Goal: Task Accomplishment & Management: Complete application form

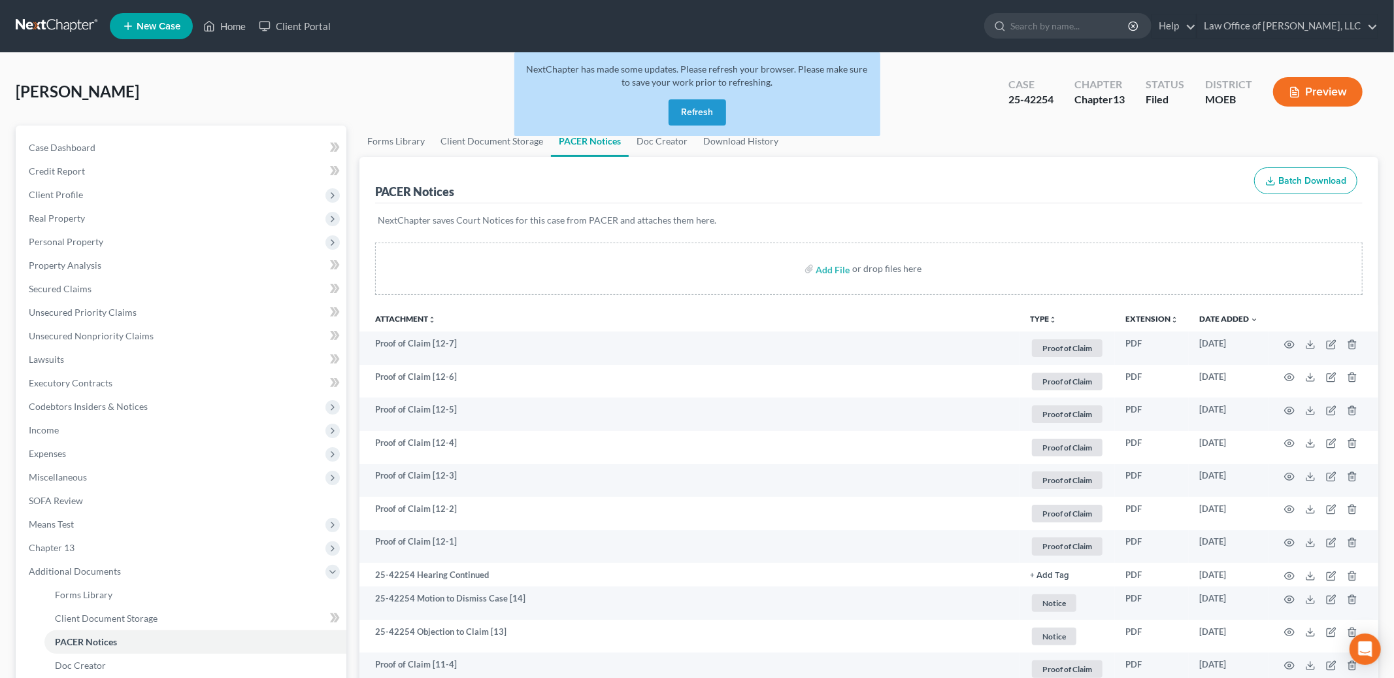
click at [690, 125] on div "NextChapter has made some updates. Please refresh your browser. Please make sur…" at bounding box center [697, 94] width 366 height 84
click at [693, 111] on button "Refresh" at bounding box center [696, 112] width 57 height 26
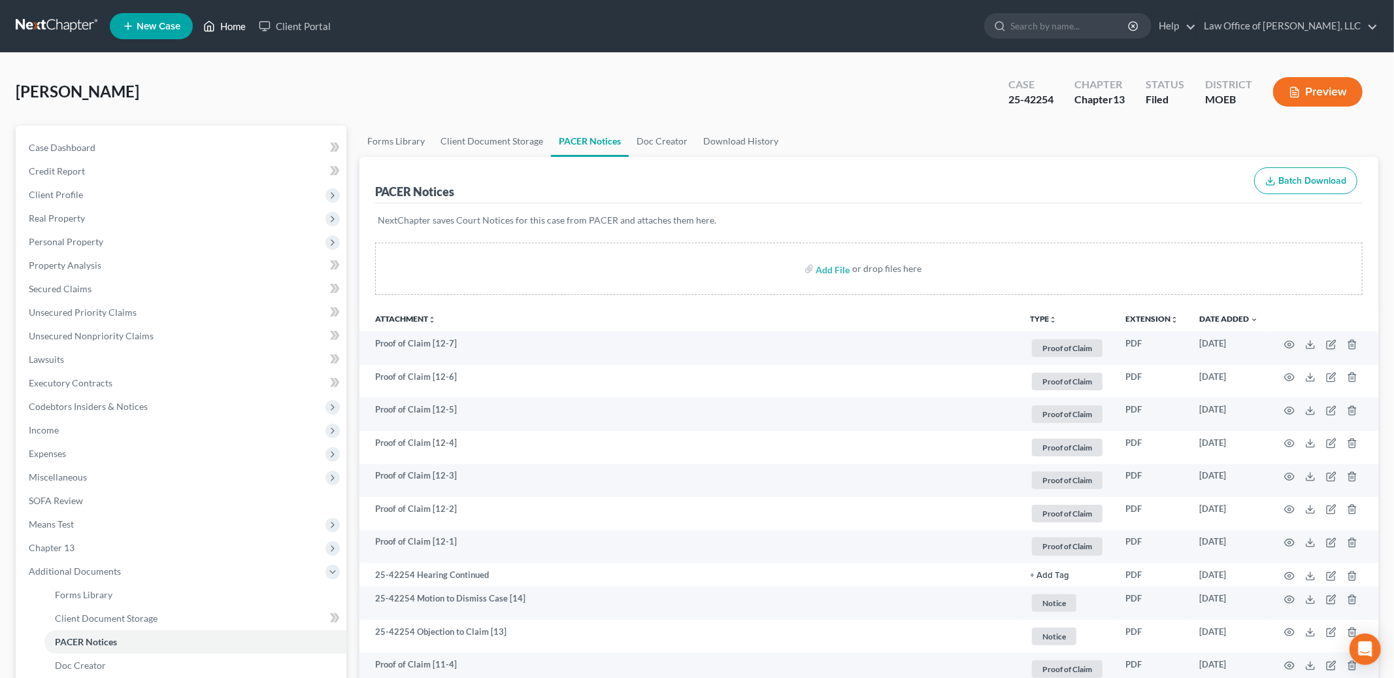
click at [225, 24] on link "Home" at bounding box center [225, 26] width 56 height 24
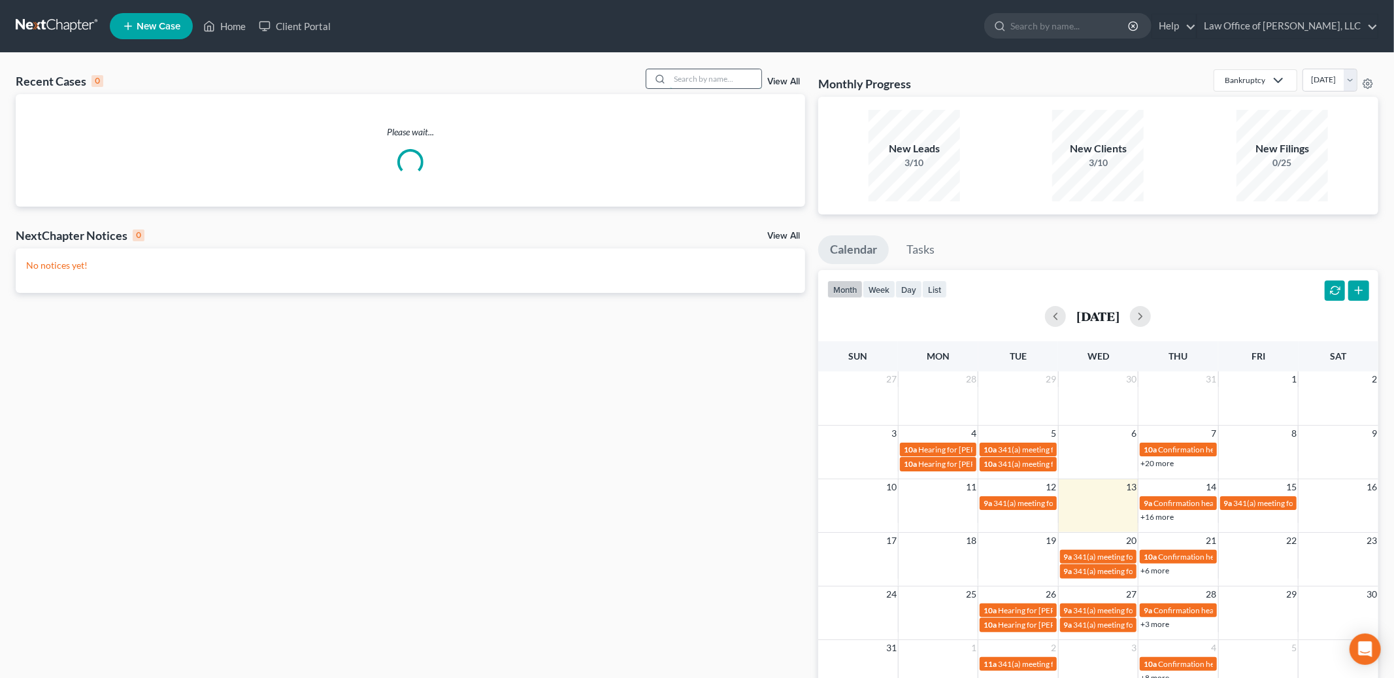
click at [707, 79] on input "search" at bounding box center [715, 78] width 91 height 19
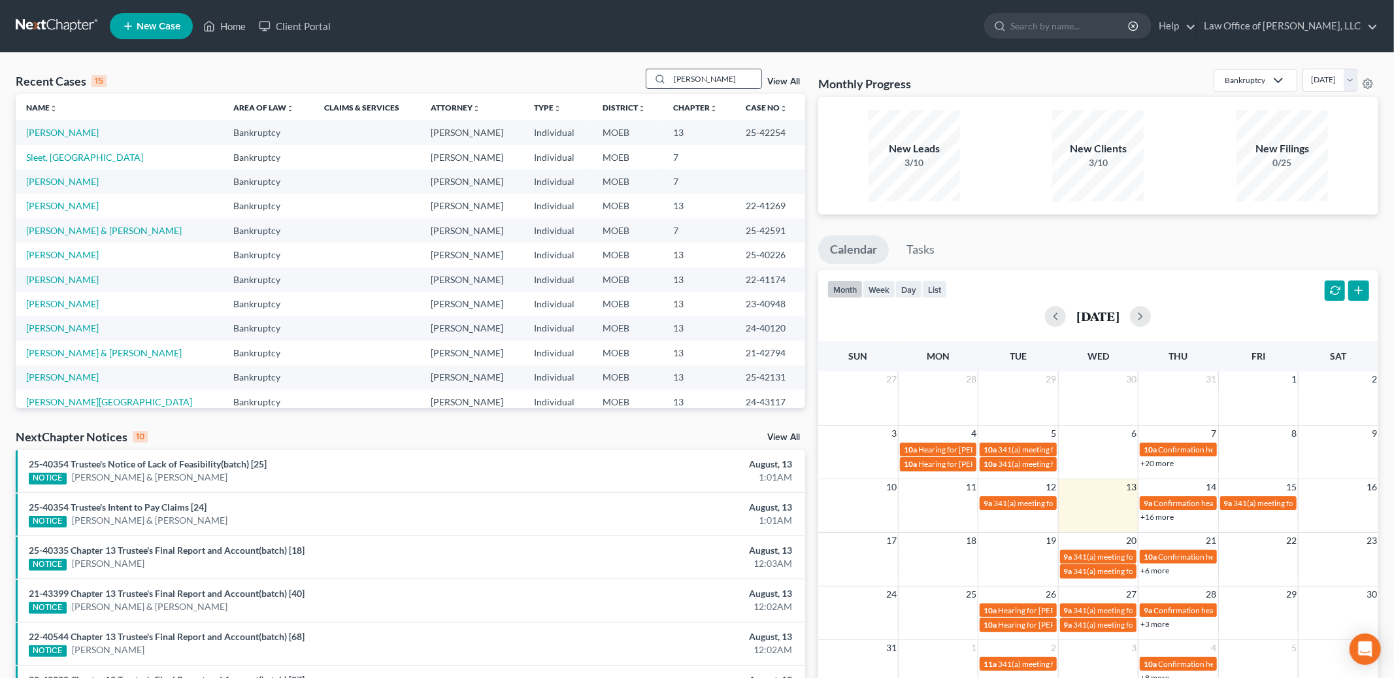
type input "schneider"
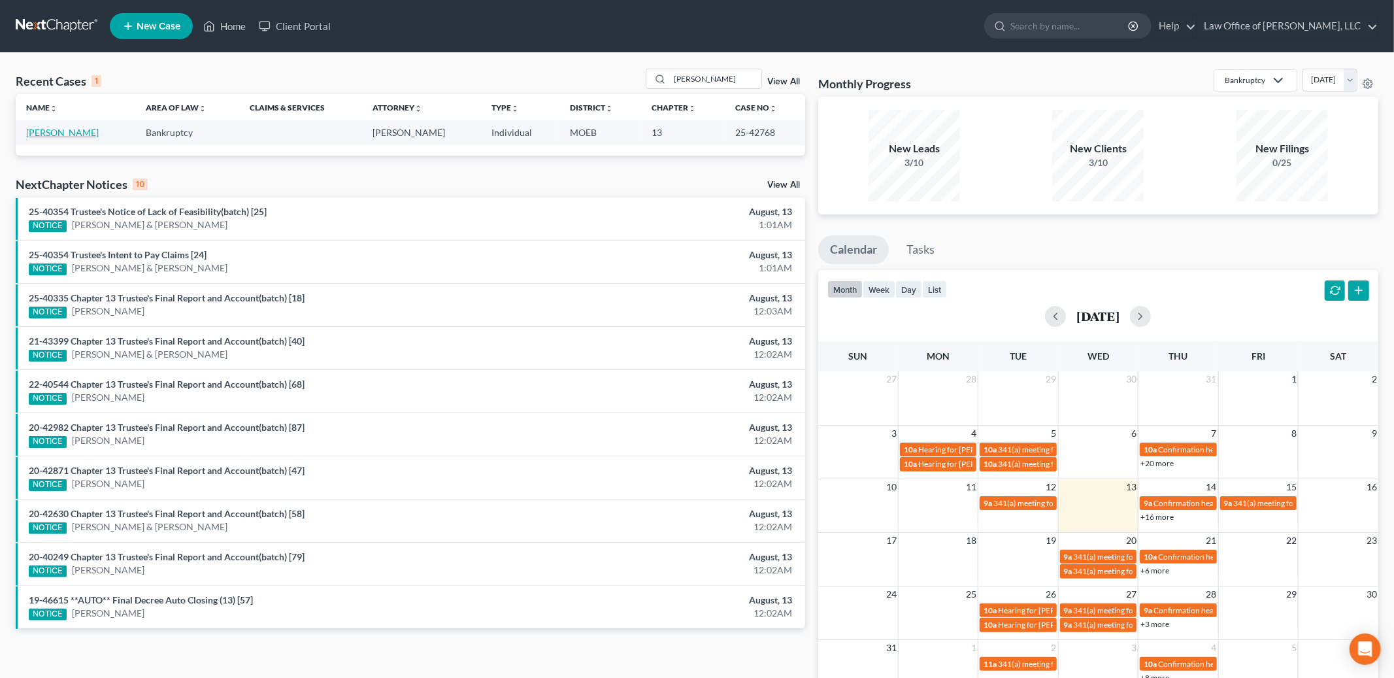
click at [80, 131] on link "[PERSON_NAME]" at bounding box center [62, 132] width 73 height 11
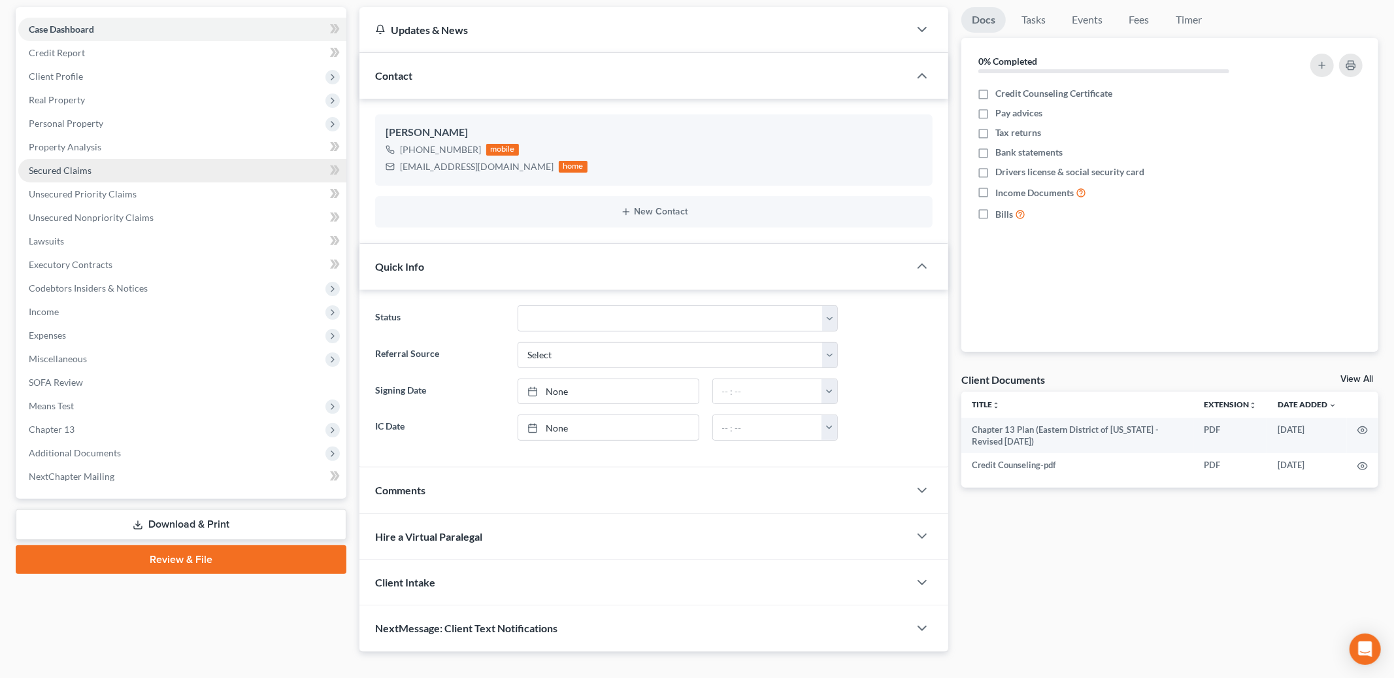
scroll to position [141, 0]
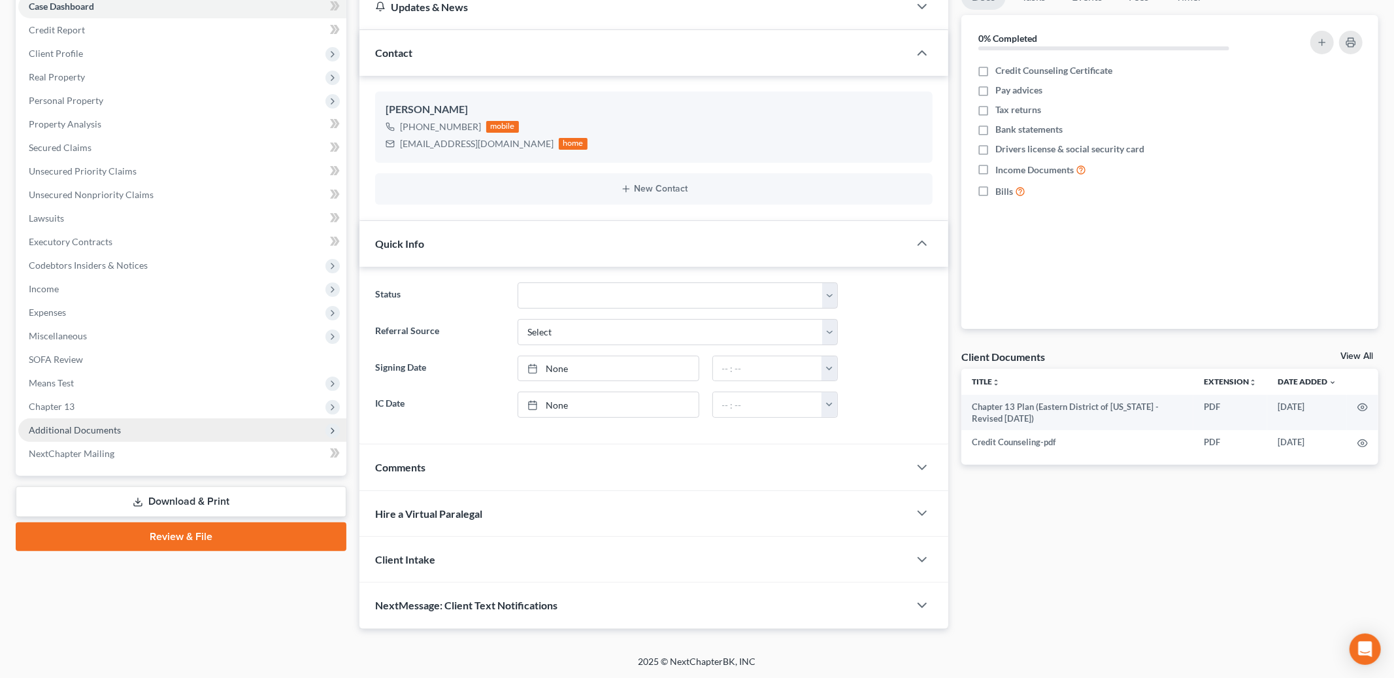
click at [97, 424] on span "Additional Documents" at bounding box center [75, 429] width 92 height 11
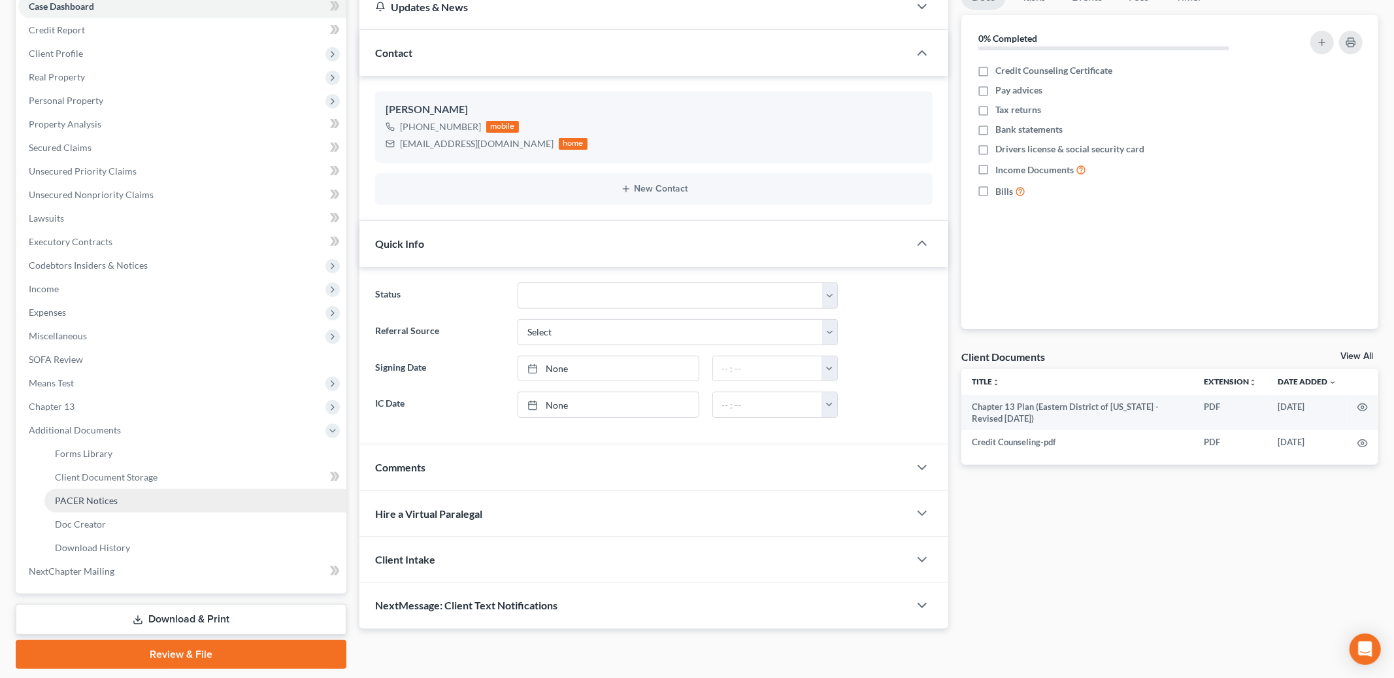
click at [99, 500] on span "PACER Notices" at bounding box center [86, 500] width 63 height 11
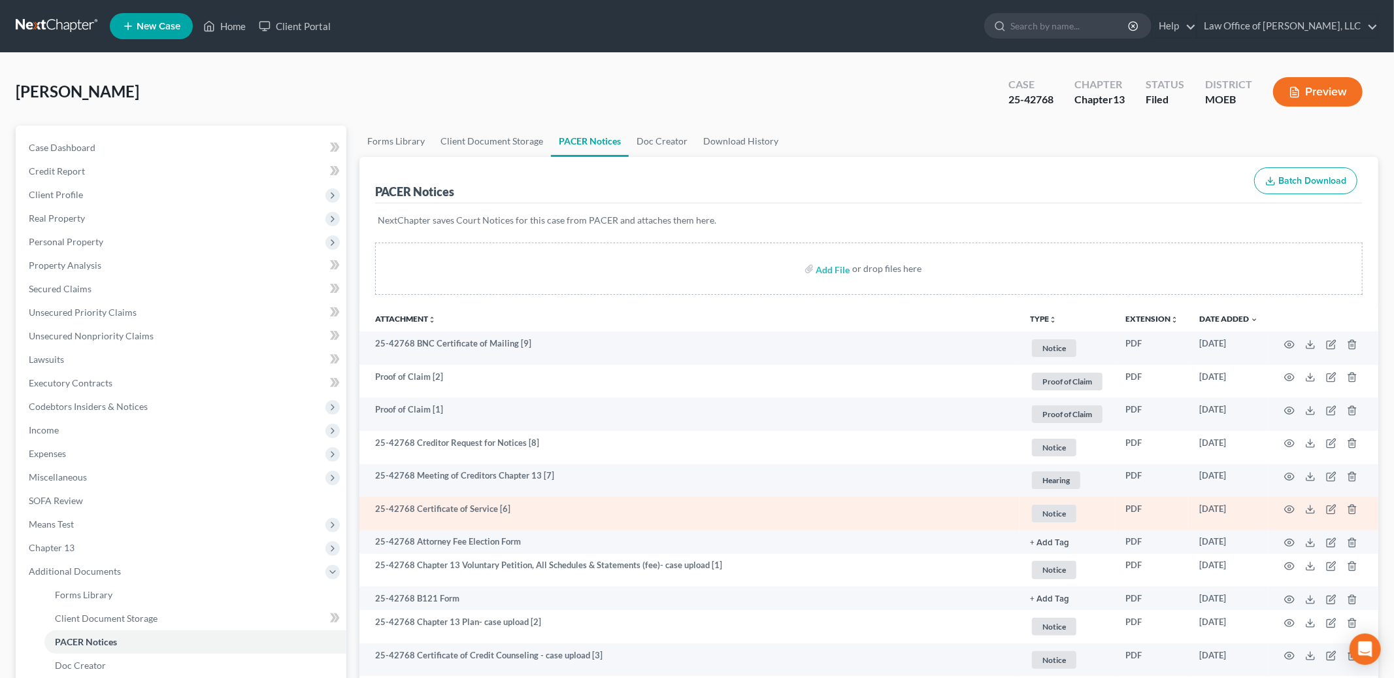
scroll to position [180, 0]
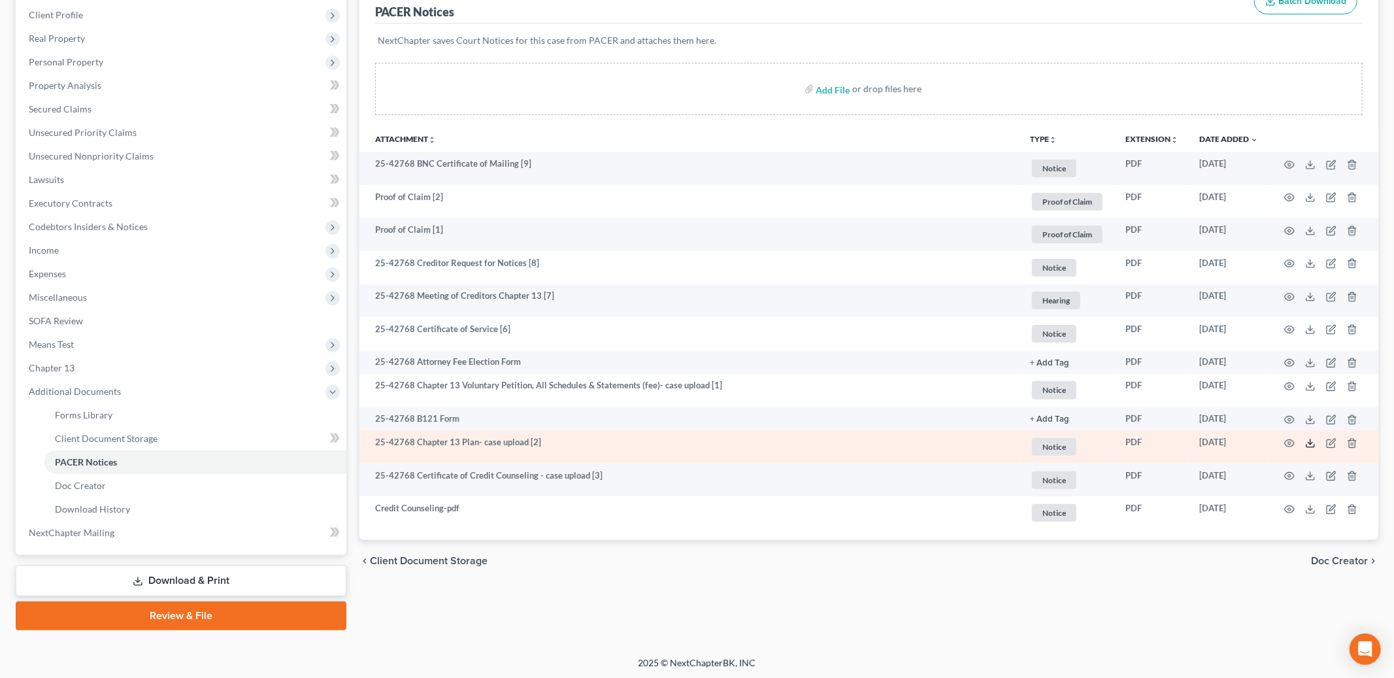
click at [1308, 447] on icon at bounding box center [1310, 445] width 8 height 3
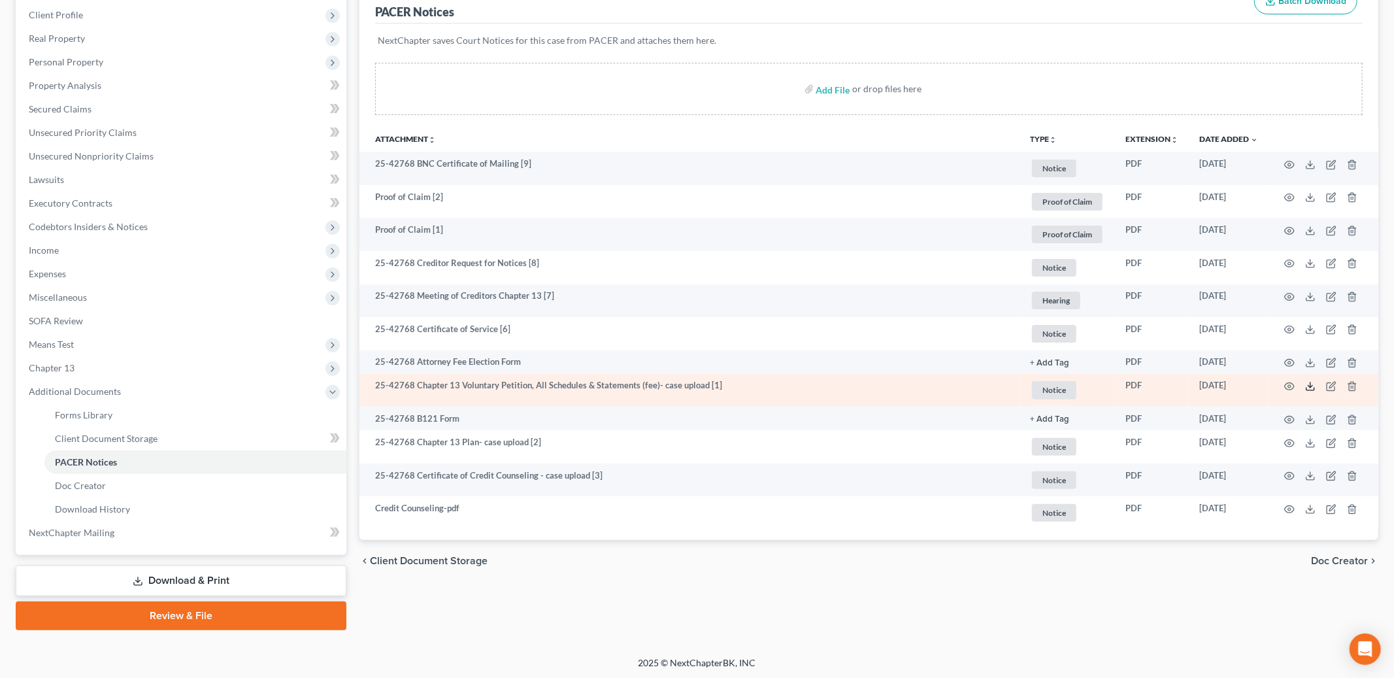
click at [1310, 387] on line at bounding box center [1310, 384] width 0 height 5
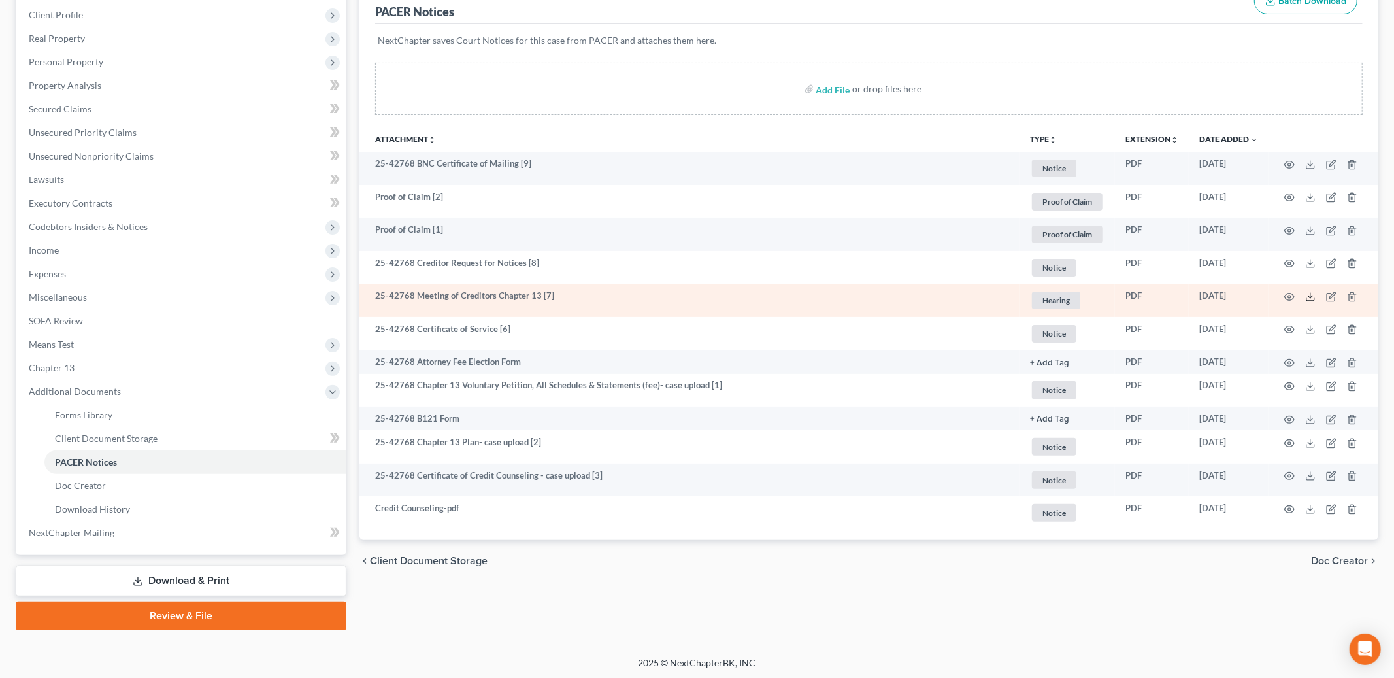
click at [1308, 296] on polyline at bounding box center [1310, 297] width 5 height 2
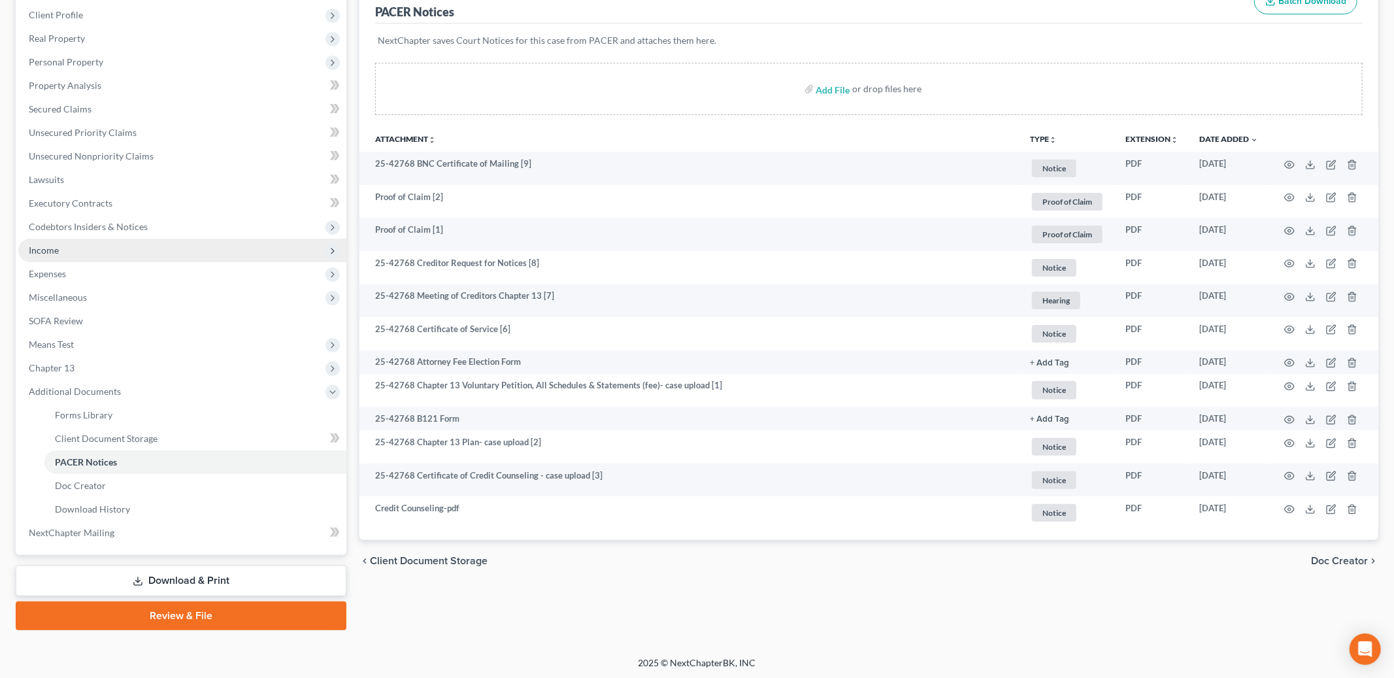
click at [74, 252] on span "Income" at bounding box center [182, 250] width 328 height 24
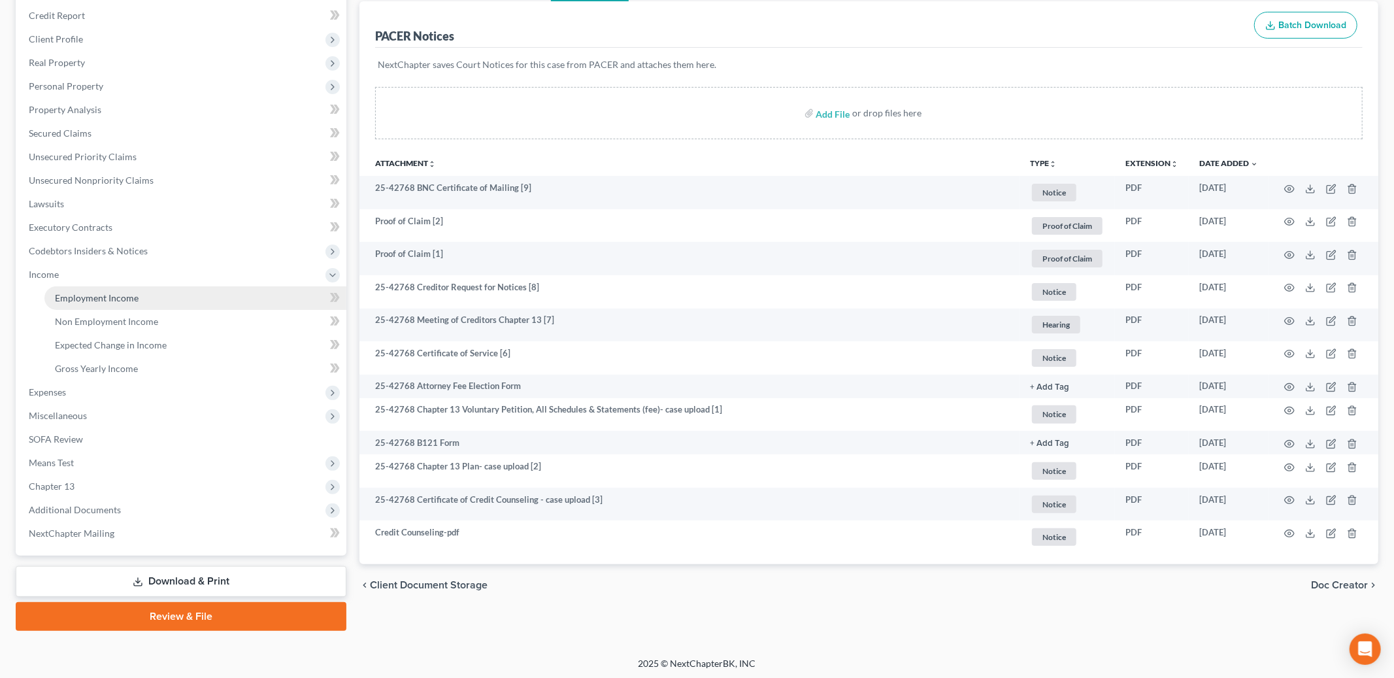
click at [82, 292] on span "Employment Income" at bounding box center [97, 297] width 84 height 11
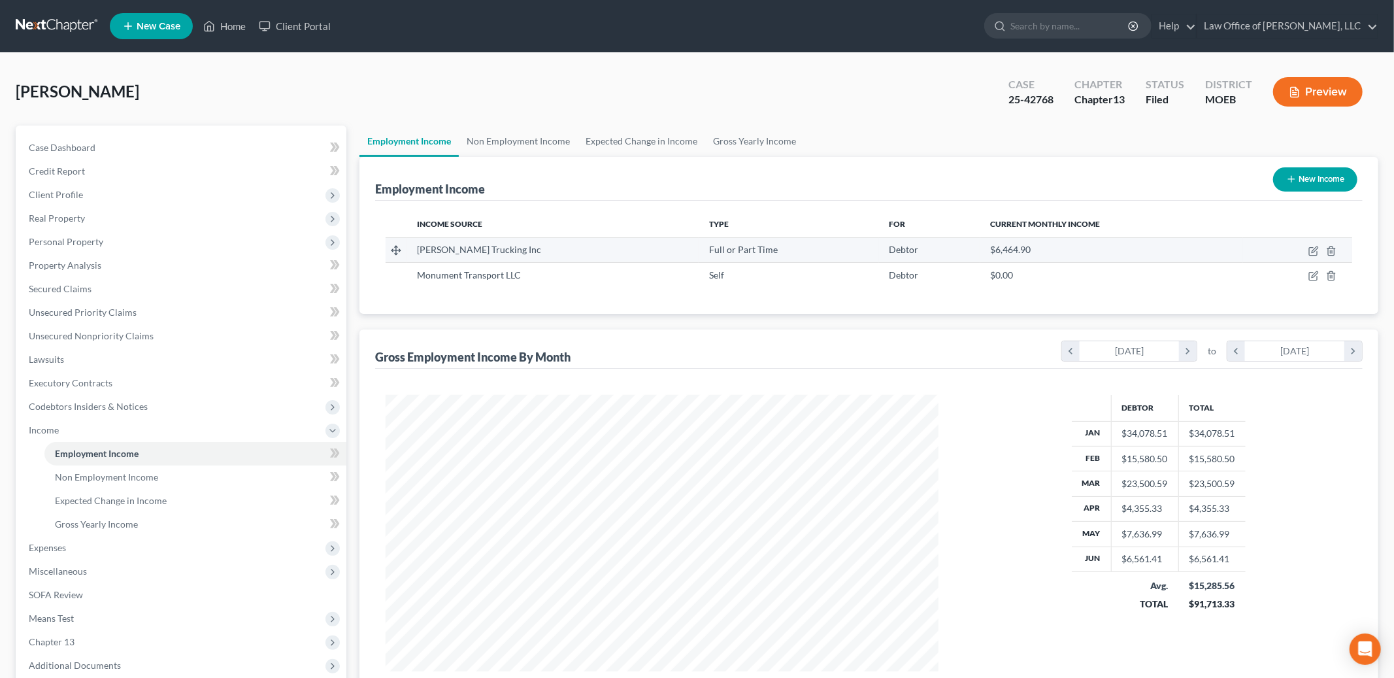
scroll to position [276, 579]
click at [1315, 250] on icon "button" at bounding box center [1314, 249] width 6 height 6
select select "0"
select select "26"
select select "3"
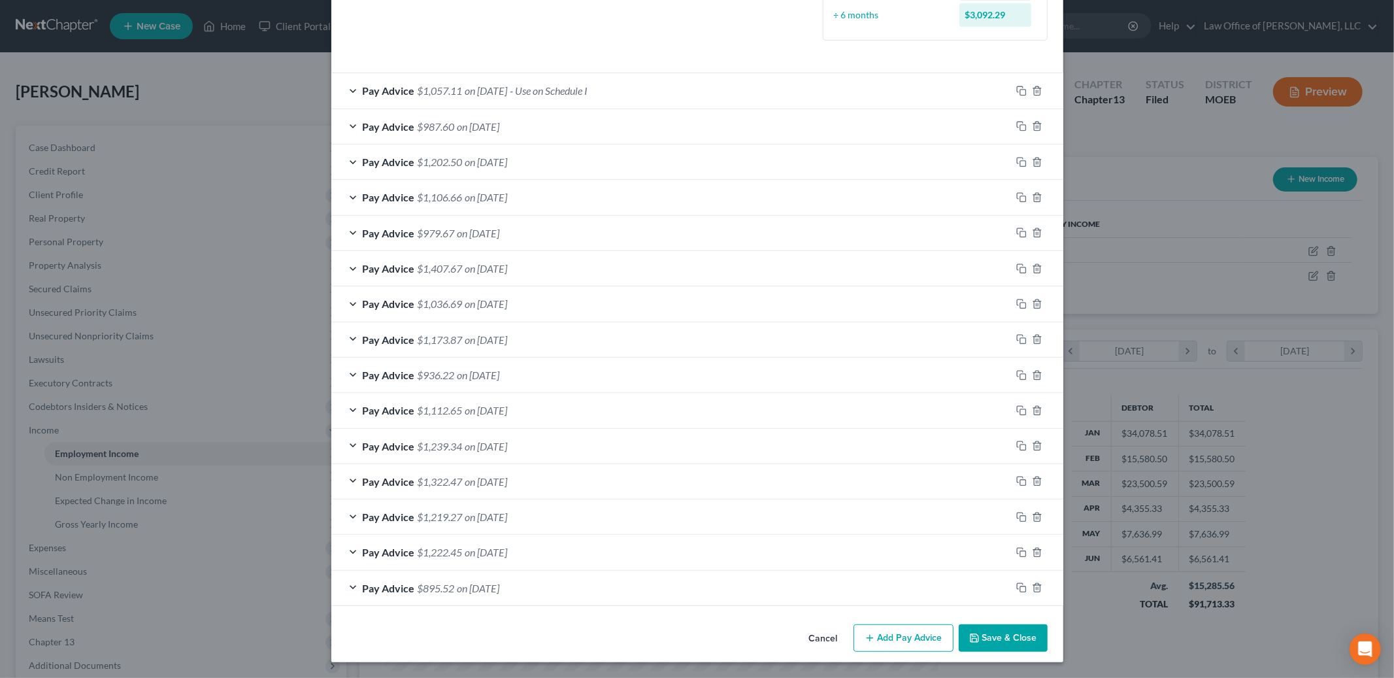
scroll to position [0, 0]
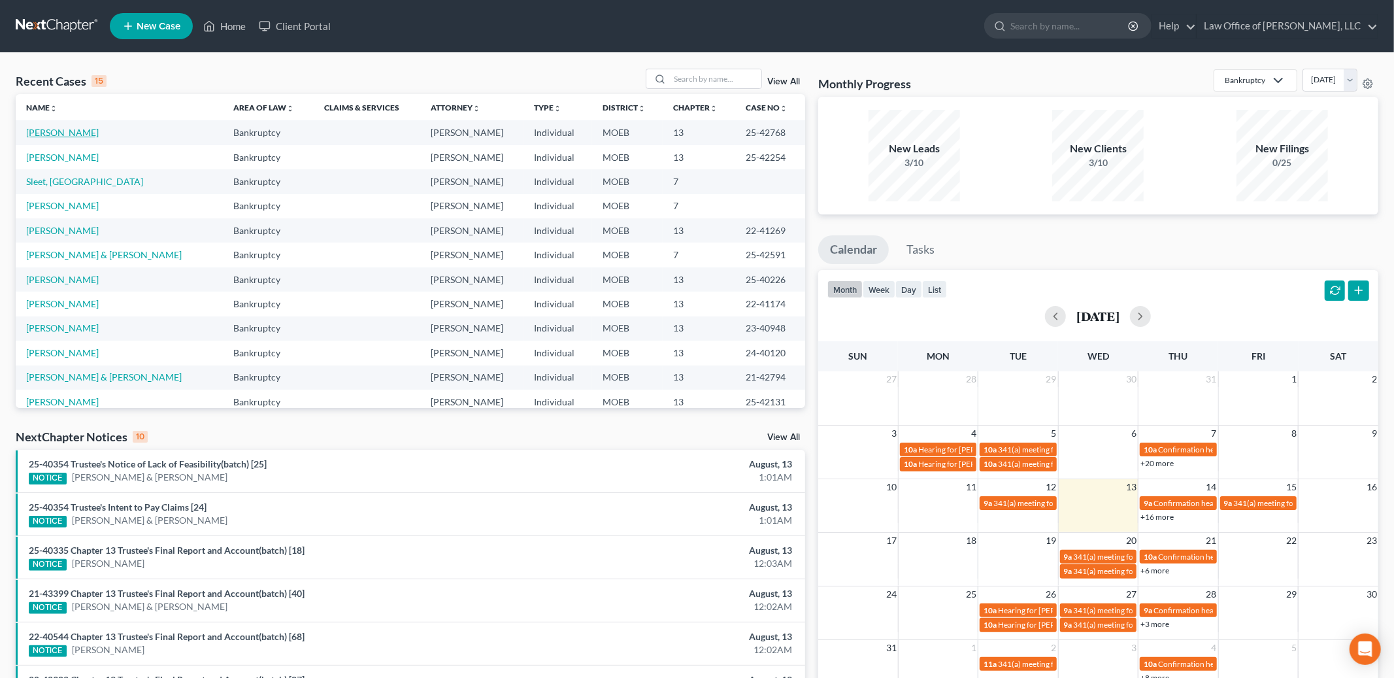
click at [79, 134] on link "[PERSON_NAME]" at bounding box center [62, 132] width 73 height 11
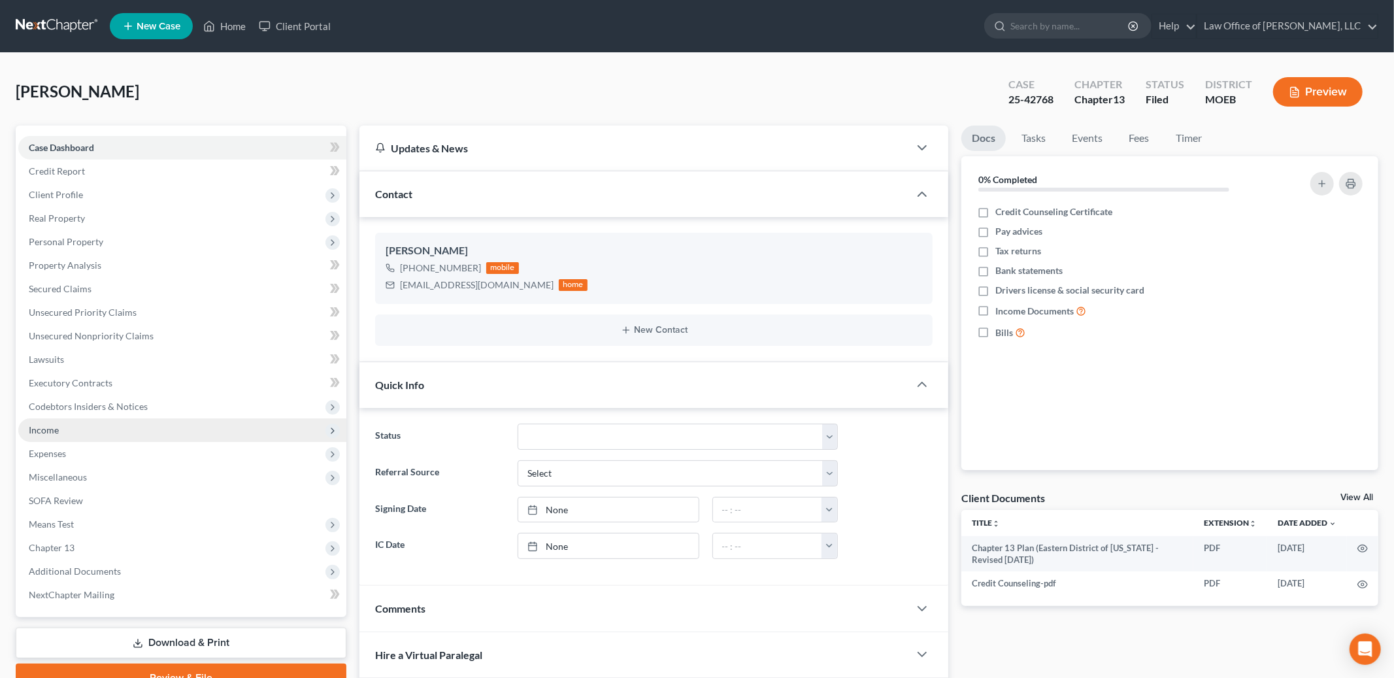
click at [56, 429] on span "Income" at bounding box center [44, 429] width 30 height 11
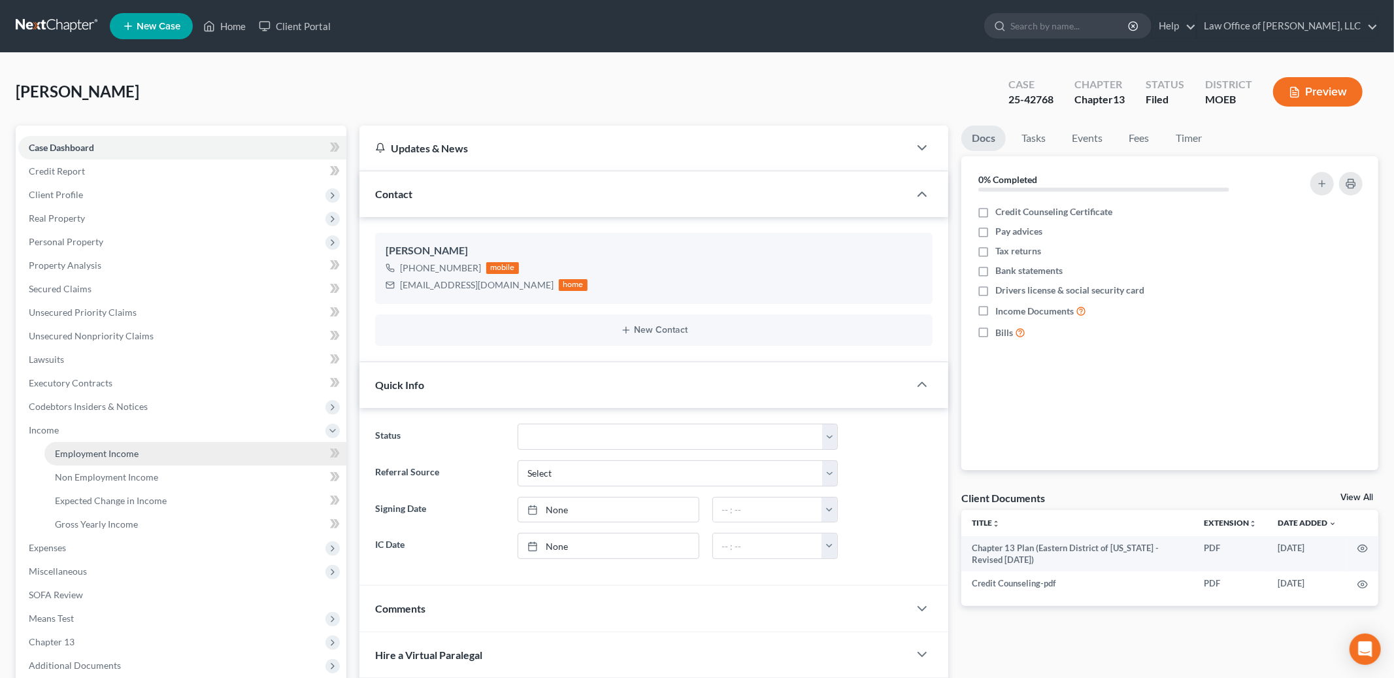
click at [63, 450] on span "Employment Income" at bounding box center [97, 453] width 84 height 11
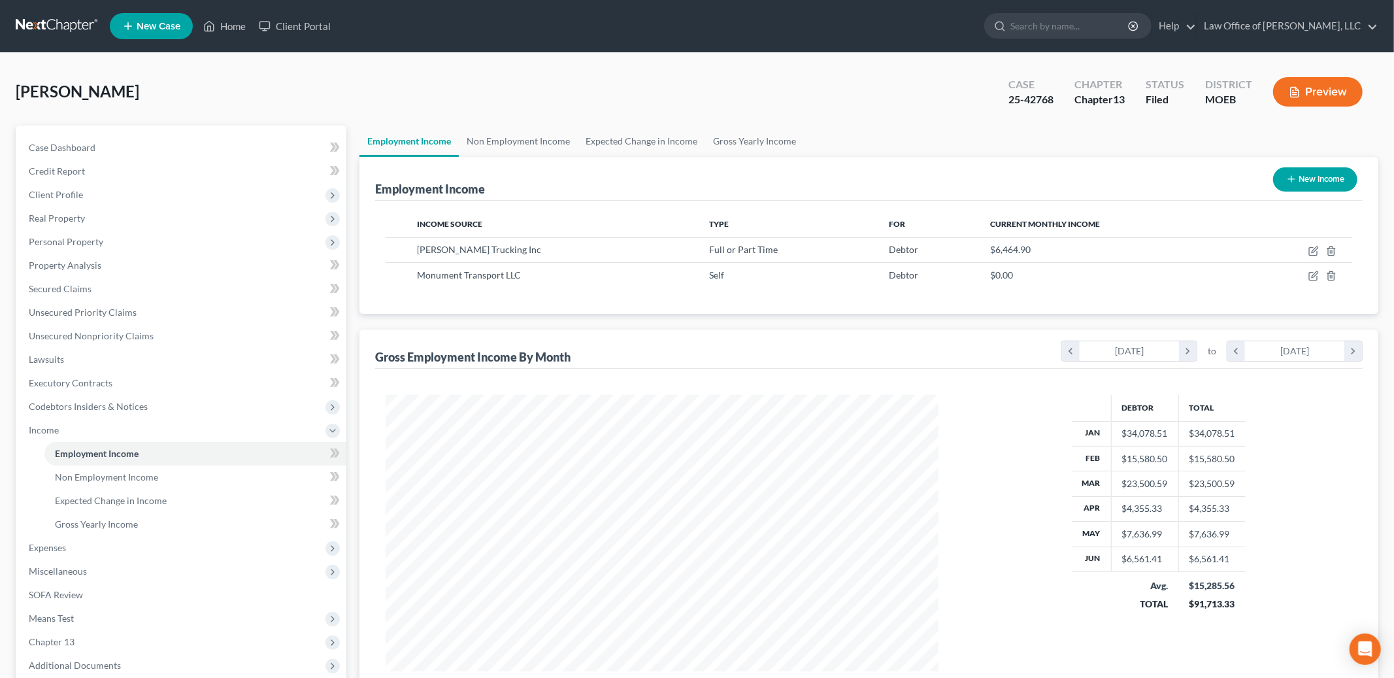
scroll to position [276, 579]
click at [1309, 279] on icon "button" at bounding box center [1313, 276] width 8 height 8
select select "1"
select select "26"
select select "0"
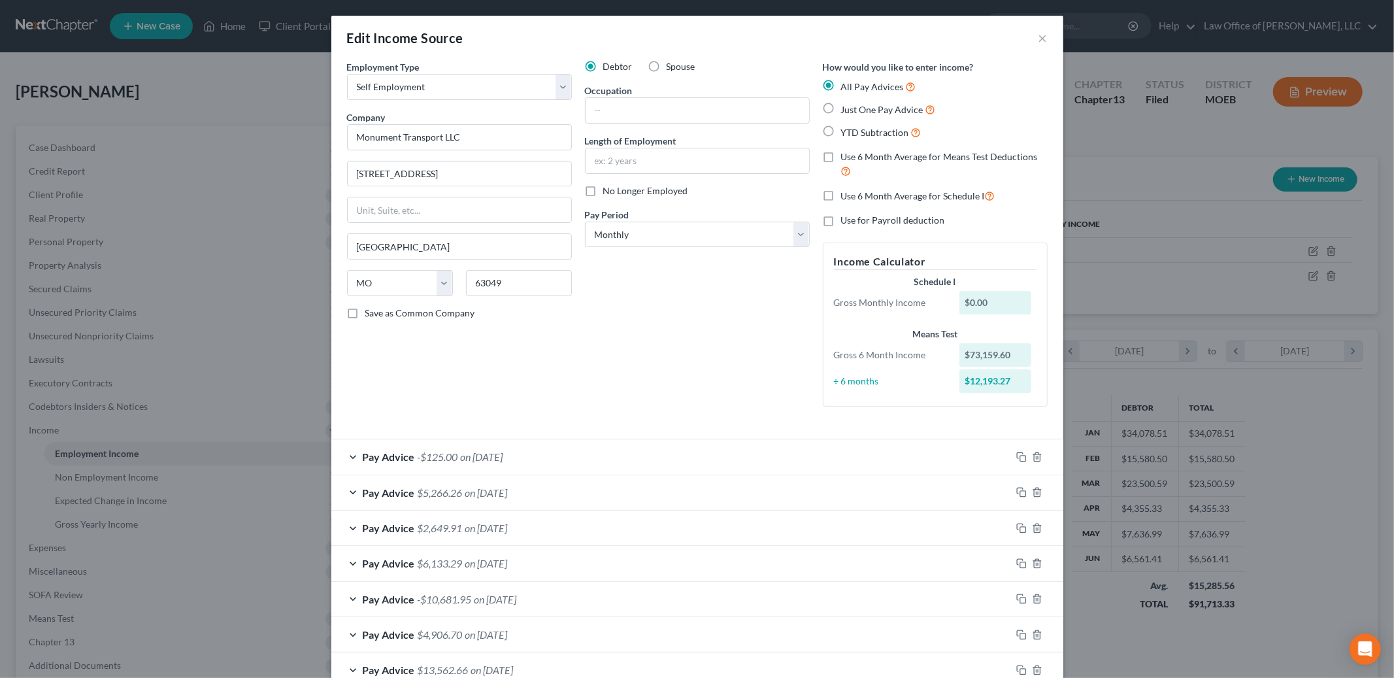
click at [603, 193] on label "No Longer Employed" at bounding box center [645, 190] width 85 height 13
click at [608, 193] on input "No Longer Employed" at bounding box center [612, 188] width 8 height 8
checkbox input "true"
click at [1040, 35] on button "×" at bounding box center [1042, 38] width 9 height 16
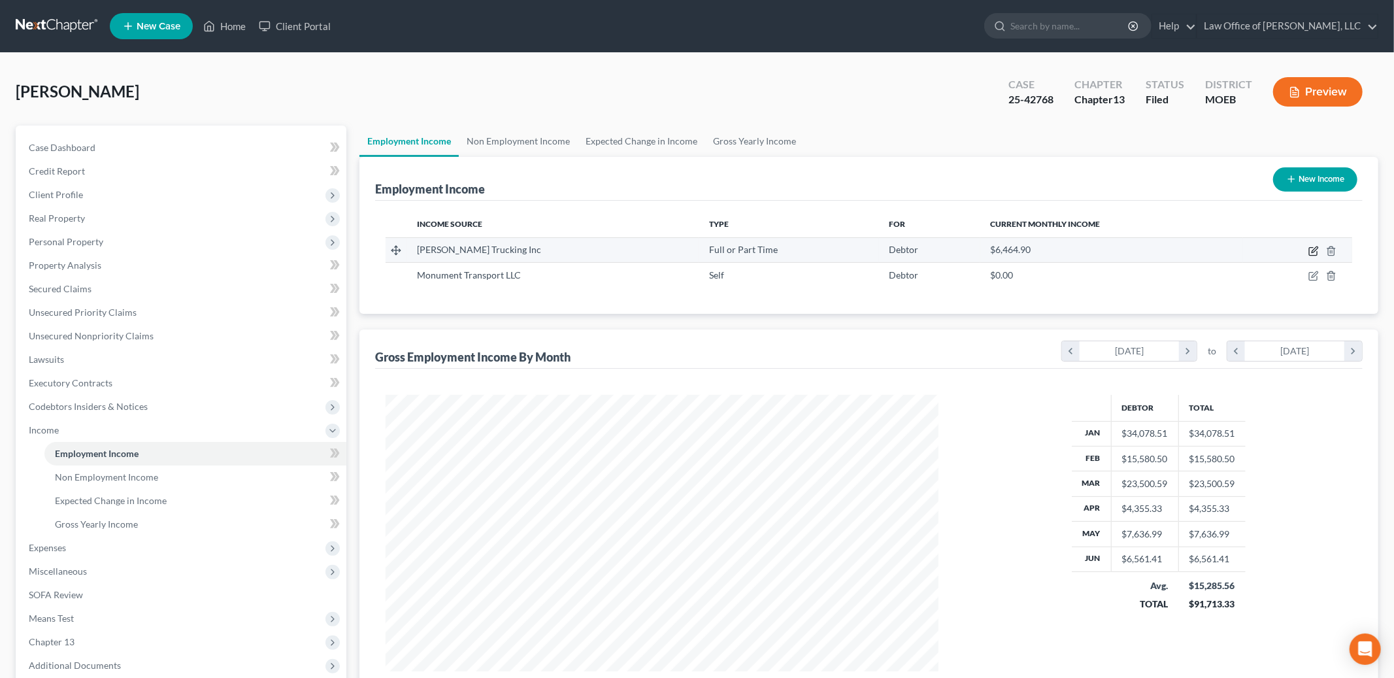
click at [1312, 250] on icon "button" at bounding box center [1313, 251] width 10 height 10
select select "0"
select select "26"
select select "3"
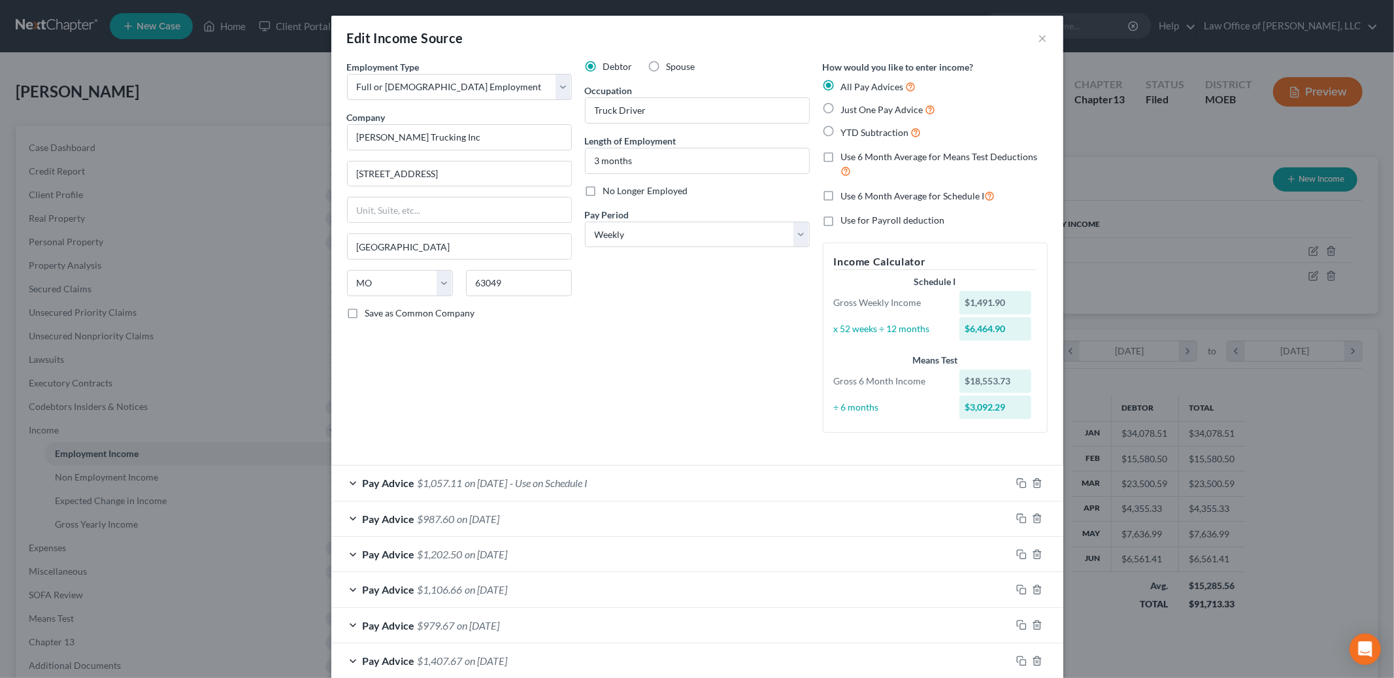
click at [693, 471] on div "Pay Advice $1,057.11 on 07/18/2025 - Use on Schedule I" at bounding box center [671, 482] width 680 height 35
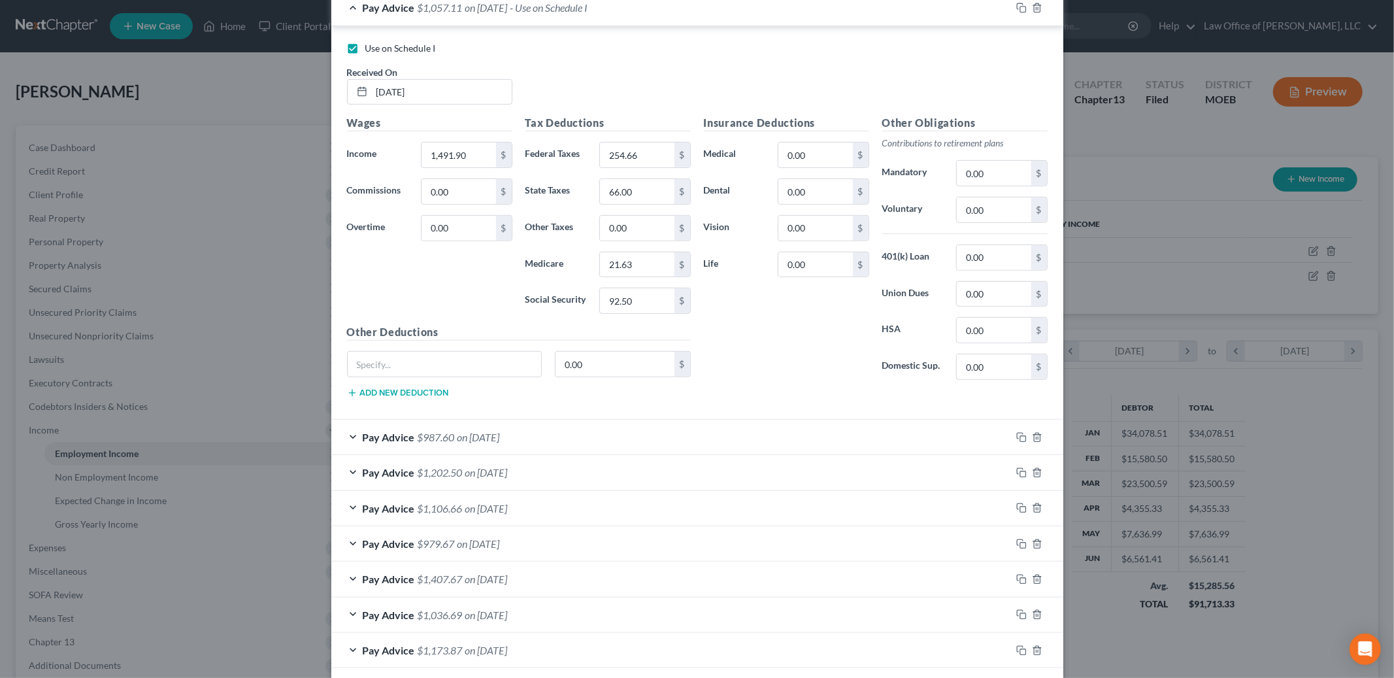
scroll to position [0, 0]
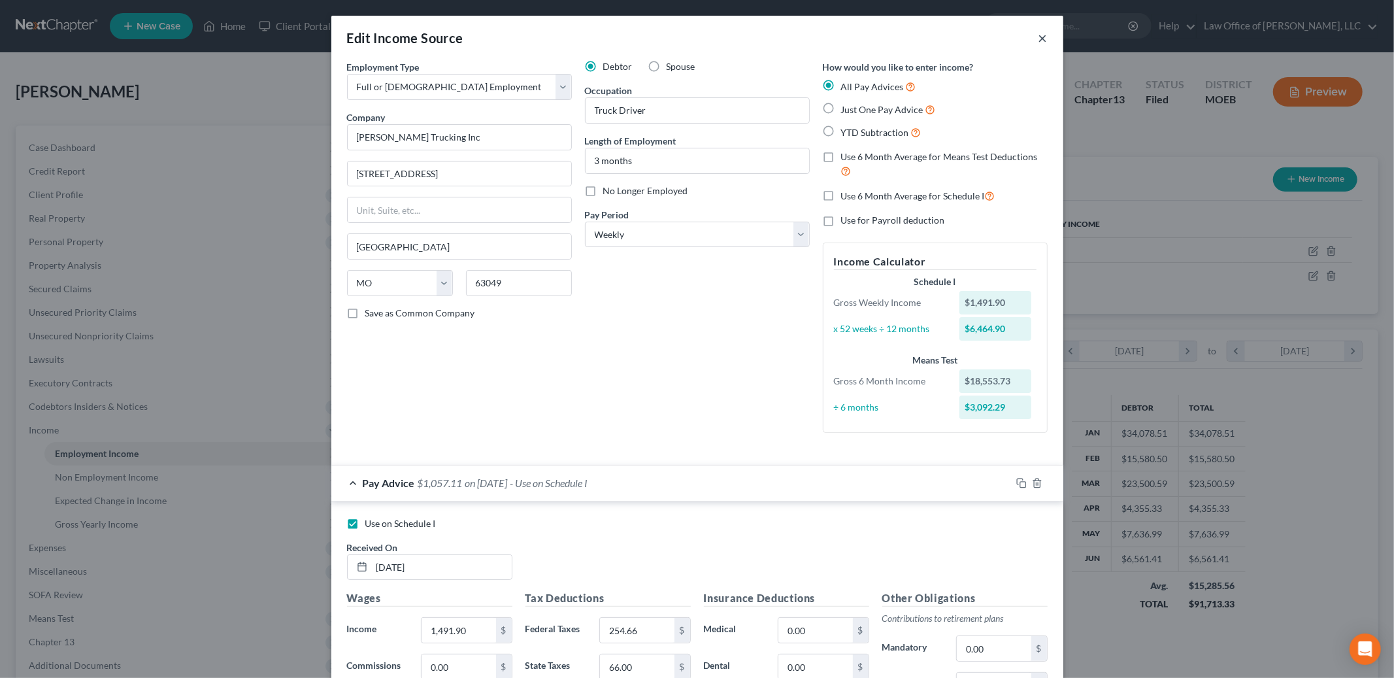
click at [1043, 39] on button "×" at bounding box center [1042, 38] width 9 height 16
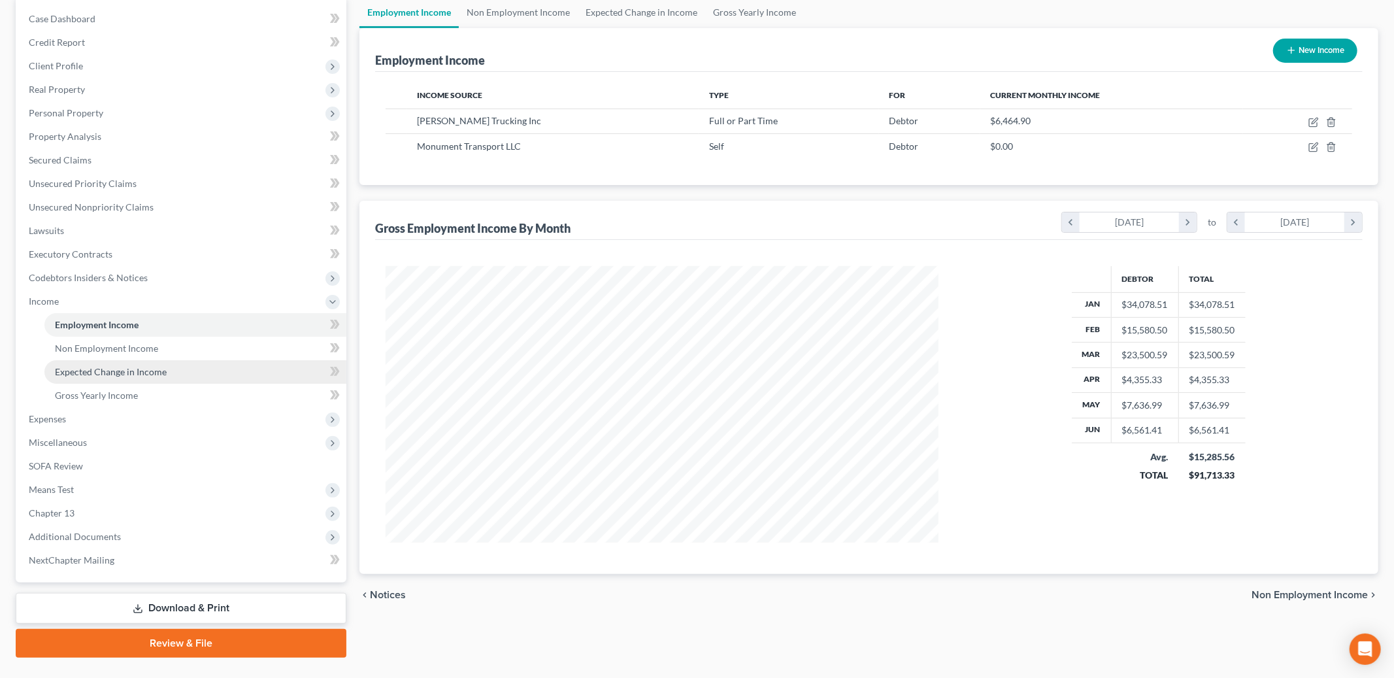
scroll to position [156, 0]
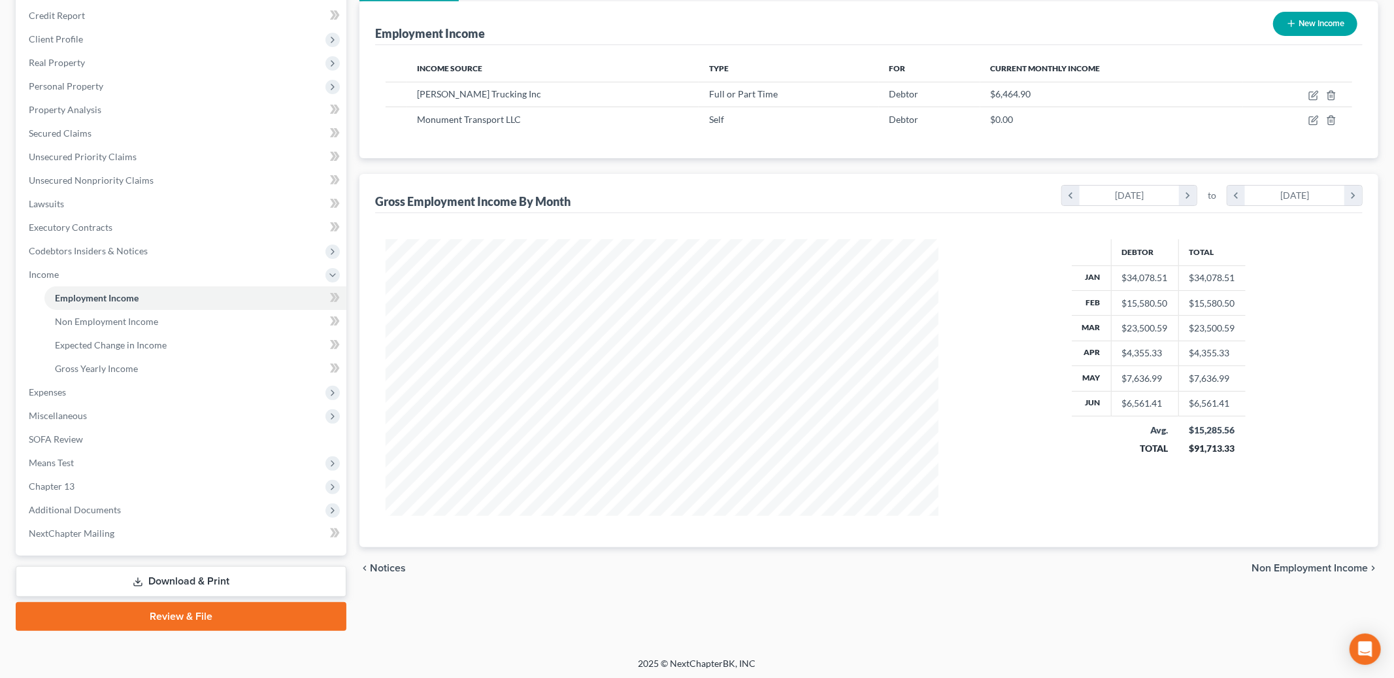
click at [129, 570] on link "Download & Print" at bounding box center [181, 581] width 331 height 31
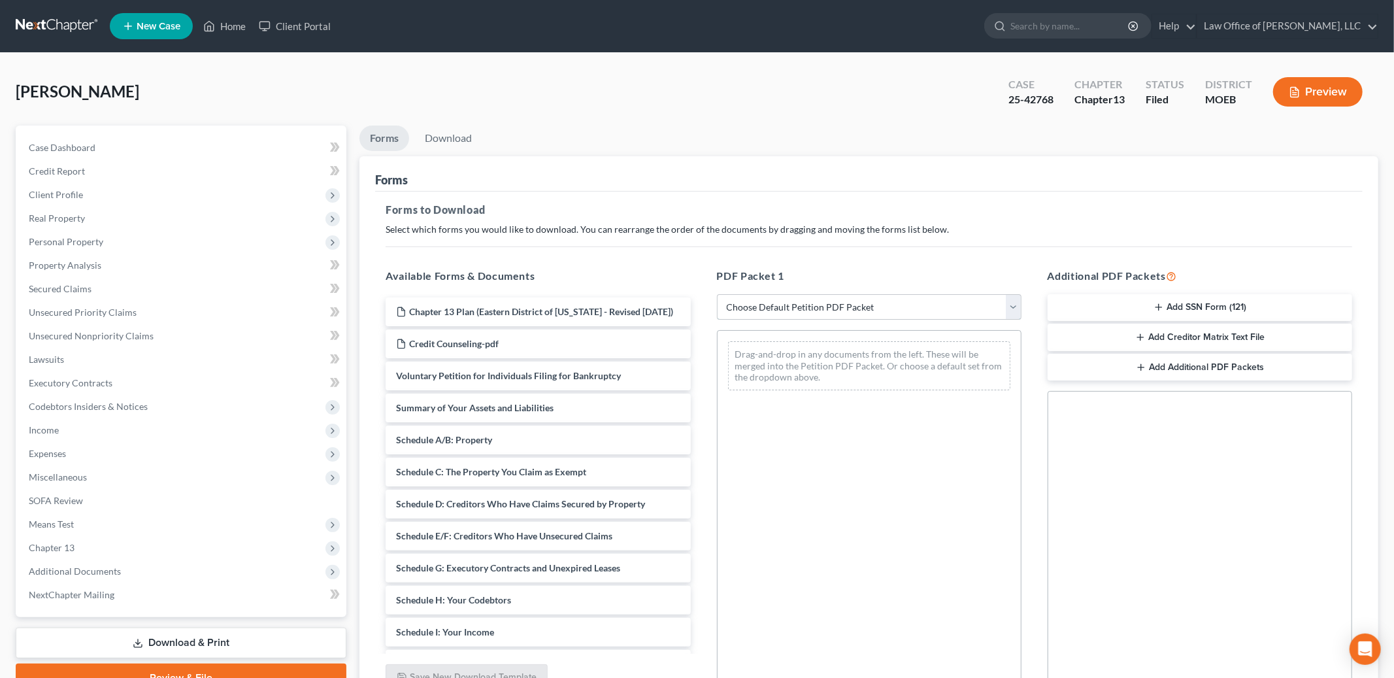
click at [778, 306] on select "Choose Default Petition PDF Packet Complete Bankruptcy Petition (all forms and …" at bounding box center [869, 307] width 304 height 26
select select "2"
click at [717, 294] on select "Choose Default Petition PDF Packet Complete Bankruptcy Petition (all forms and …" at bounding box center [869, 307] width 304 height 26
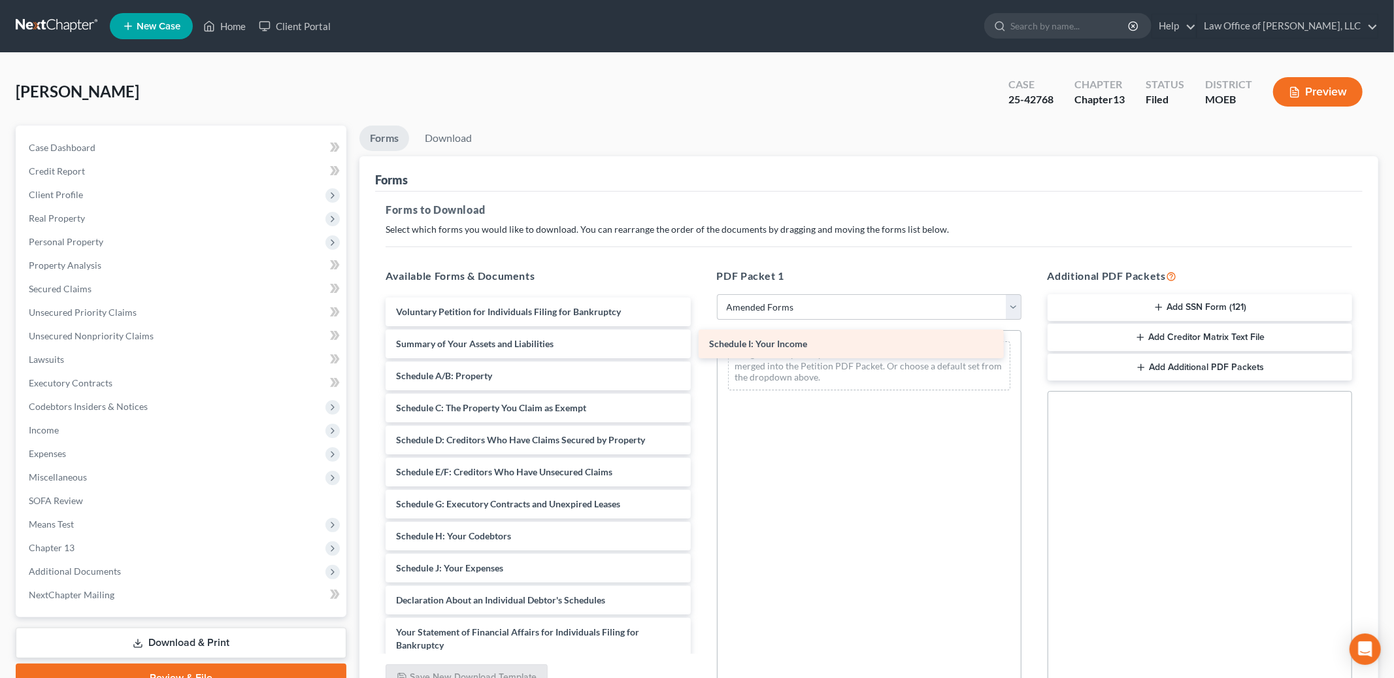
drag, startPoint x: 533, startPoint y: 565, endPoint x: 846, endPoint y: 341, distance: 384.6
click at [700, 341] on div "Schedule I: Your Income Voluntary Petition for Individuals Filing for Bankruptc…" at bounding box center [537, 580] width 325 height 567
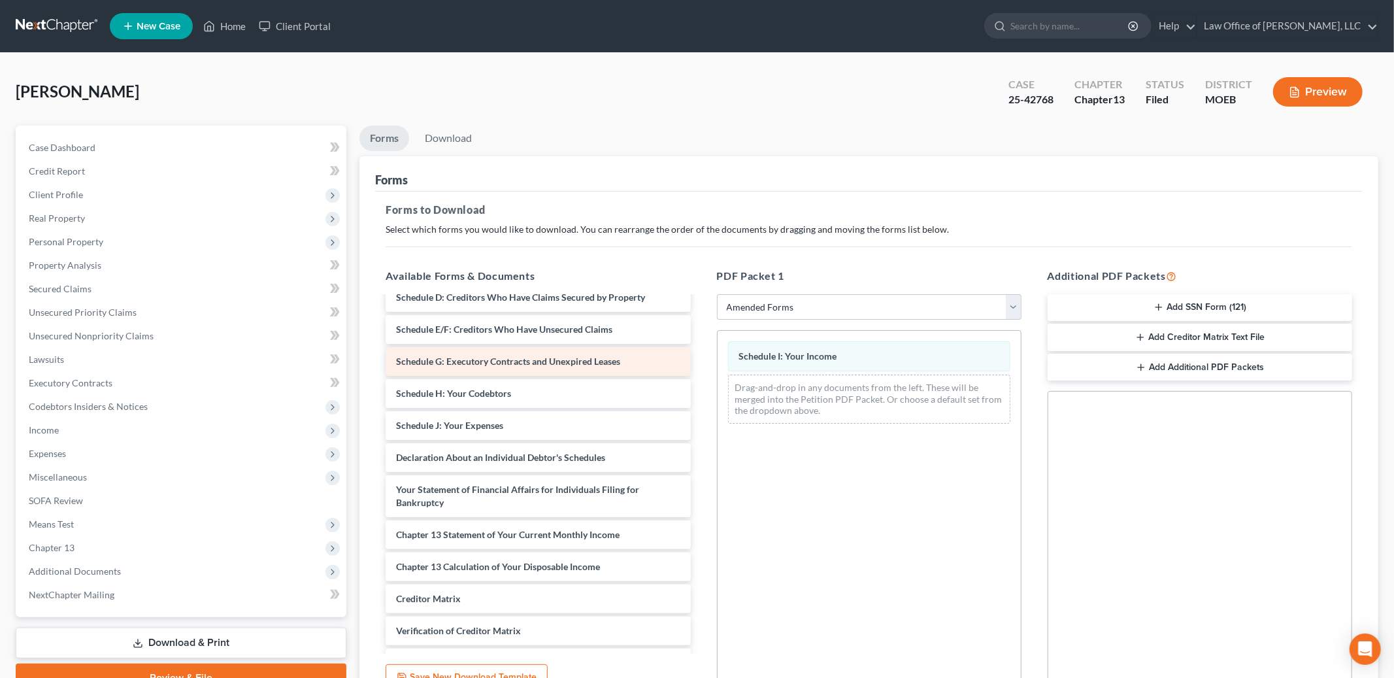
scroll to position [145, 0]
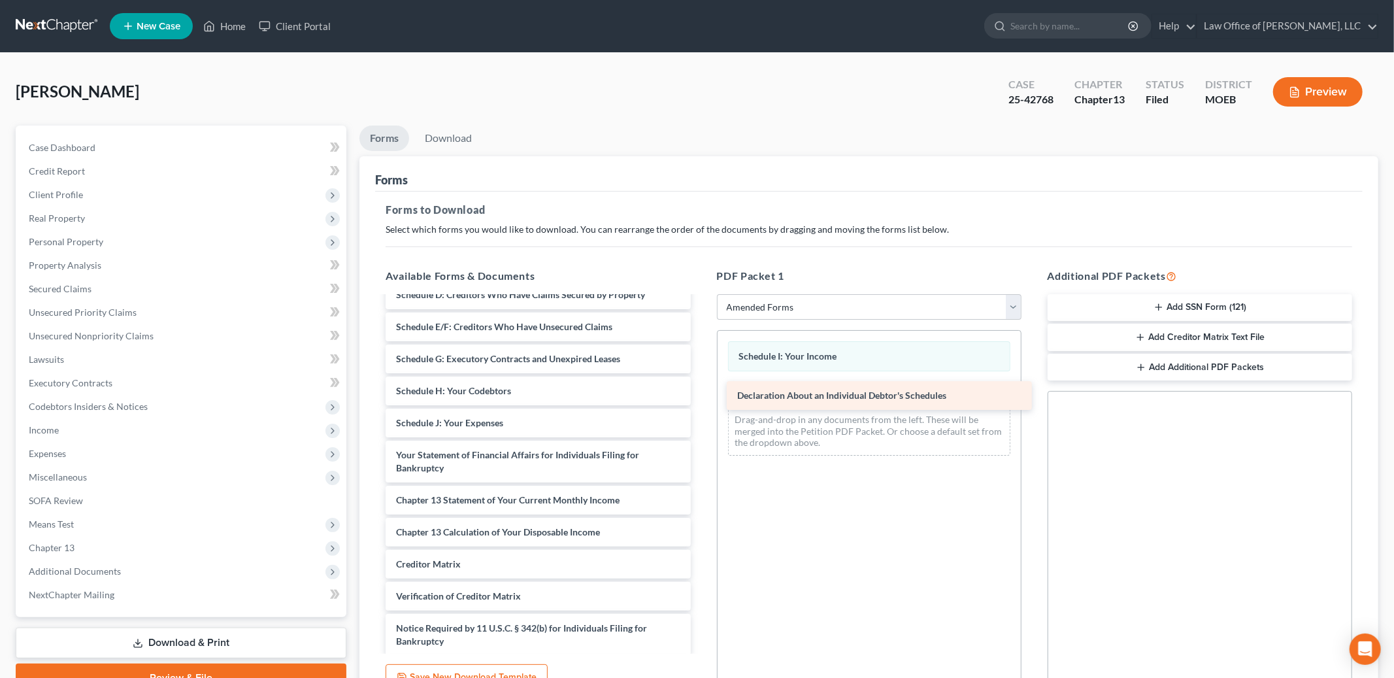
drag, startPoint x: 550, startPoint y: 455, endPoint x: 891, endPoint y: 397, distance: 346.0
click at [700, 397] on div "Declaration About an Individual Debtor's Schedules Voluntary Petition for Indiv…" at bounding box center [537, 419] width 325 height 535
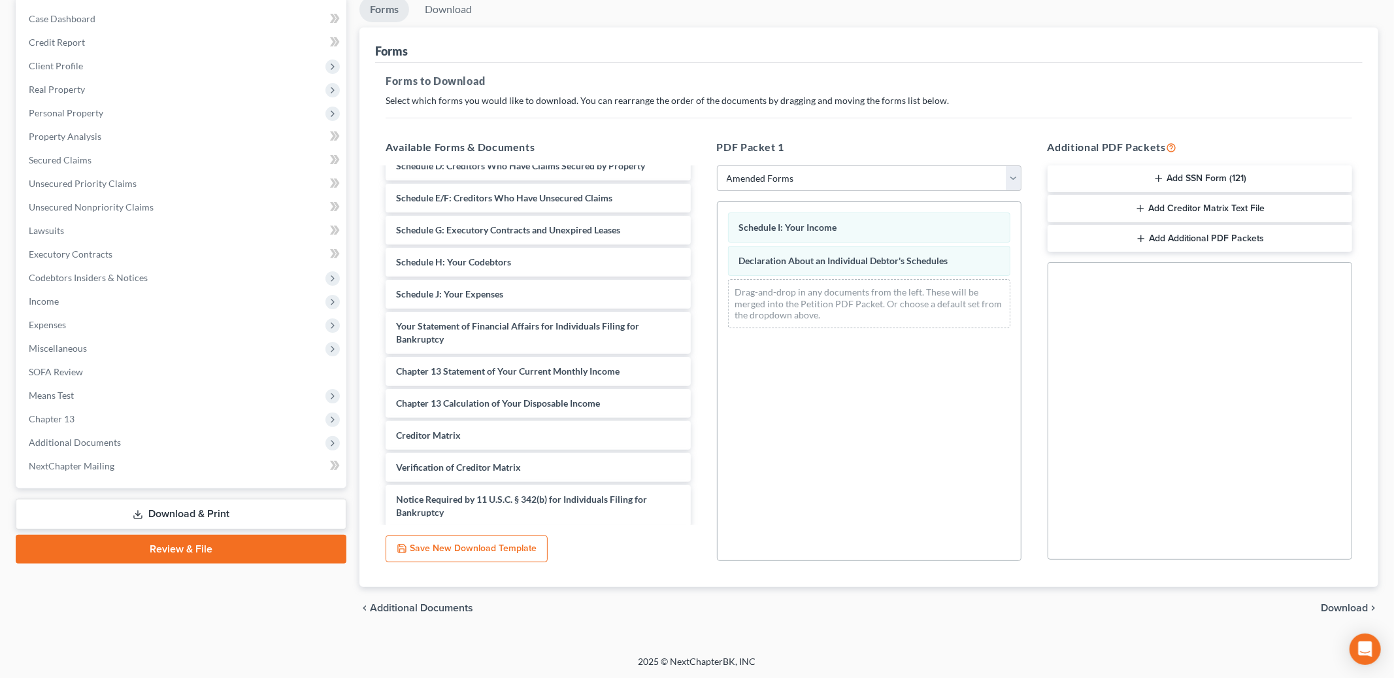
click at [1338, 608] on span "Download" at bounding box center [1343, 607] width 47 height 10
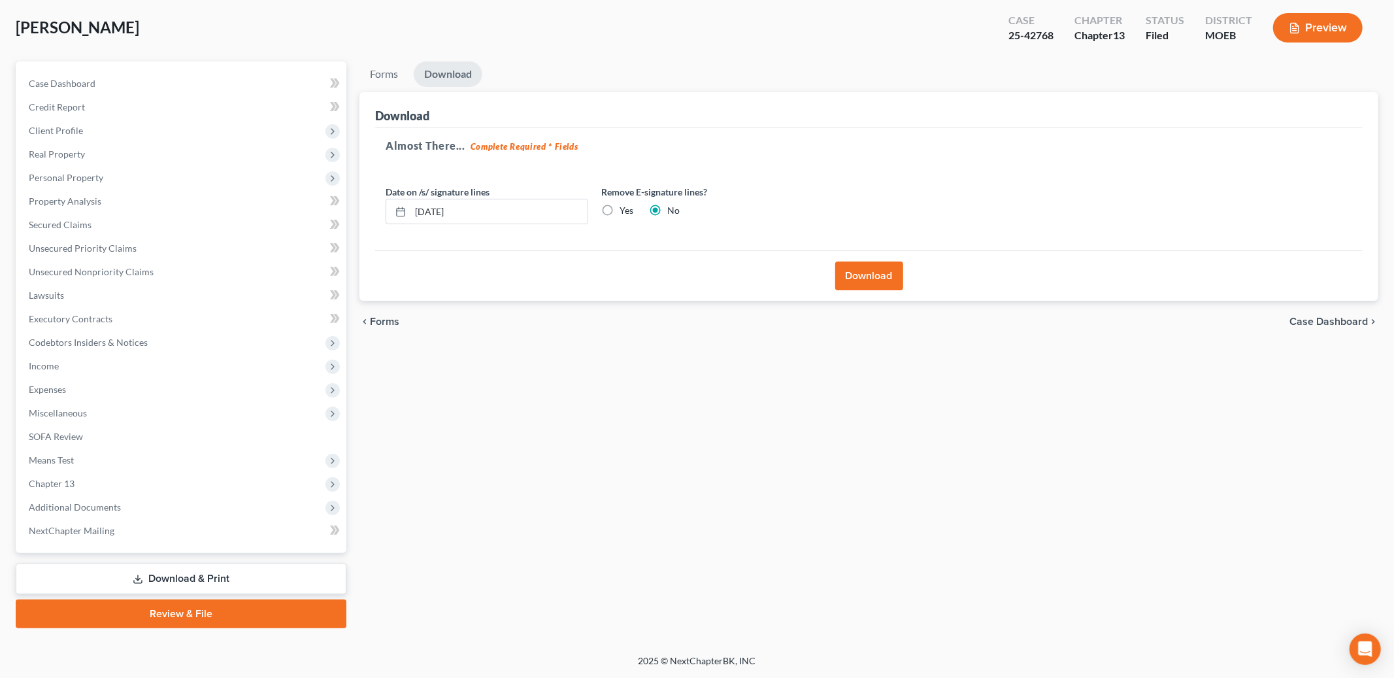
scroll to position [62, 0]
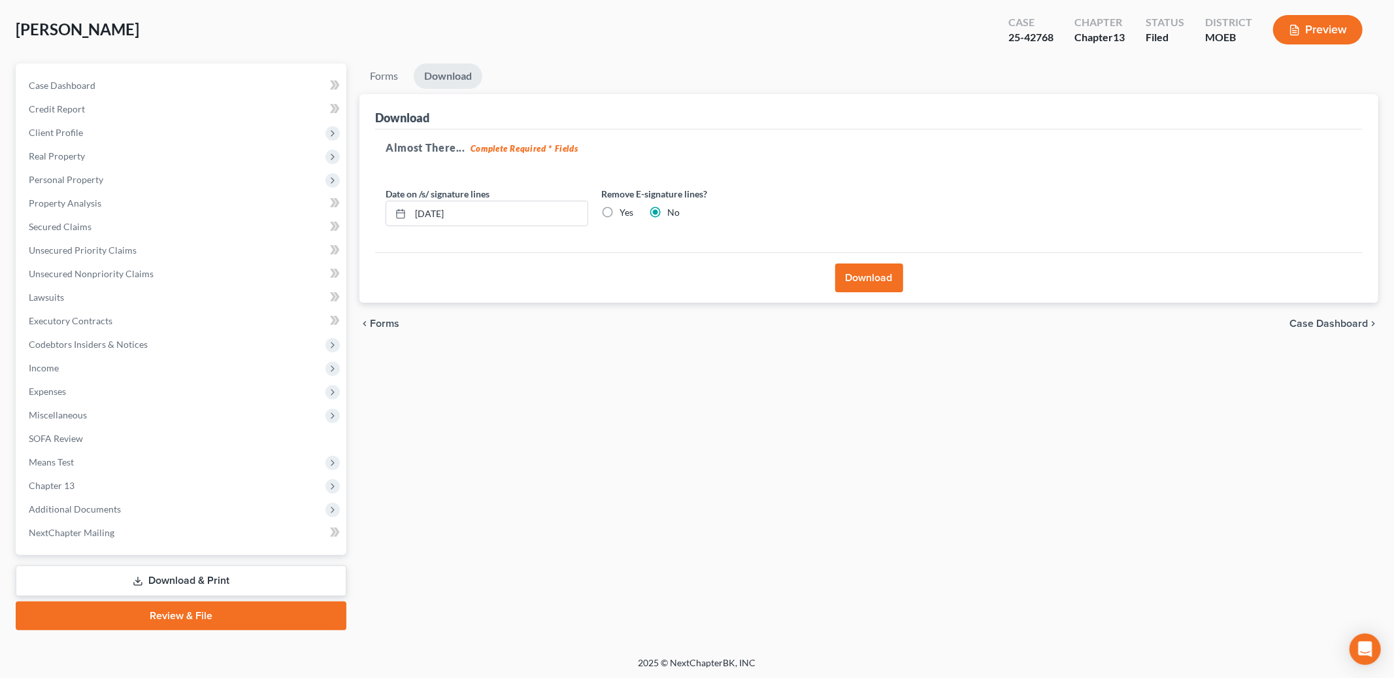
click at [877, 280] on button "Download" at bounding box center [869, 277] width 68 height 29
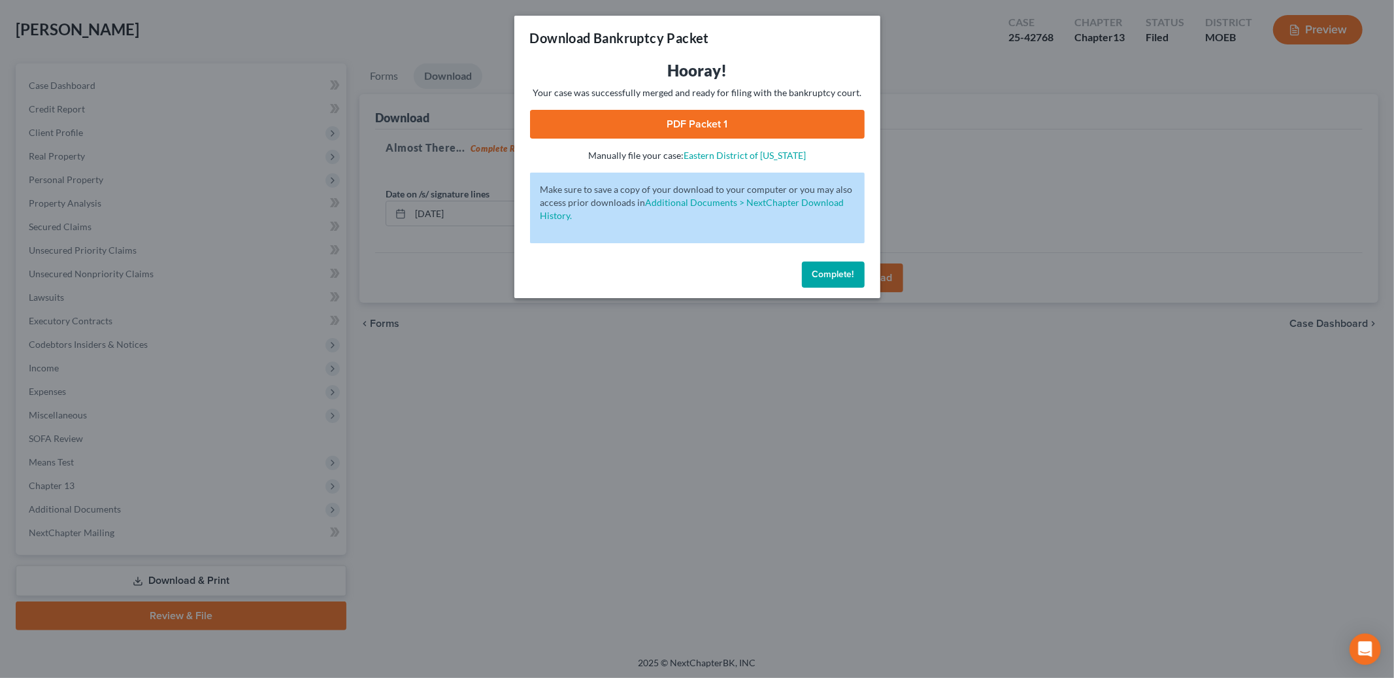
click at [729, 133] on link "PDF Packet 1" at bounding box center [697, 124] width 335 height 29
click at [830, 269] on span "Complete!" at bounding box center [833, 274] width 42 height 11
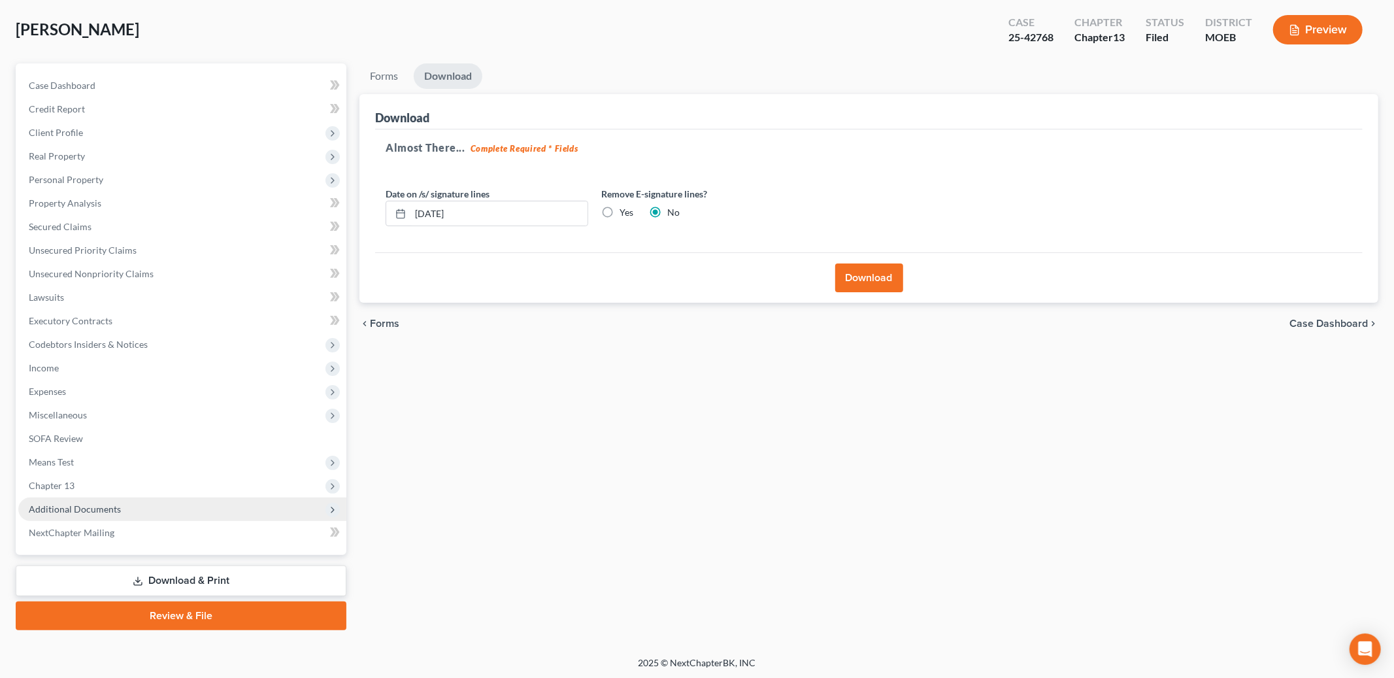
click at [103, 510] on span "Additional Documents" at bounding box center [75, 508] width 92 height 11
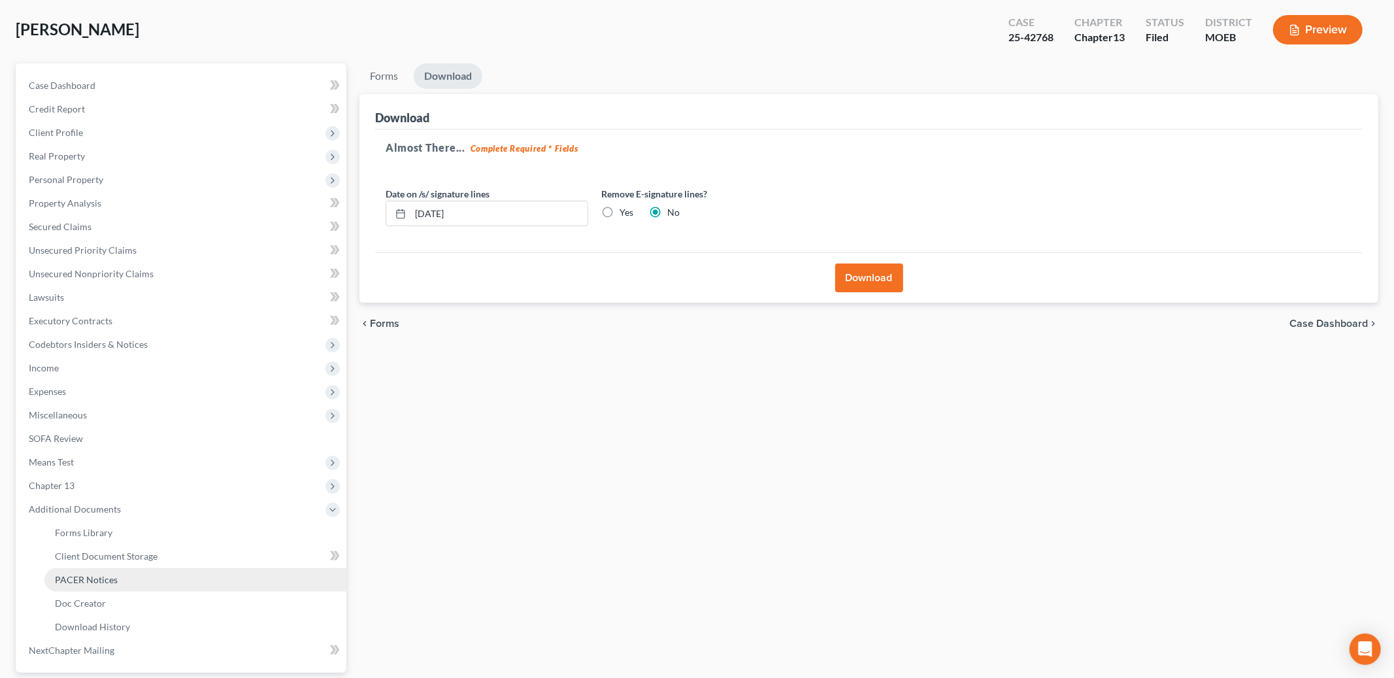
click at [131, 580] on link "PACER Notices" at bounding box center [195, 580] width 302 height 24
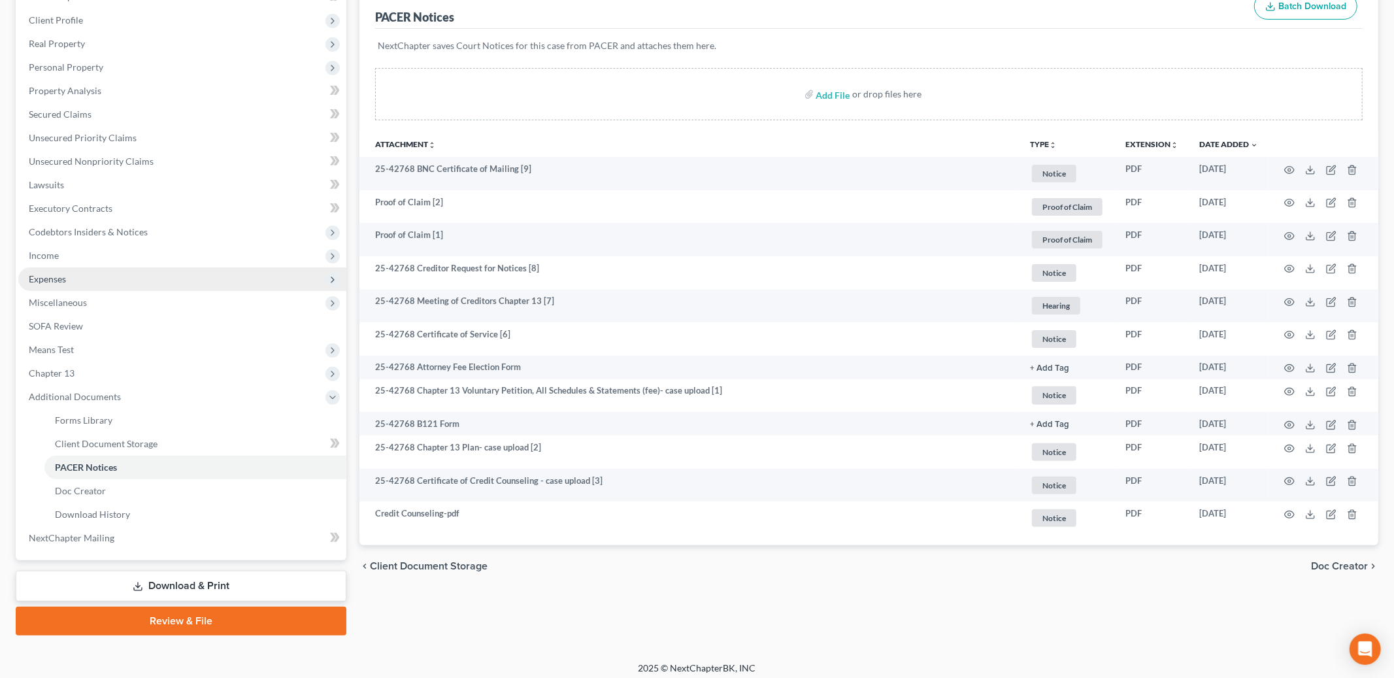
scroll to position [180, 0]
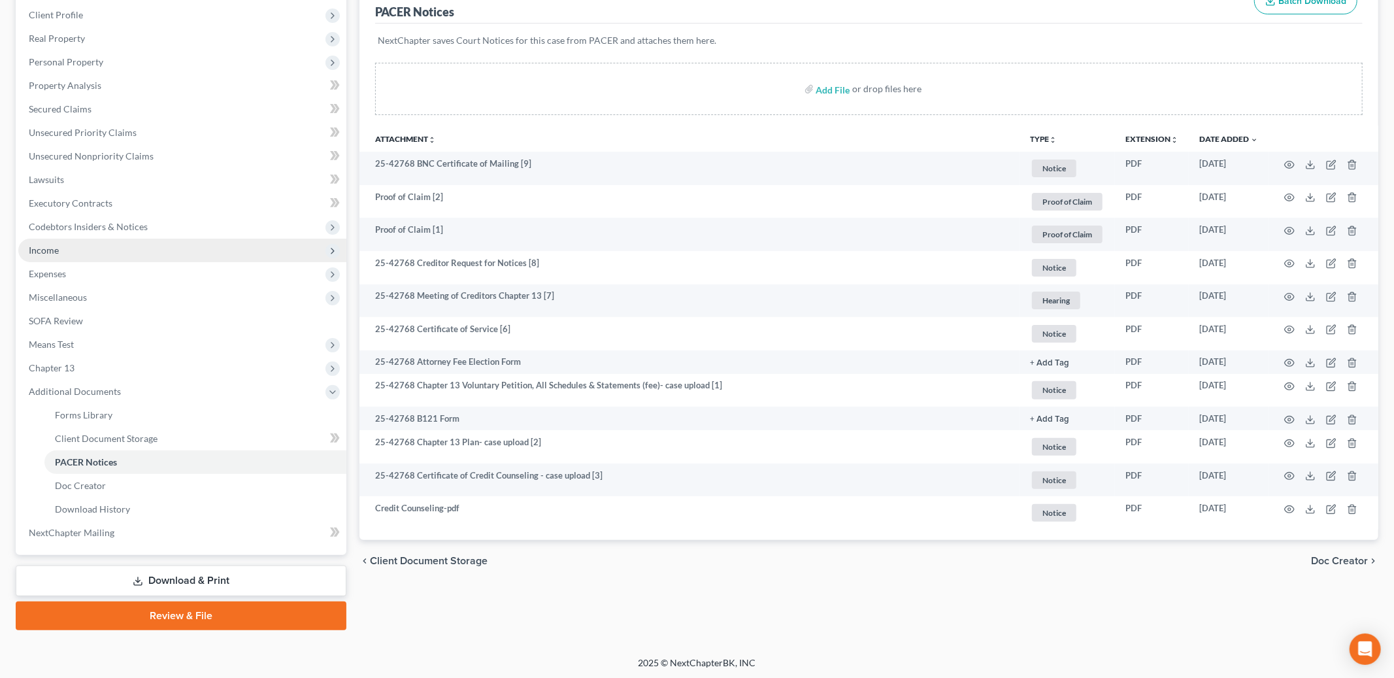
click at [53, 244] on span "Income" at bounding box center [44, 249] width 30 height 11
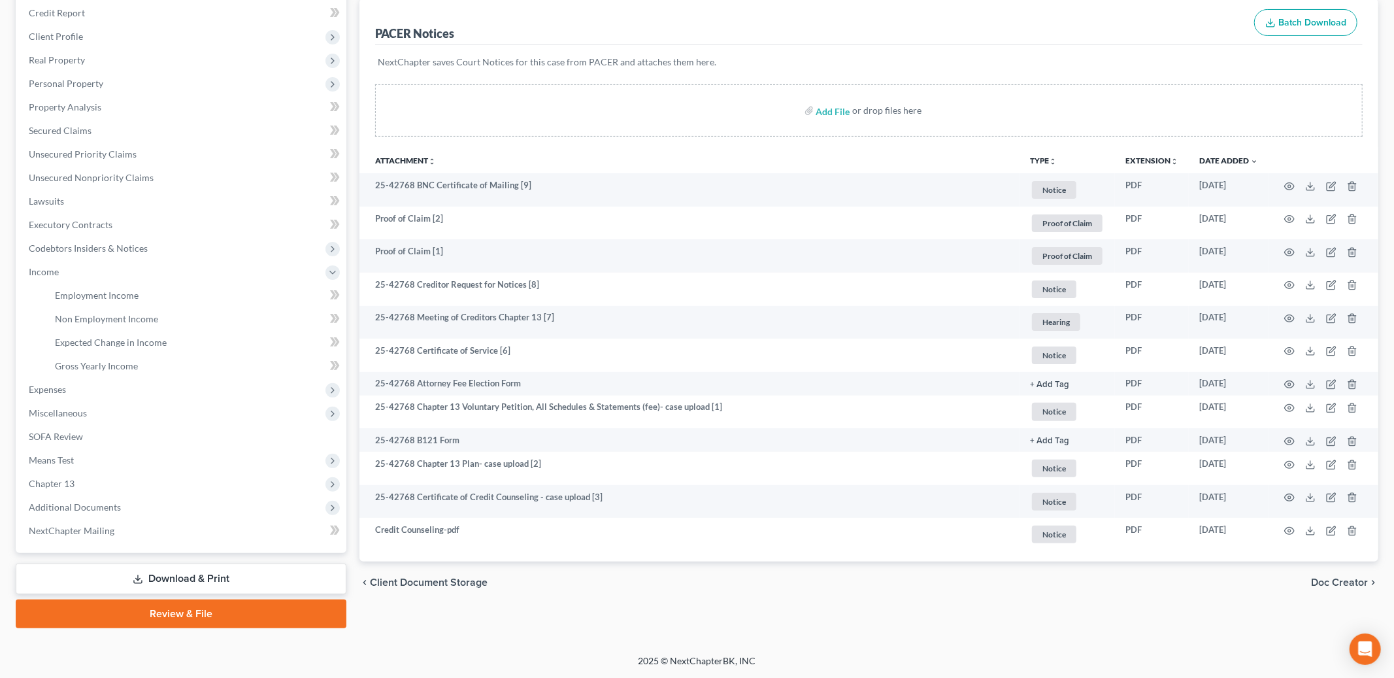
scroll to position [156, 0]
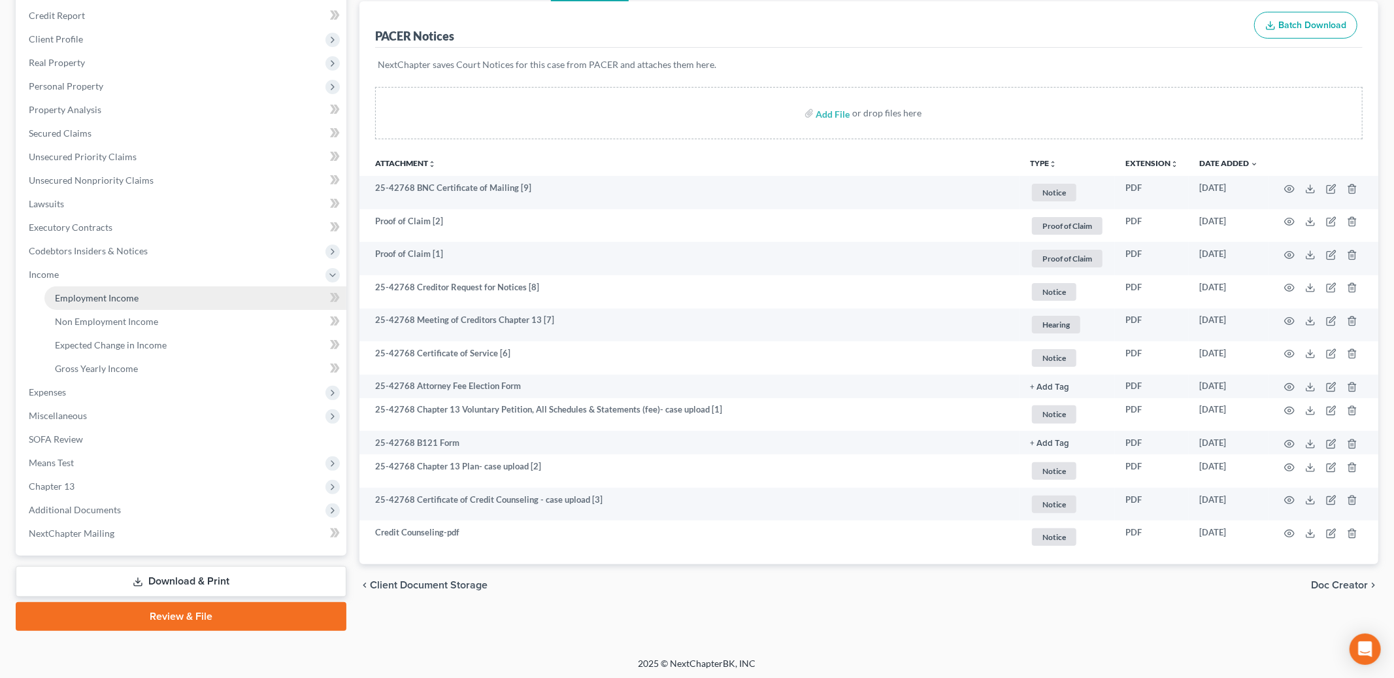
click at [114, 296] on span "Employment Income" at bounding box center [97, 297] width 84 height 11
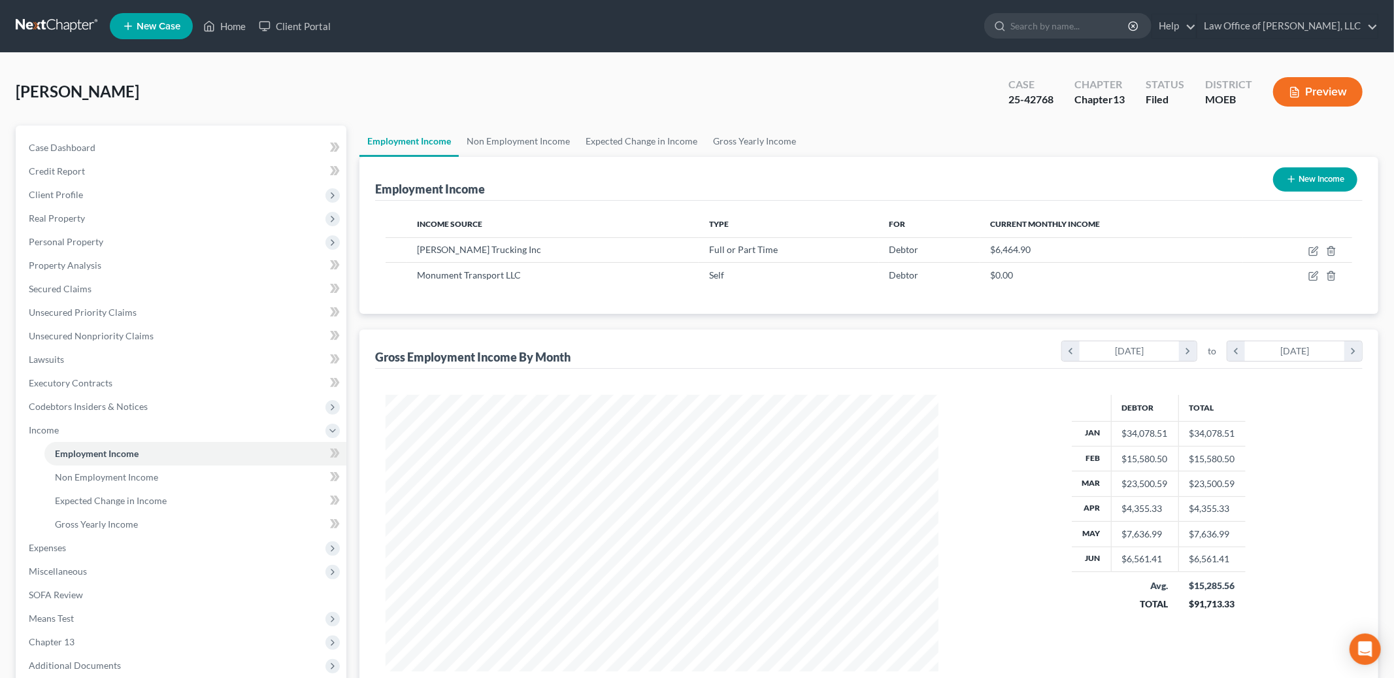
scroll to position [276, 579]
click at [1313, 277] on icon "button" at bounding box center [1313, 275] width 10 height 10
select select "1"
select select "26"
select select "0"
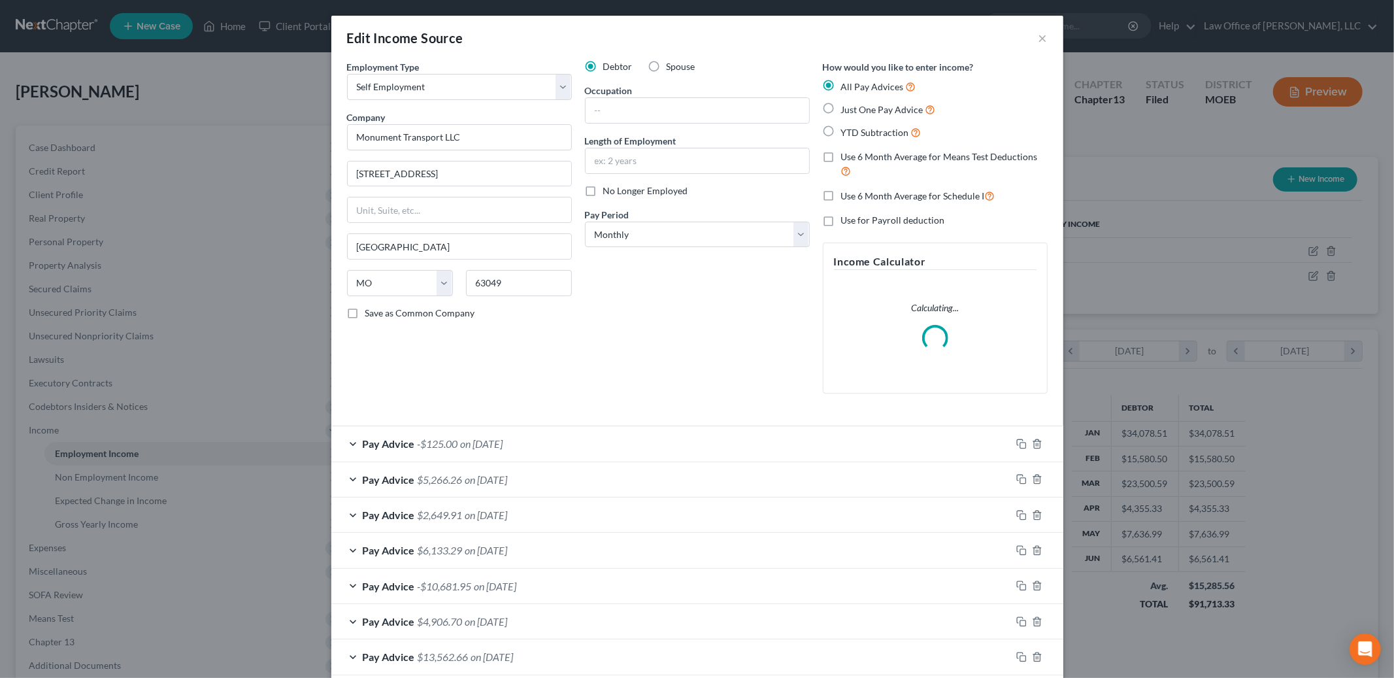
click at [603, 186] on label "No Longer Employed" at bounding box center [645, 190] width 85 height 13
click at [608, 186] on input "No Longer Employed" at bounding box center [612, 188] width 8 height 8
checkbox input "true"
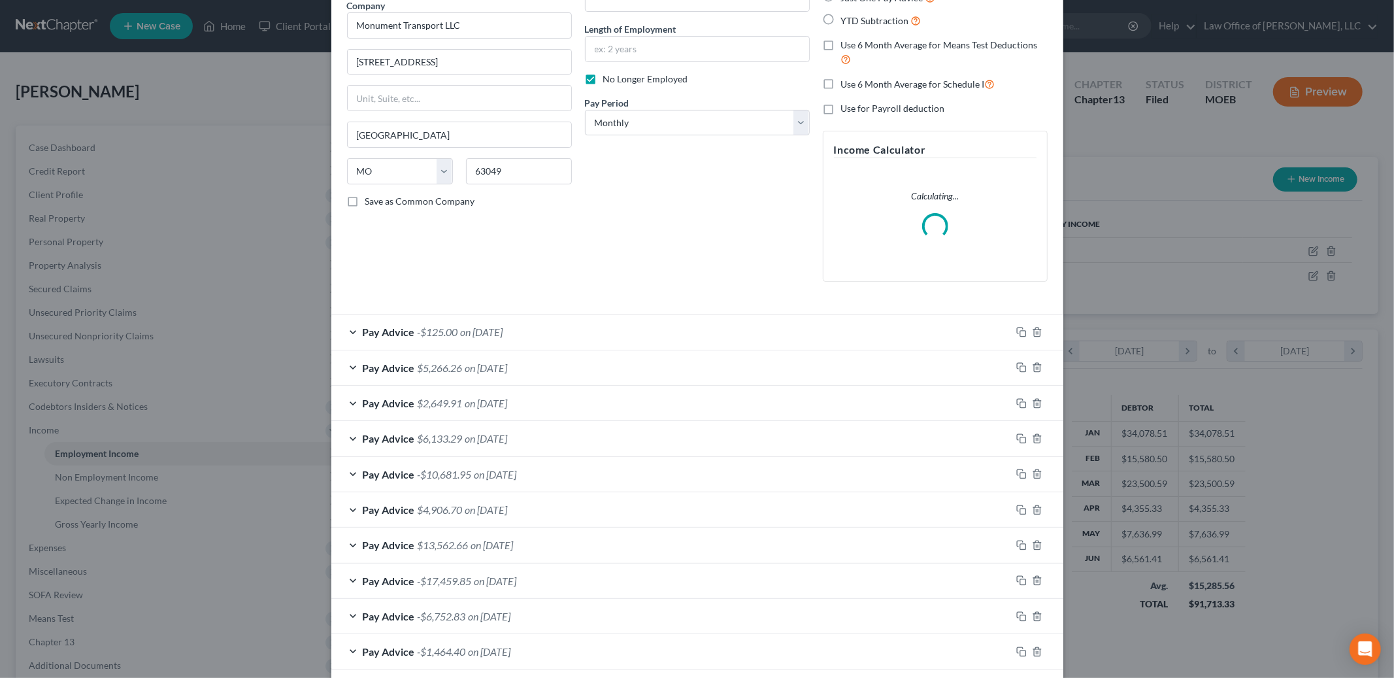
scroll to position [211, 0]
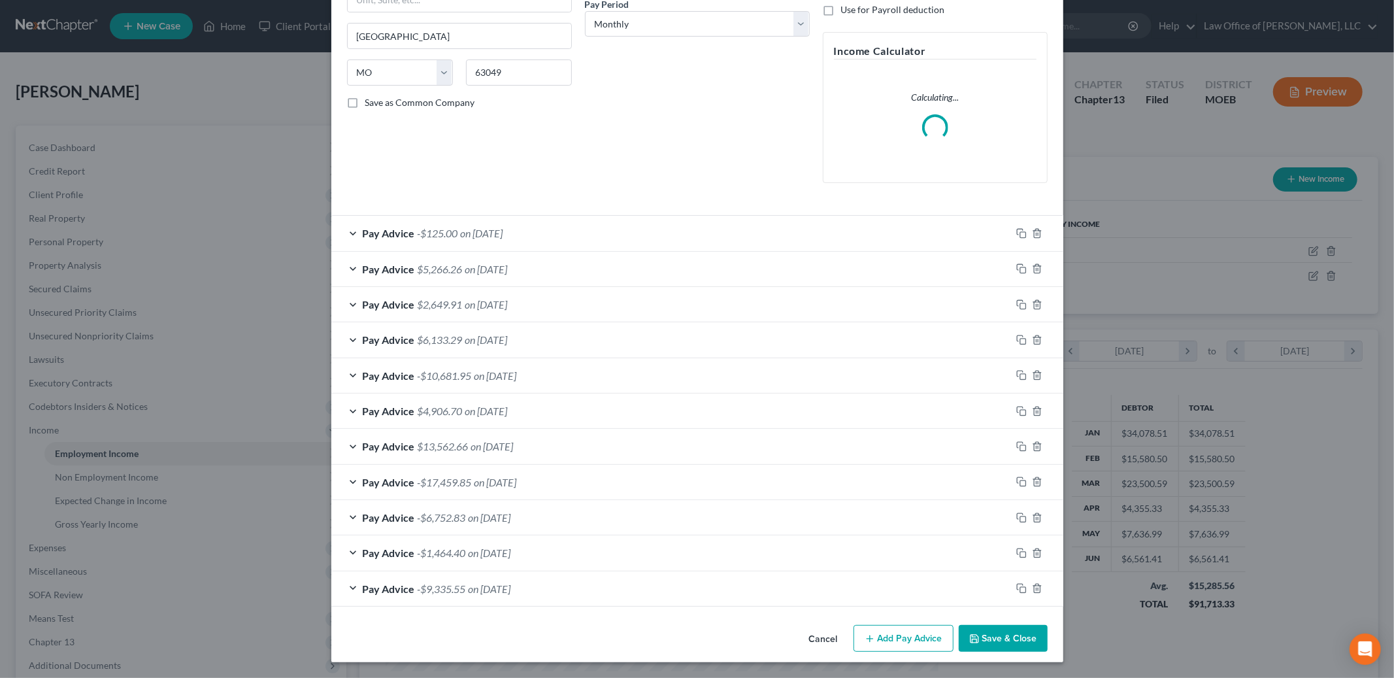
click at [1012, 638] on button "Save & Close" at bounding box center [1003, 638] width 89 height 27
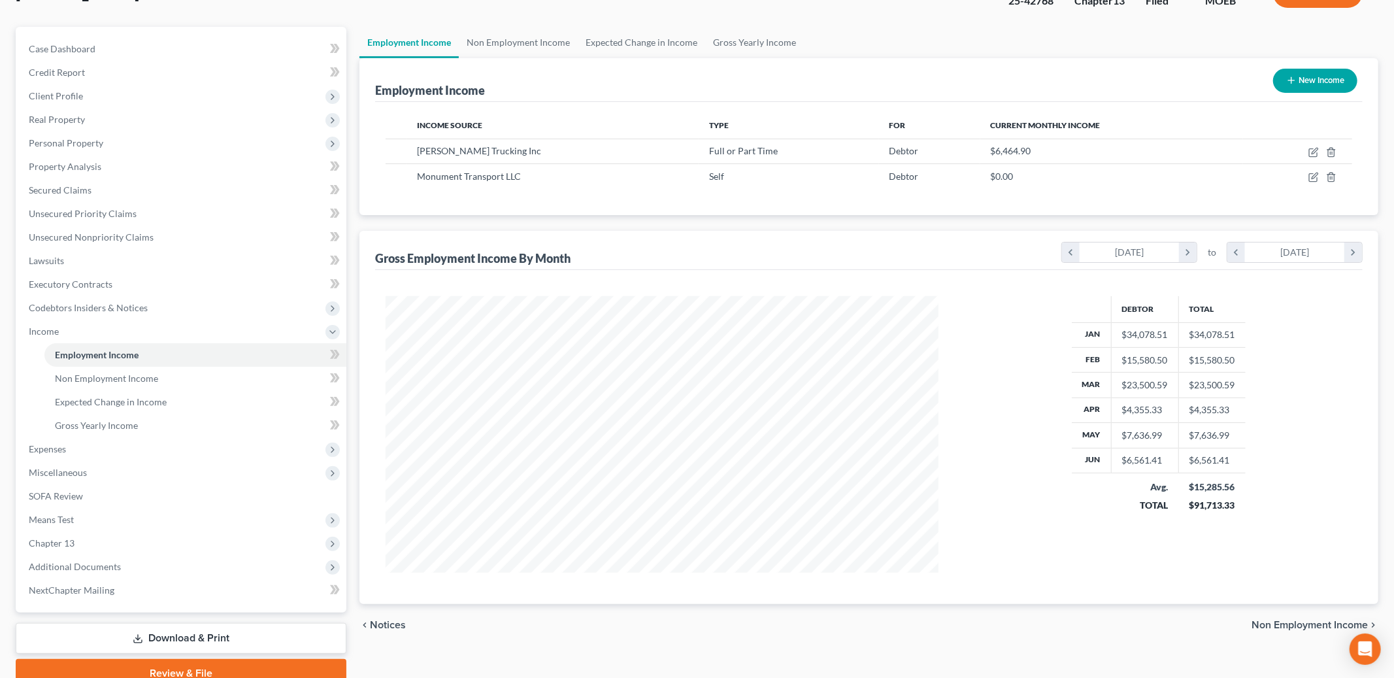
scroll to position [139, 0]
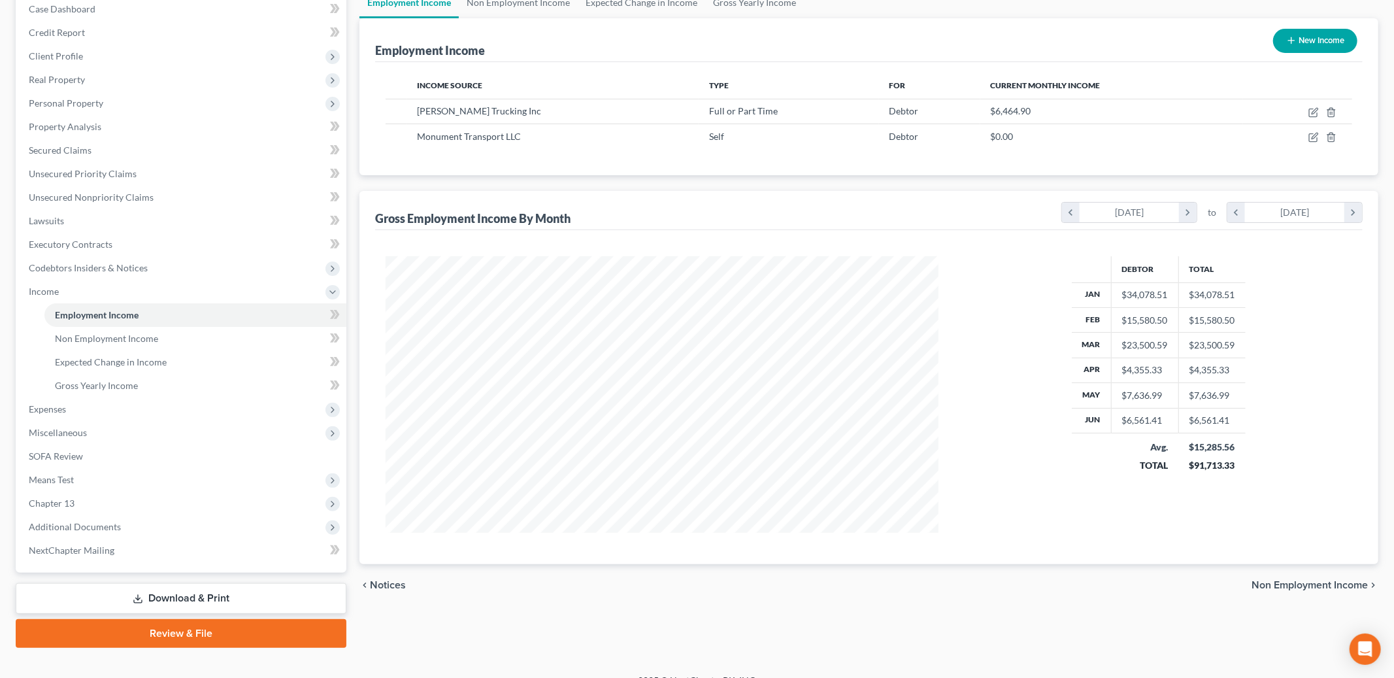
click at [171, 589] on link "Download & Print" at bounding box center [181, 598] width 331 height 31
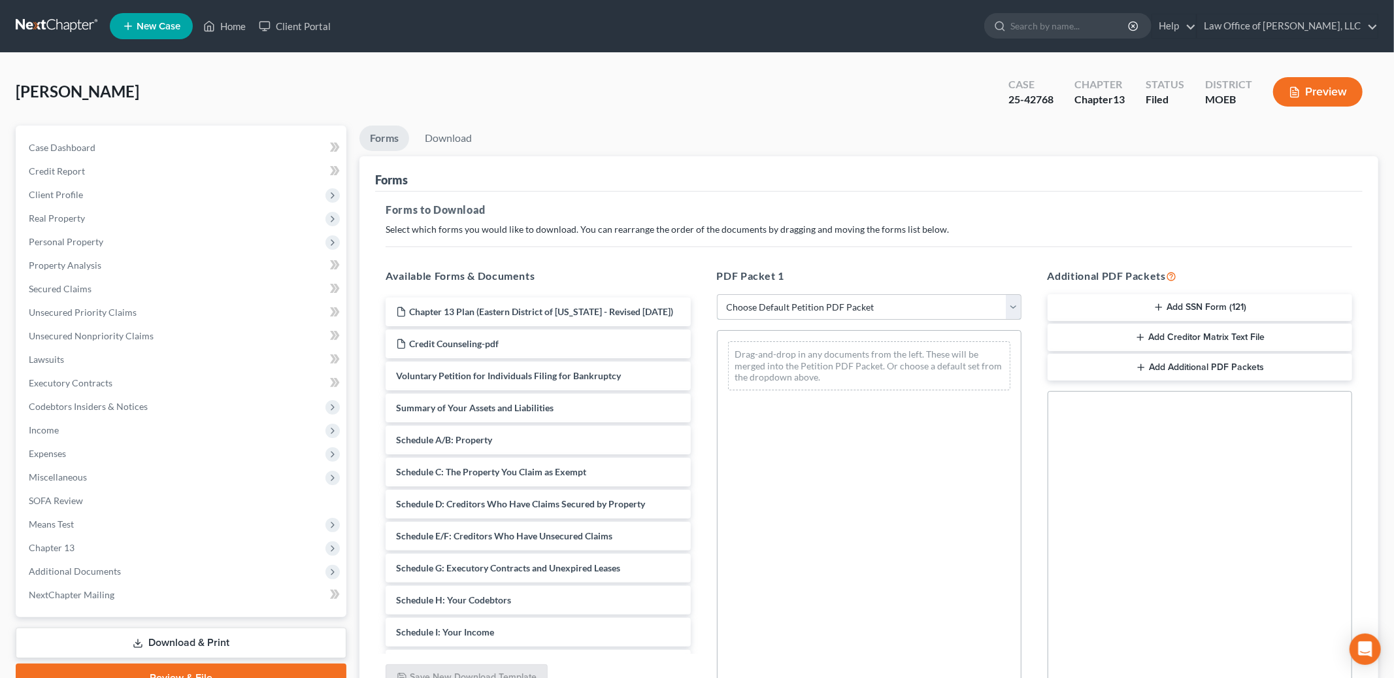
click at [787, 309] on select "Choose Default Petition PDF Packet Complete Bankruptcy Petition (all forms and …" at bounding box center [869, 307] width 304 height 26
select select "2"
click at [717, 294] on select "Choose Default Petition PDF Packet Complete Bankruptcy Petition (all forms and …" at bounding box center [869, 307] width 304 height 26
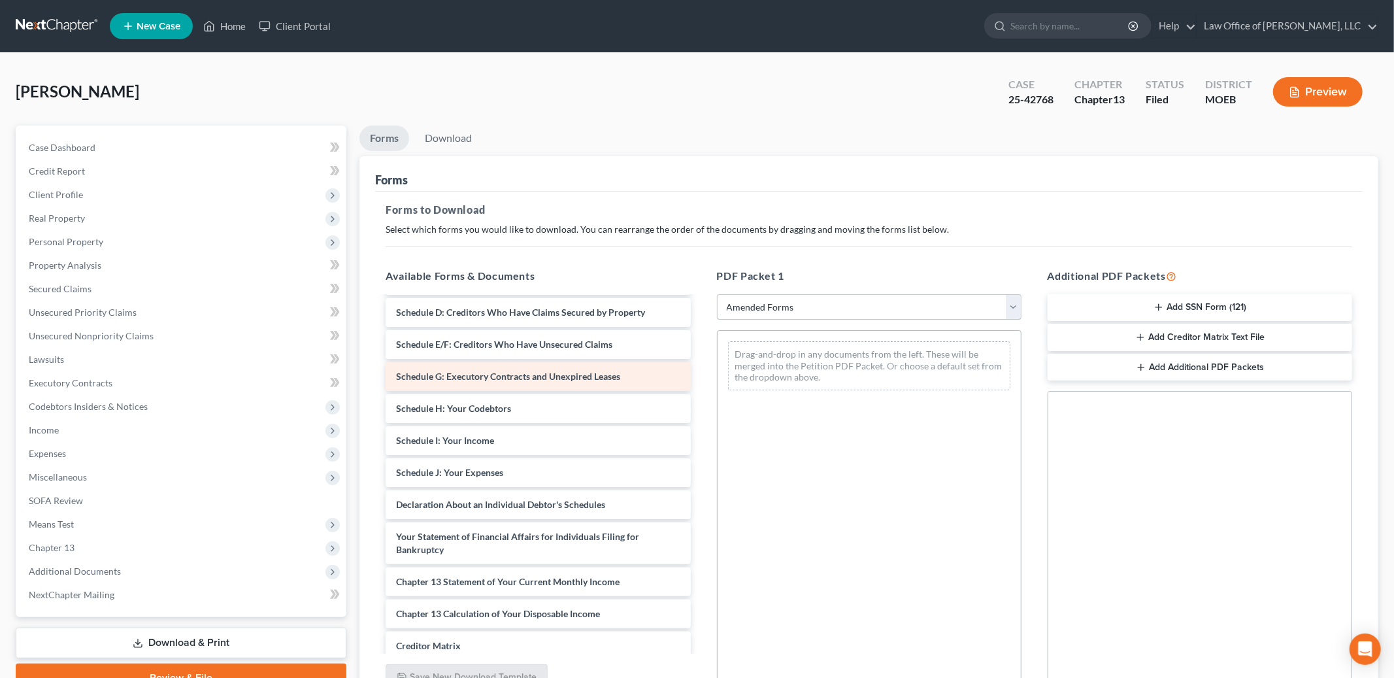
scroll to position [152, 0]
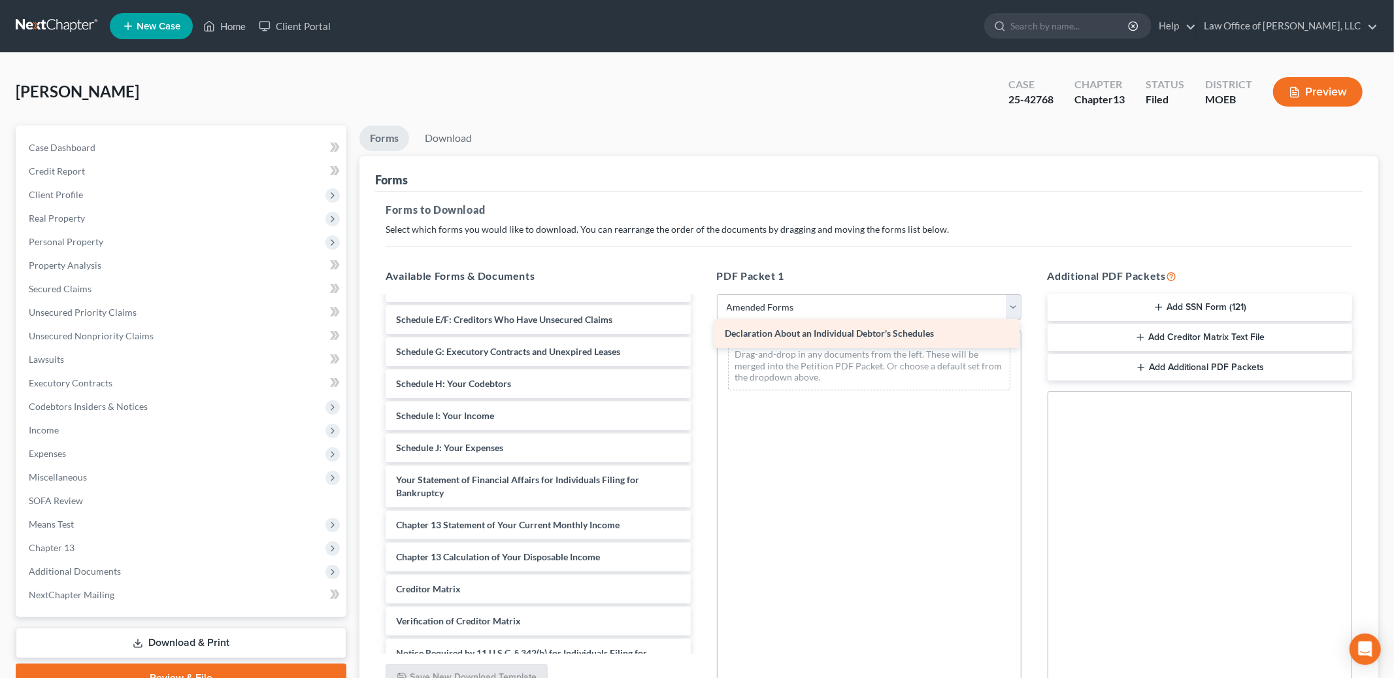
drag, startPoint x: 512, startPoint y: 474, endPoint x: 840, endPoint y: 329, distance: 358.9
click at [700, 329] on div "Declaration About an Individual Debtor's Schedules Voluntary Petition for Indiv…" at bounding box center [537, 428] width 325 height 567
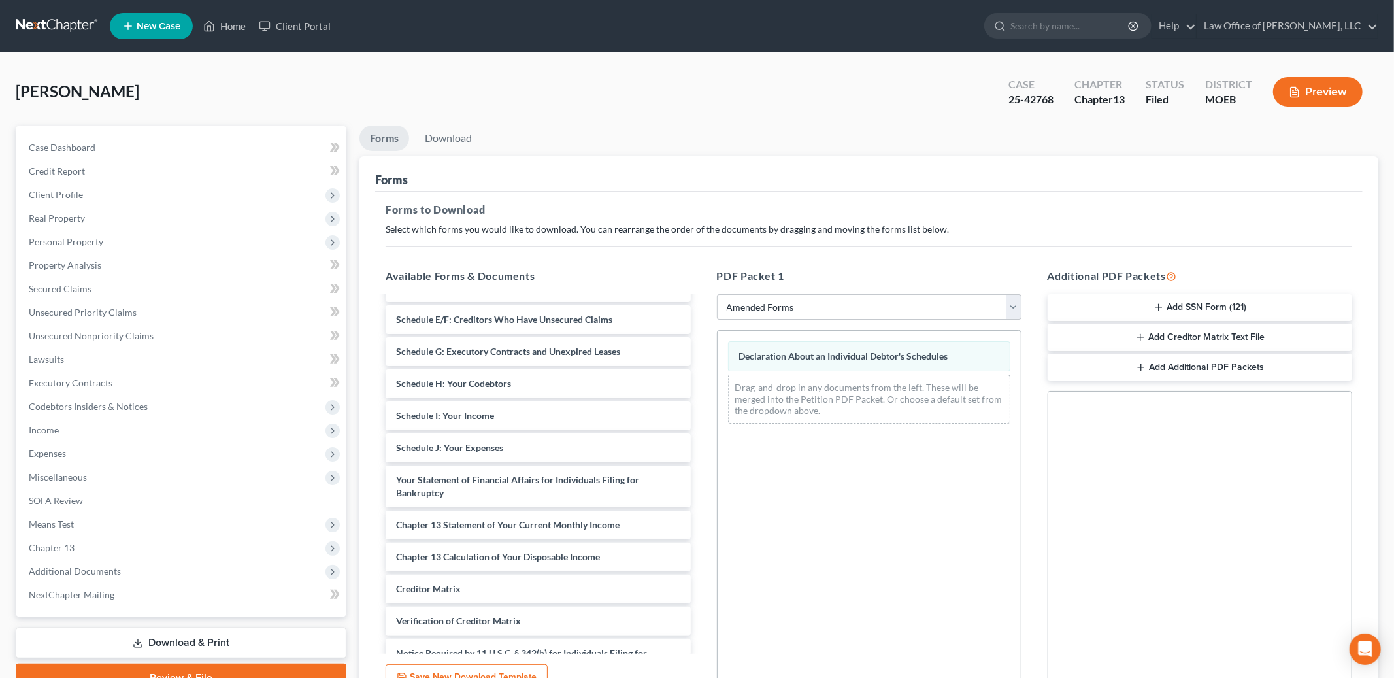
scroll to position [129, 0]
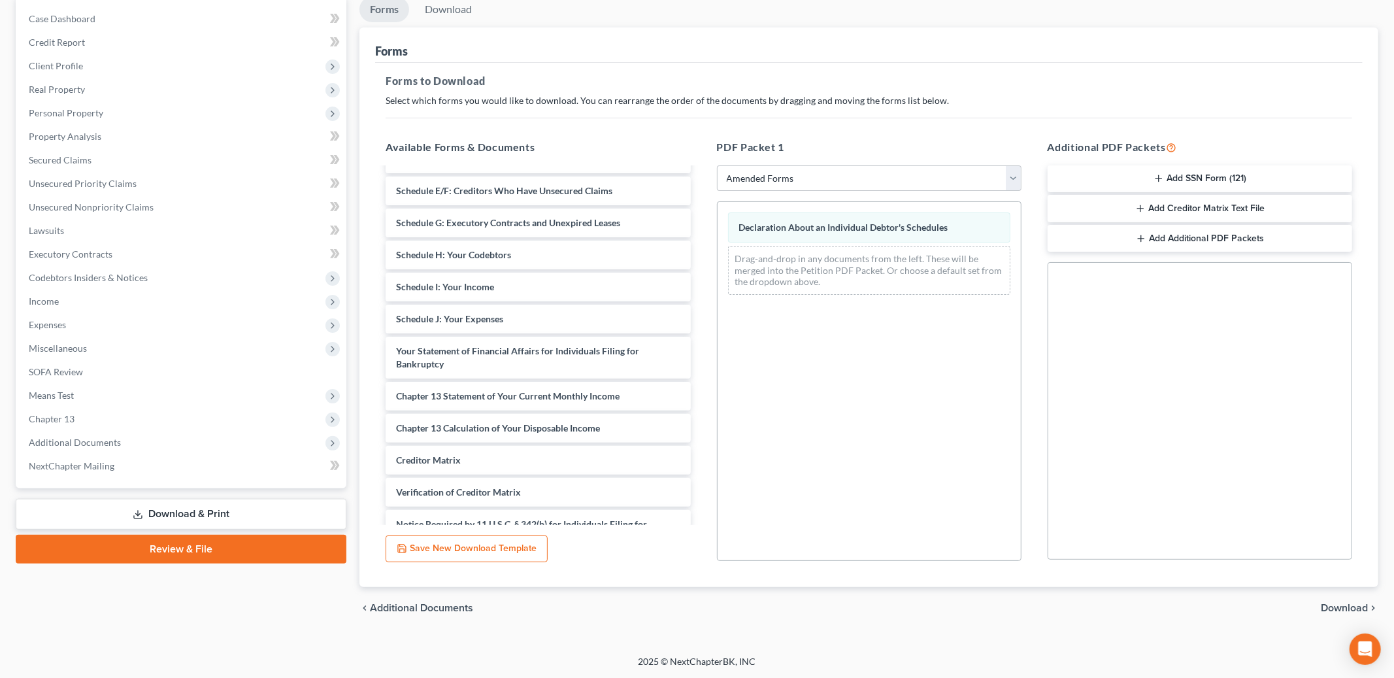
click at [1334, 608] on span "Download" at bounding box center [1343, 607] width 47 height 10
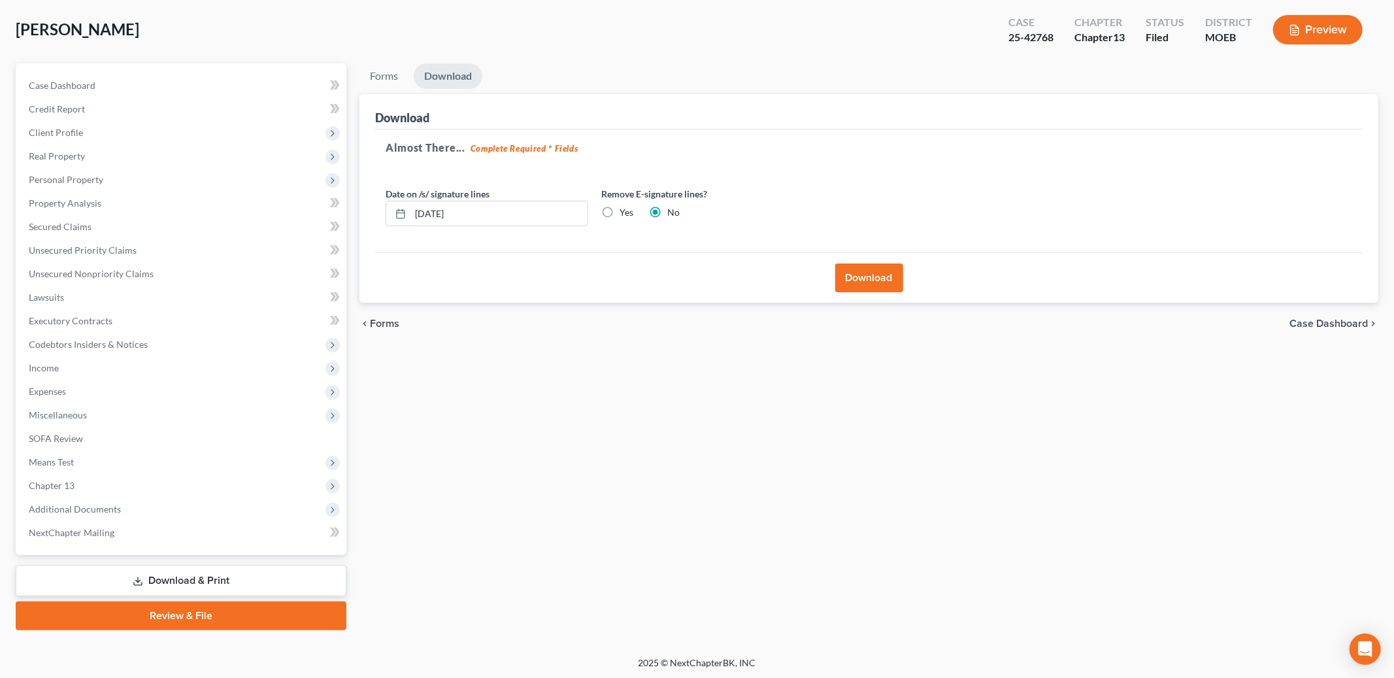
click at [869, 270] on button "Download" at bounding box center [869, 277] width 68 height 29
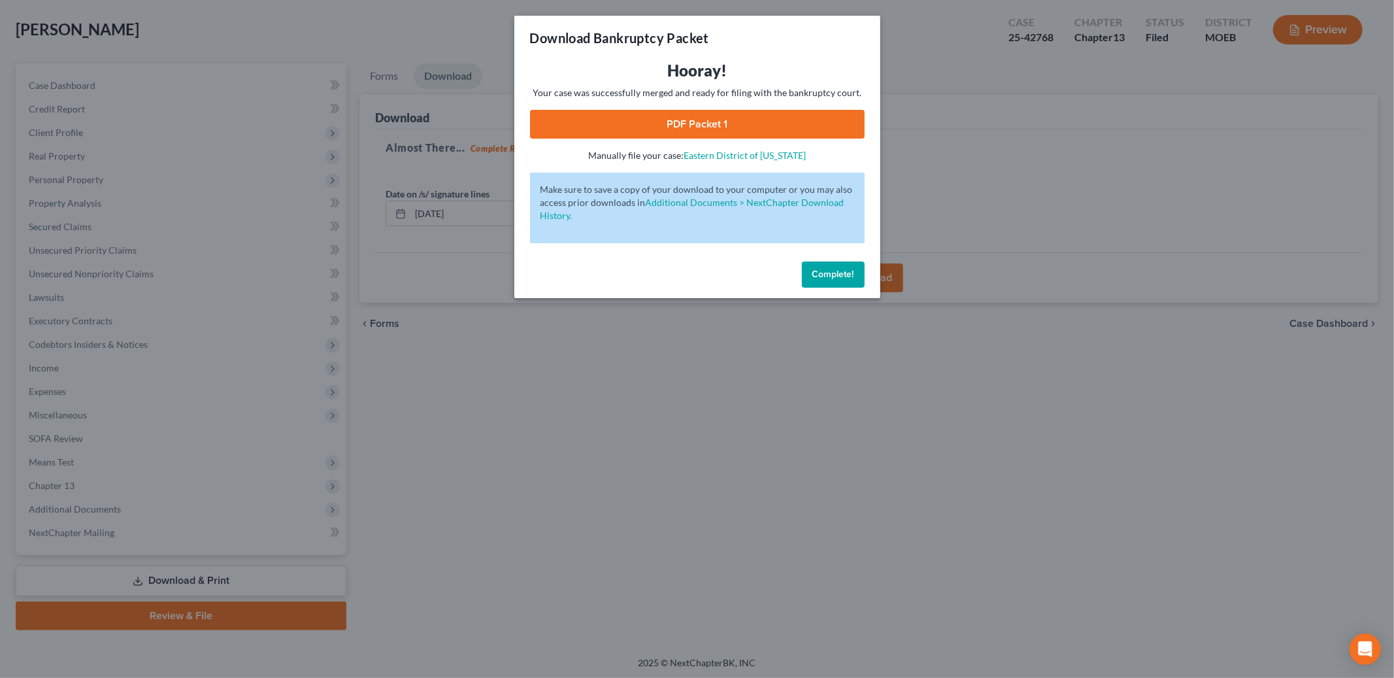
click at [691, 136] on link "PDF Packet 1" at bounding box center [697, 124] width 335 height 29
click at [825, 274] on span "Complete!" at bounding box center [833, 274] width 42 height 11
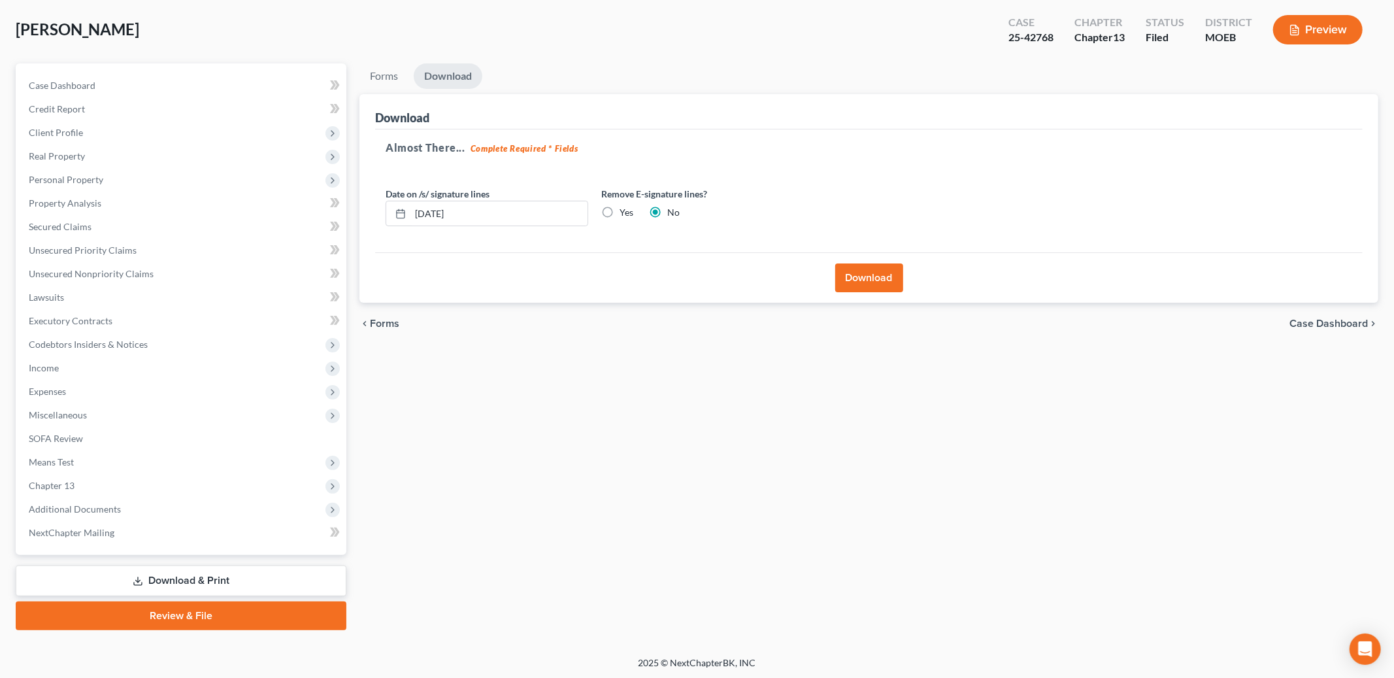
click at [133, 583] on icon at bounding box center [138, 581] width 10 height 10
click at [232, 585] on link "Download & Print" at bounding box center [181, 580] width 331 height 31
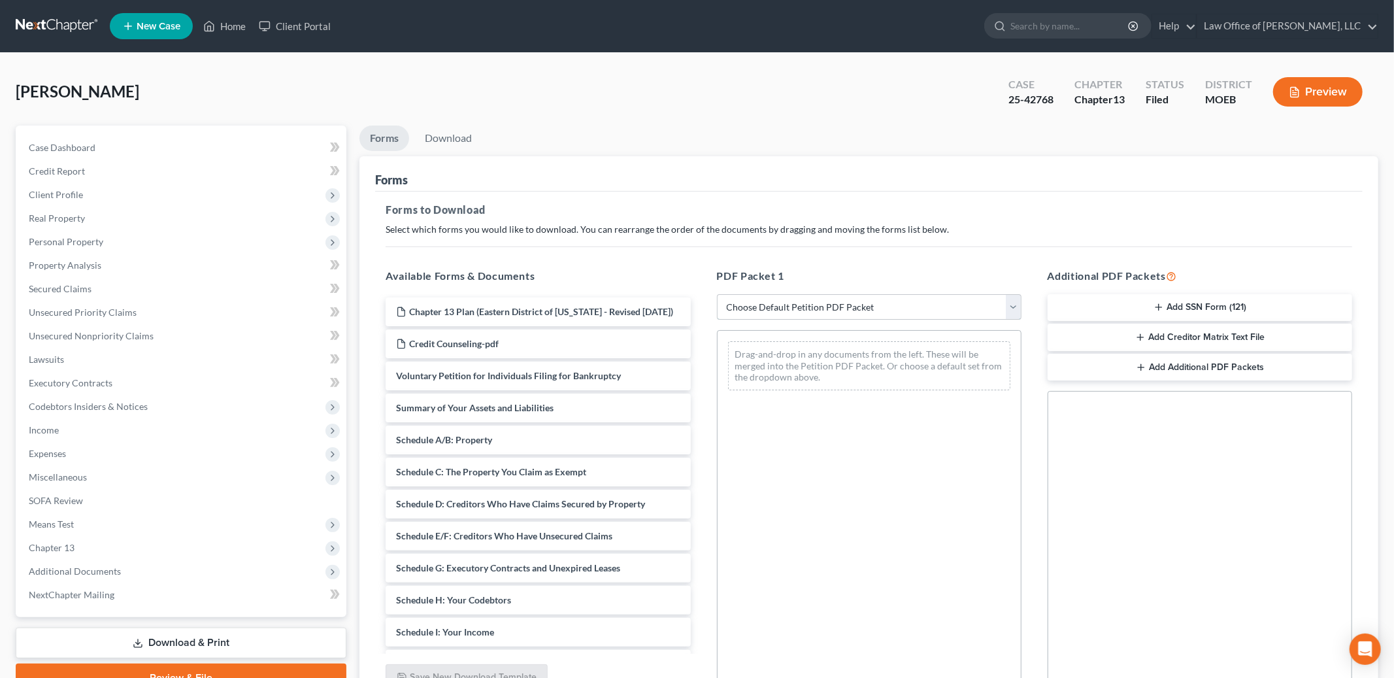
click at [812, 310] on select "Choose Default Petition PDF Packet Complete Bankruptcy Petition (all forms and …" at bounding box center [869, 307] width 304 height 26
select select "2"
click at [717, 294] on select "Choose Default Petition PDF Packet Complete Bankruptcy Petition (all forms and …" at bounding box center [869, 307] width 304 height 26
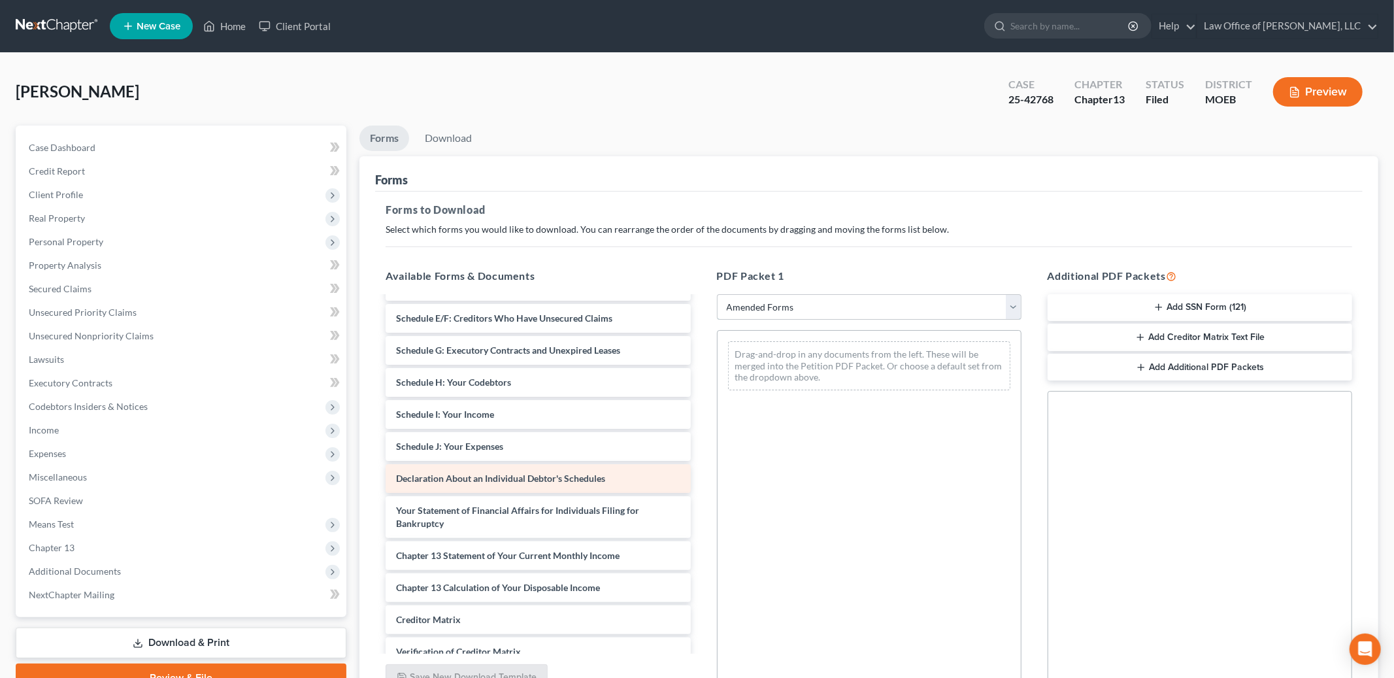
scroll to position [156, 0]
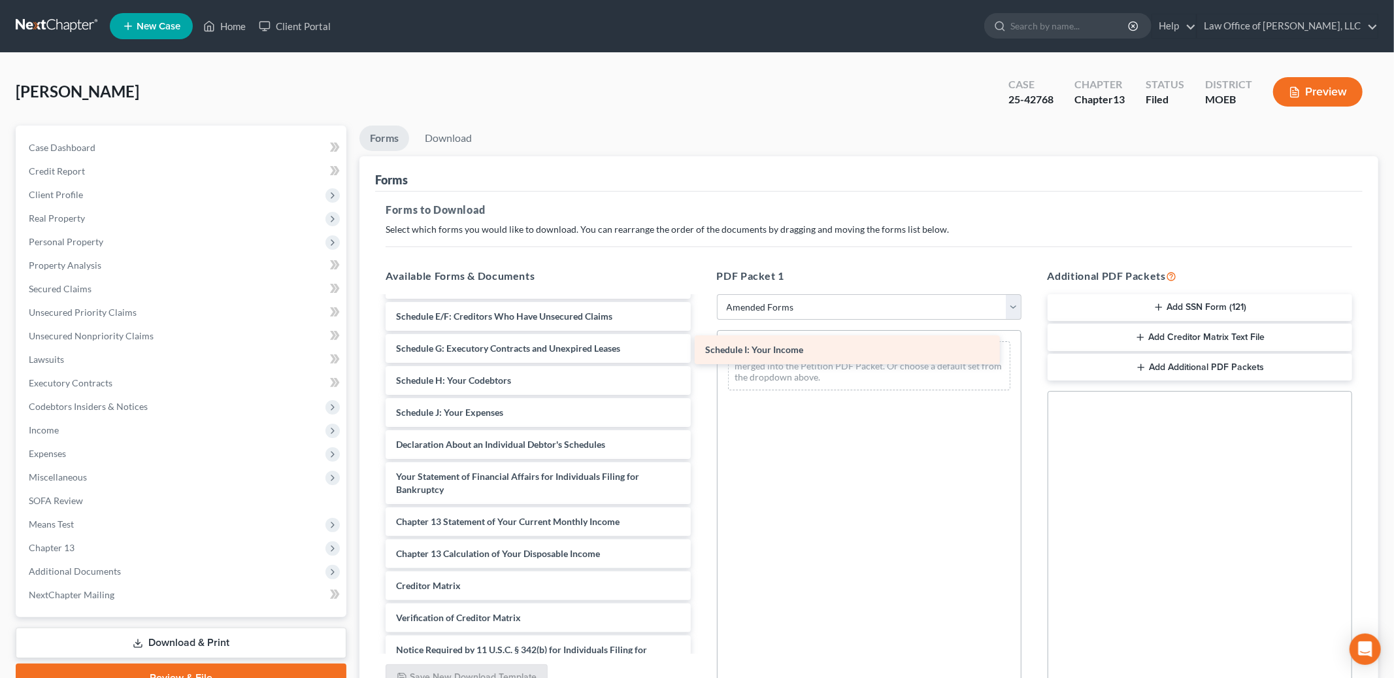
drag, startPoint x: 502, startPoint y: 408, endPoint x: 812, endPoint y: 346, distance: 315.7
click at [700, 346] on div "Schedule I: Your Income Voluntary Petition for Individuals Filing for Bankruptc…" at bounding box center [537, 425] width 325 height 567
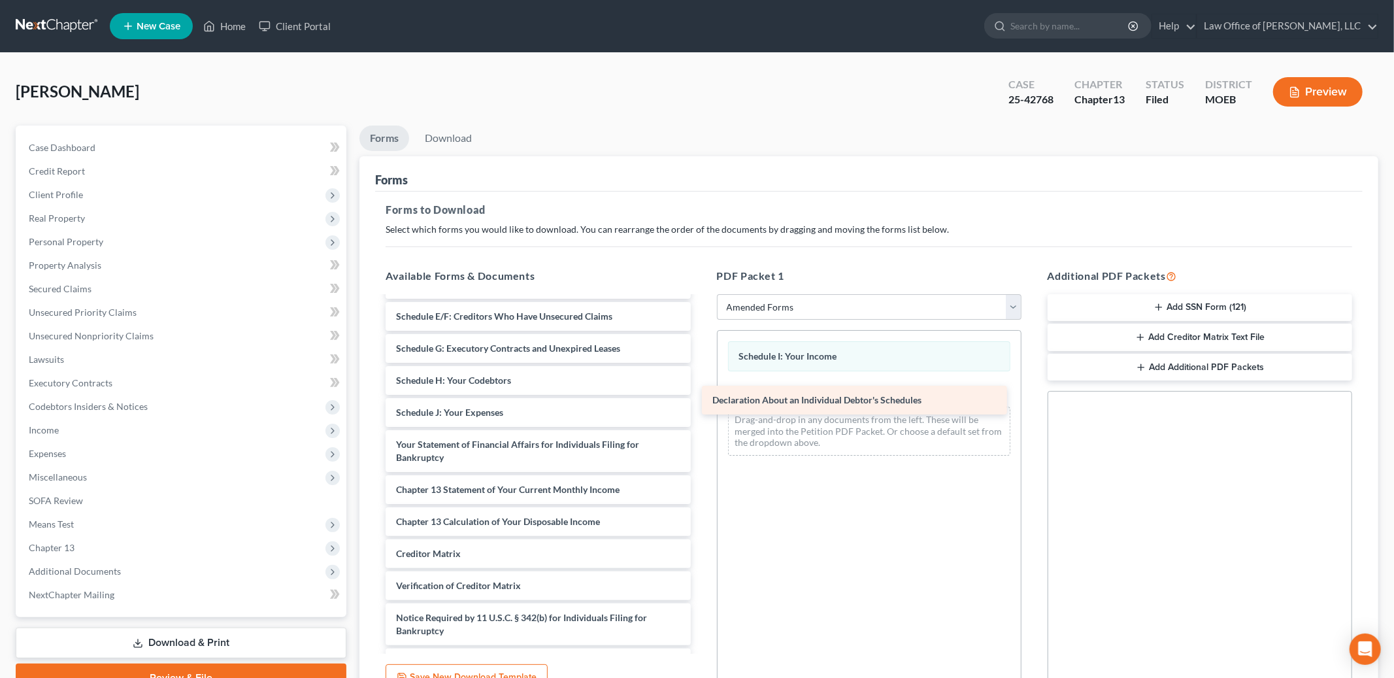
drag, startPoint x: 516, startPoint y: 446, endPoint x: 831, endPoint y: 403, distance: 317.9
click at [700, 403] on div "Declaration About an Individual Debtor's Schedules Voluntary Petition for Indiv…" at bounding box center [537, 409] width 325 height 535
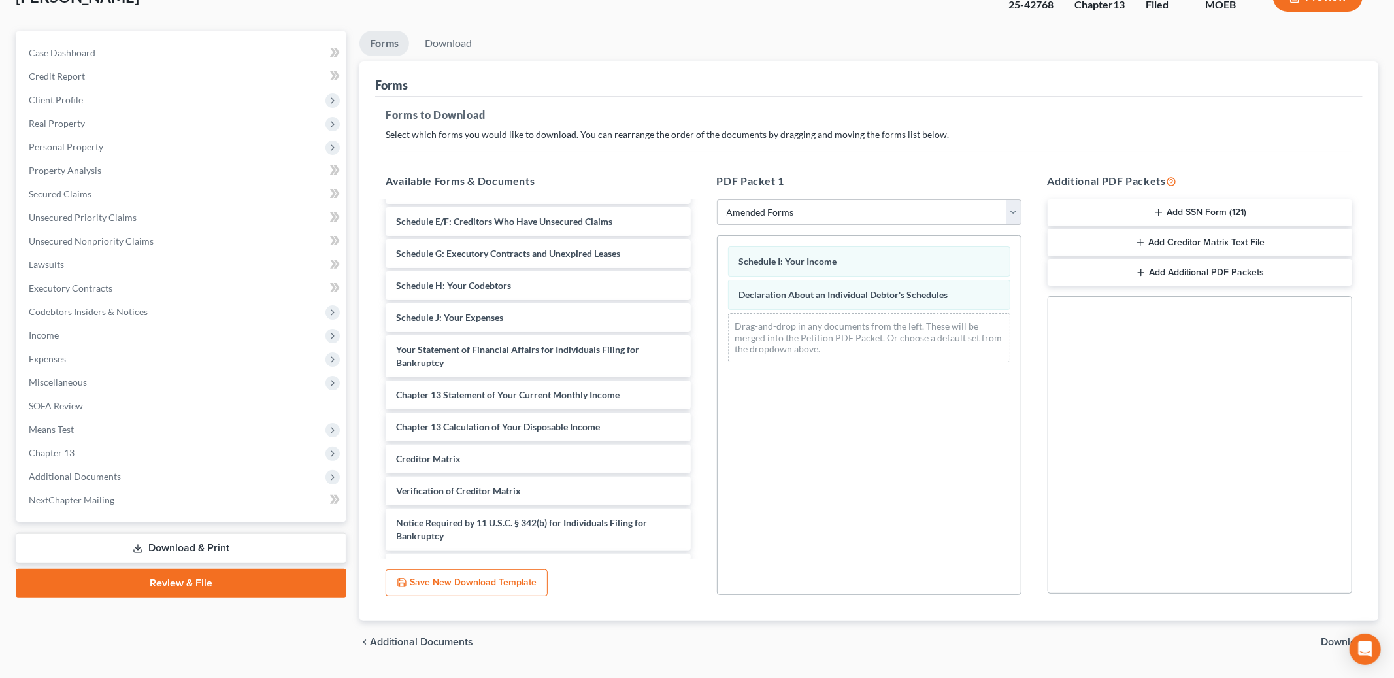
scroll to position [129, 0]
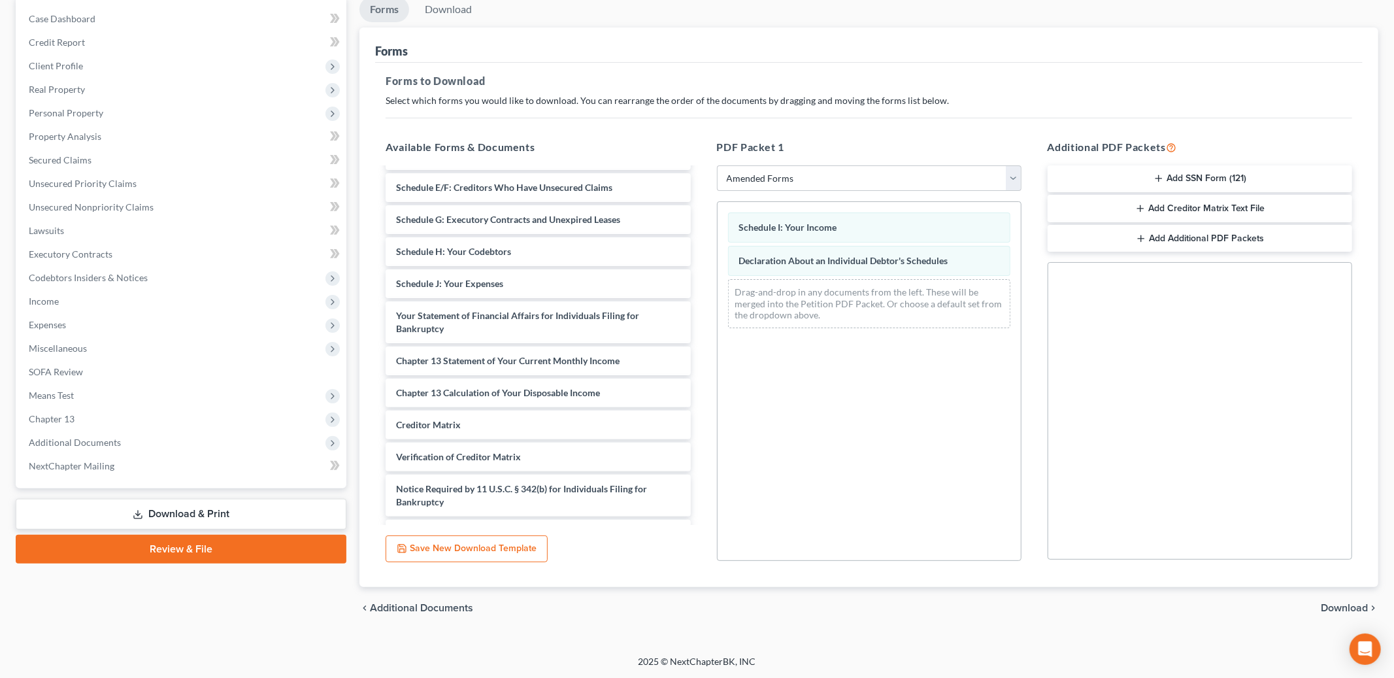
click at [1336, 604] on span "Download" at bounding box center [1343, 607] width 47 height 10
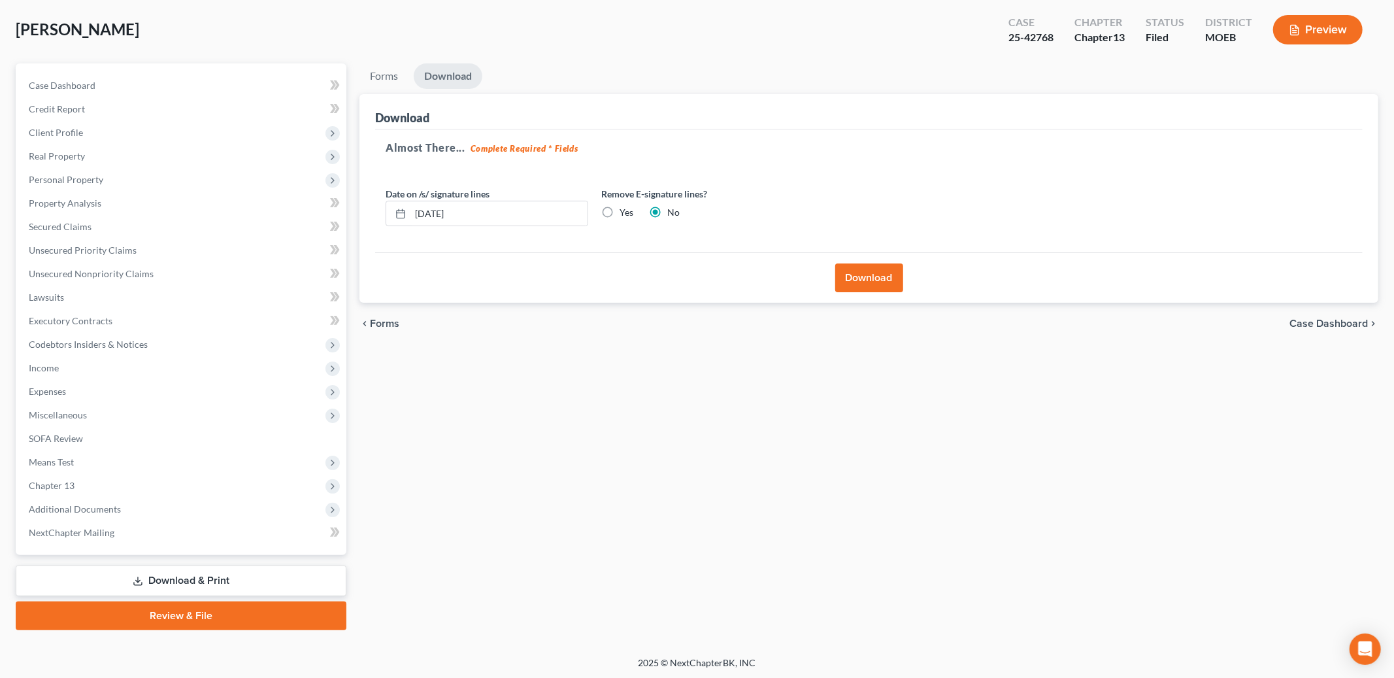
click at [882, 286] on button "Download" at bounding box center [869, 277] width 68 height 29
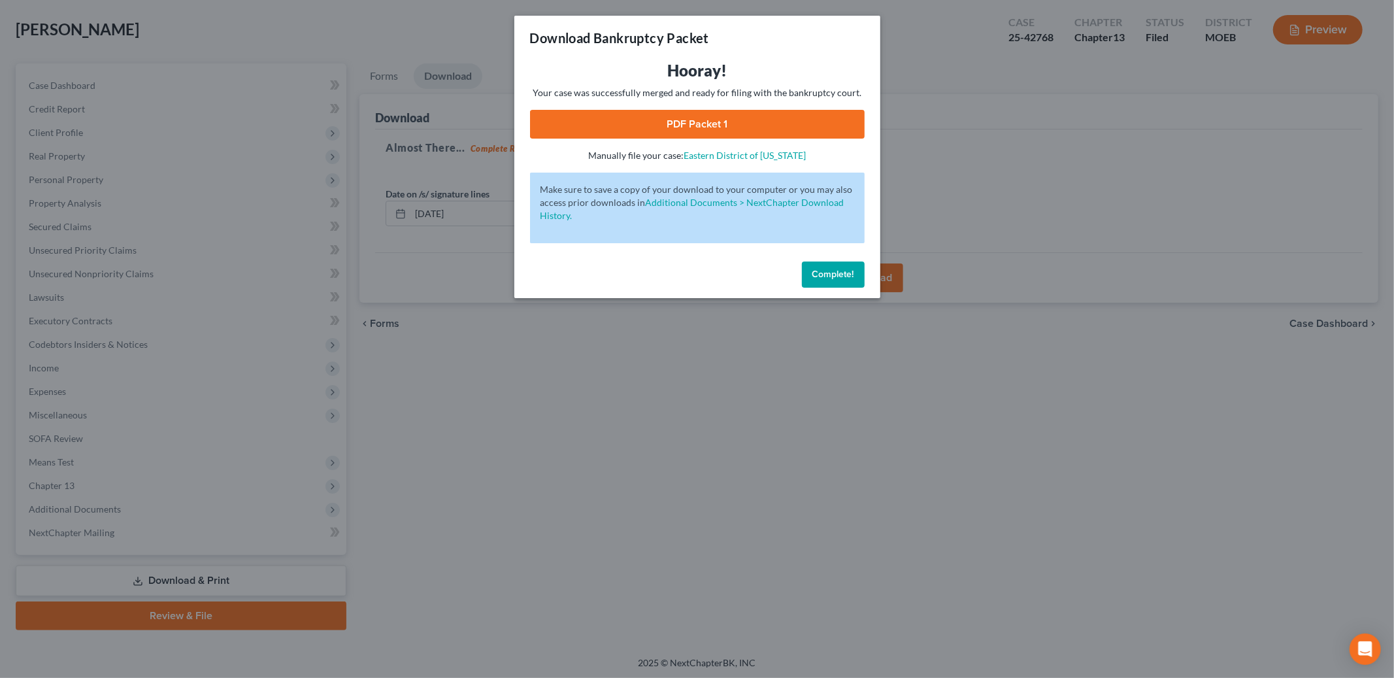
click at [760, 104] on div "Hooray! Your case was successfully merged and ready for filing with the bankrup…" at bounding box center [697, 111] width 335 height 102
click at [768, 140] on div "Hooray! Your case was successfully merged and ready for filing with the bankrup…" at bounding box center [697, 111] width 335 height 102
click at [766, 129] on link "PDF Packet 1" at bounding box center [697, 124] width 335 height 29
click at [825, 280] on button "Complete!" at bounding box center [833, 274] width 63 height 26
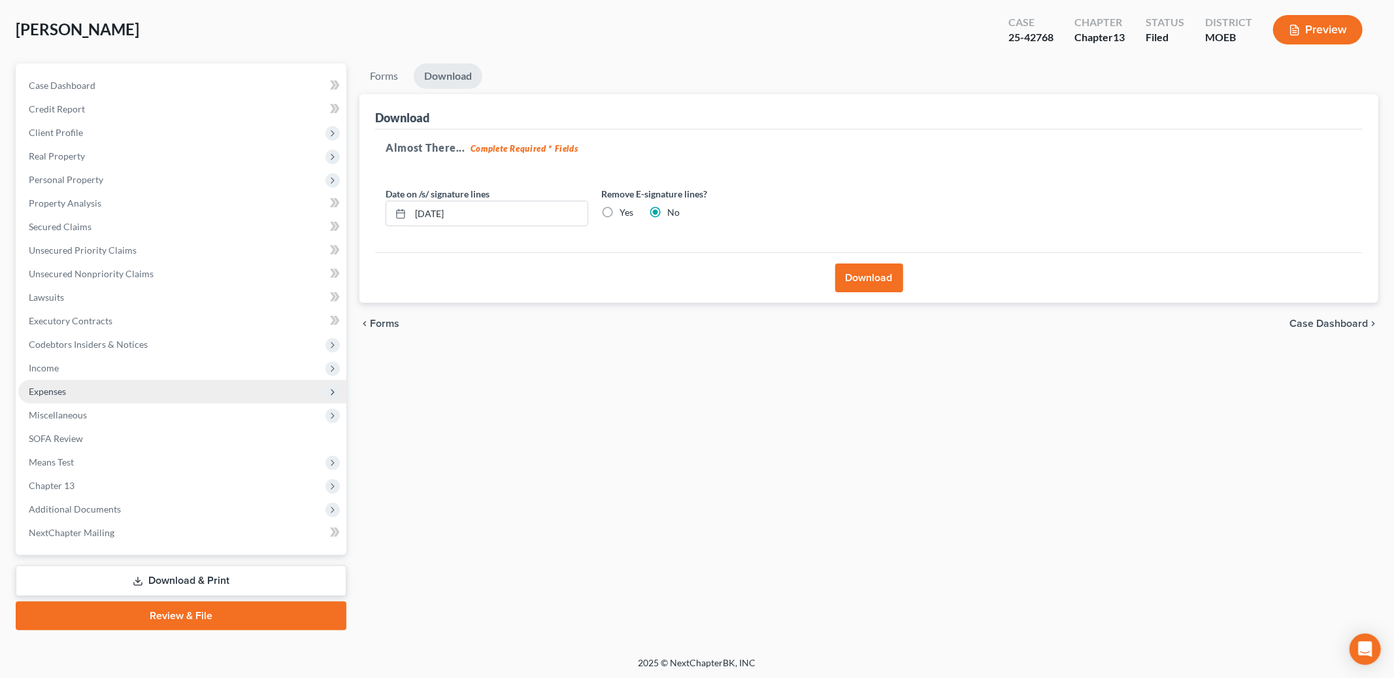
click at [69, 385] on span "Expenses" at bounding box center [182, 392] width 328 height 24
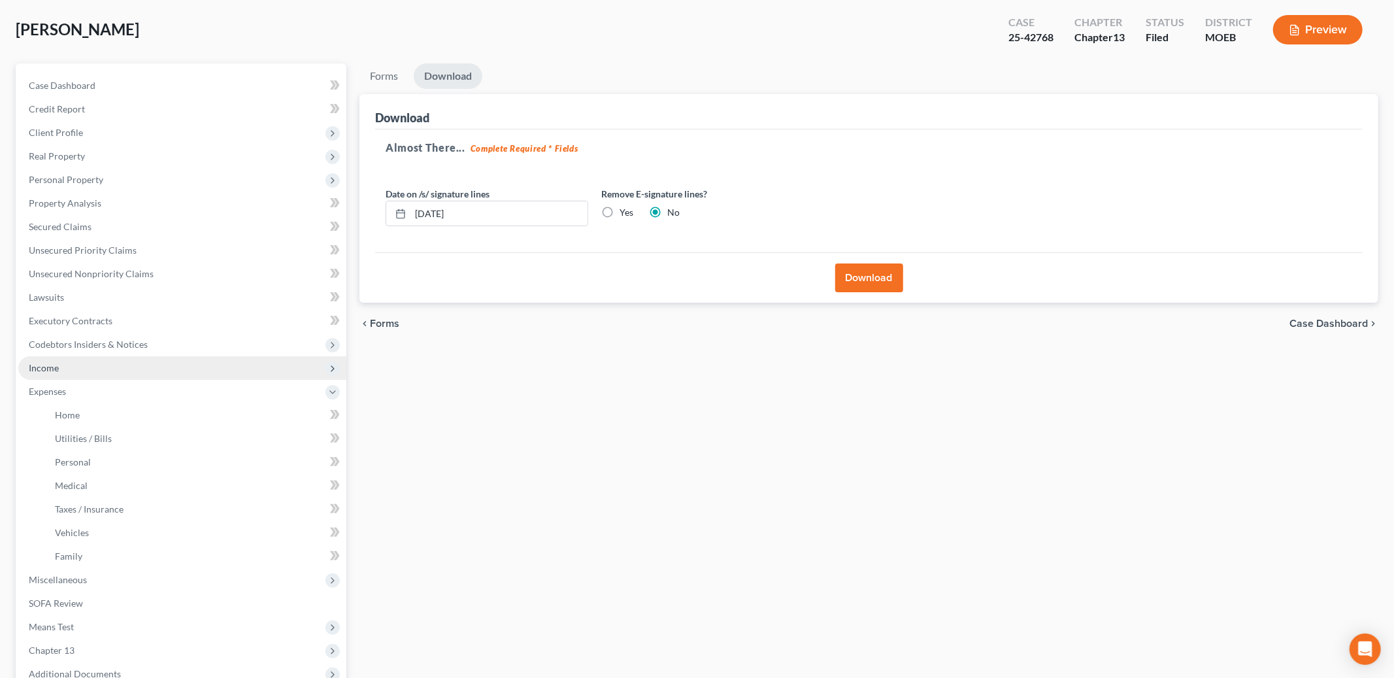
click at [61, 365] on span "Income" at bounding box center [182, 368] width 328 height 24
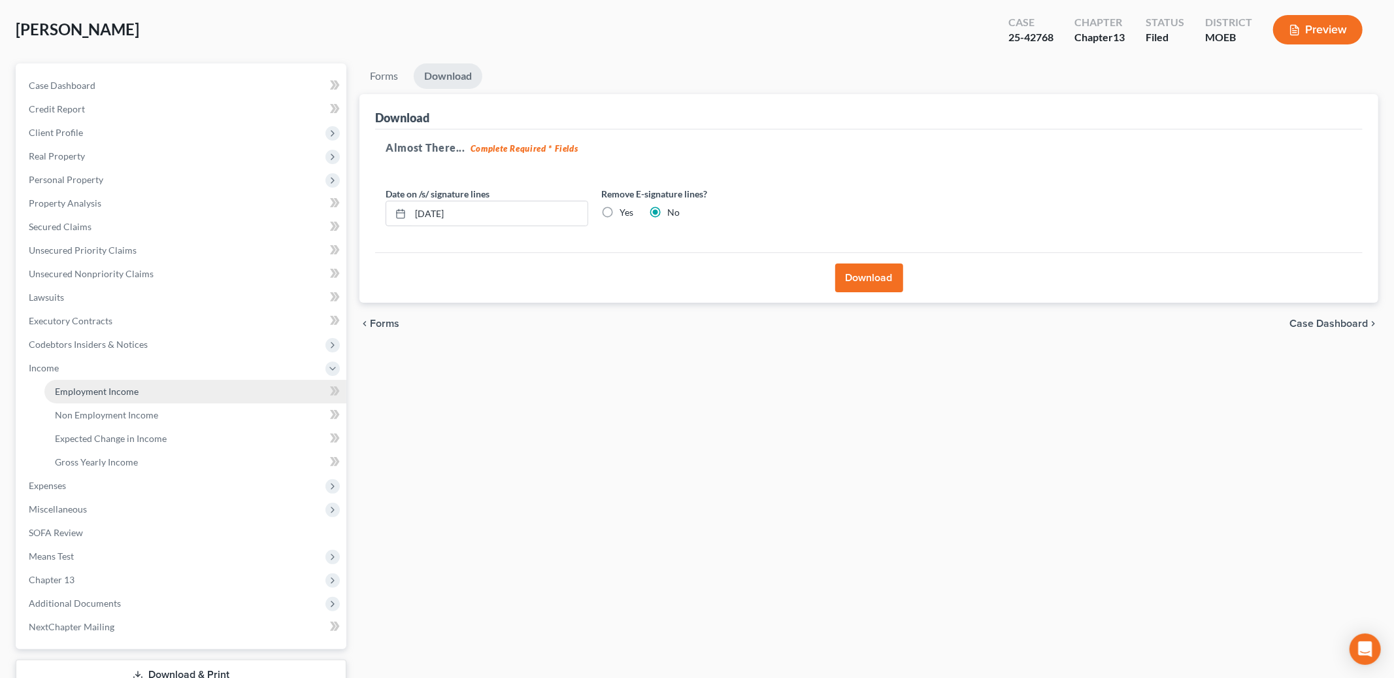
click at [81, 385] on span "Employment Income" at bounding box center [97, 390] width 84 height 11
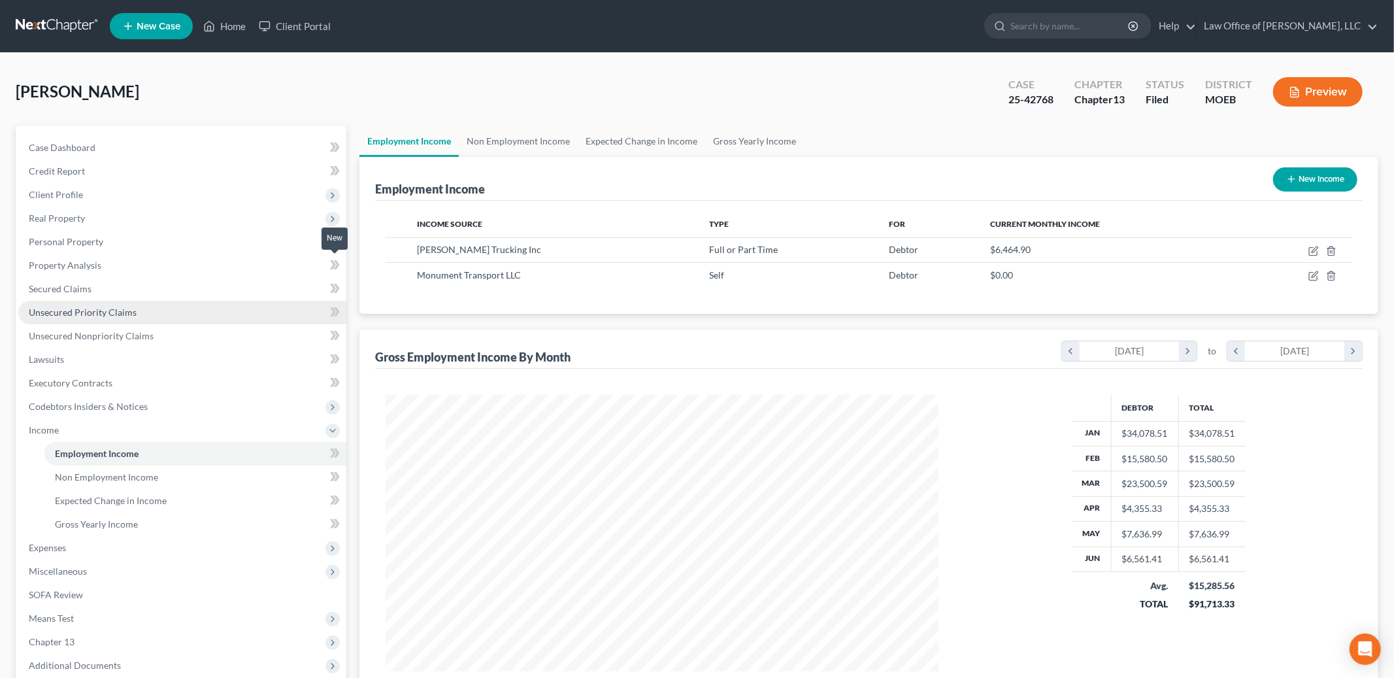
scroll to position [276, 579]
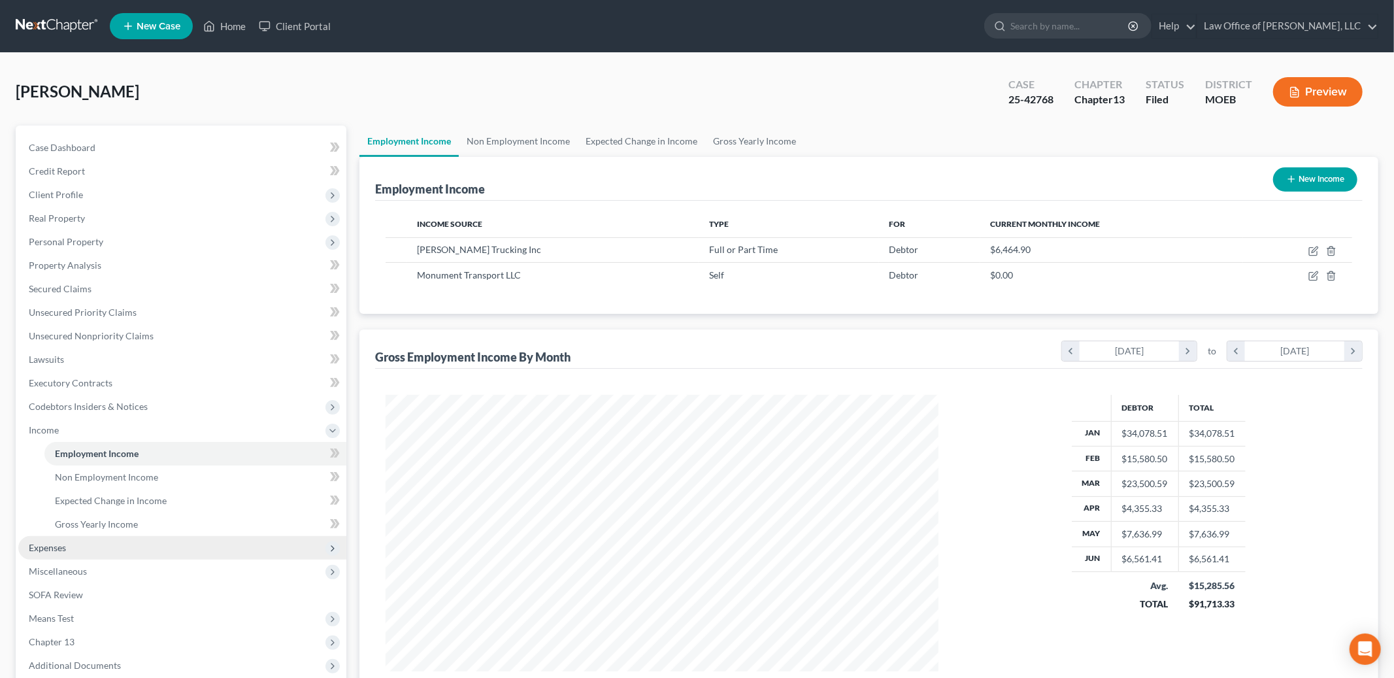
click at [93, 546] on span "Expenses" at bounding box center [182, 548] width 328 height 24
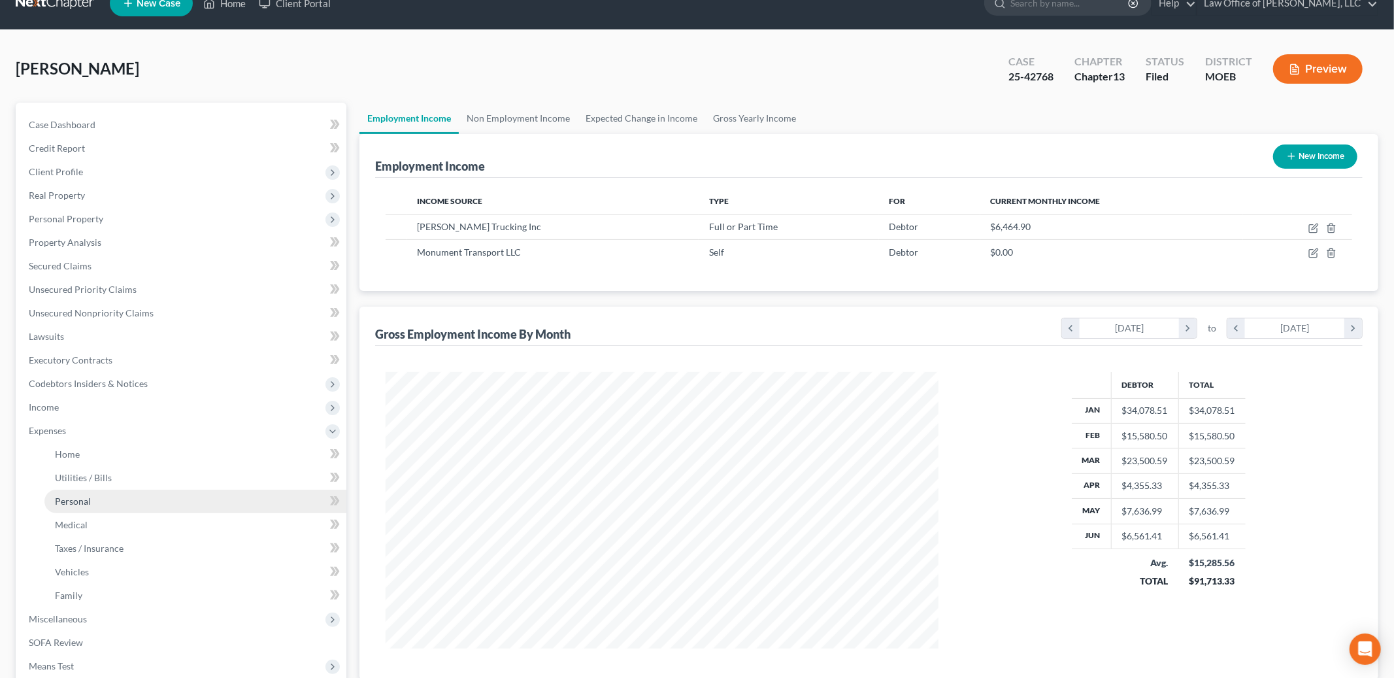
scroll to position [24, 0]
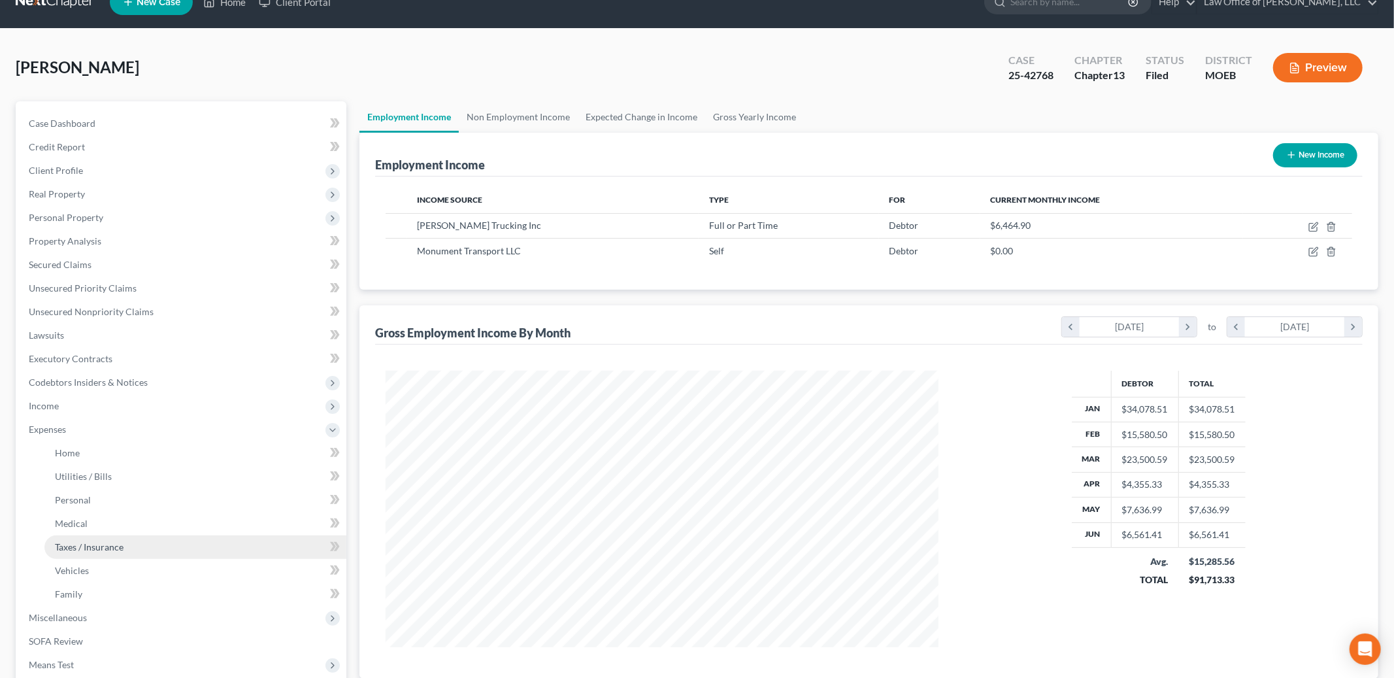
click at [106, 549] on span "Taxes / Insurance" at bounding box center [89, 546] width 69 height 11
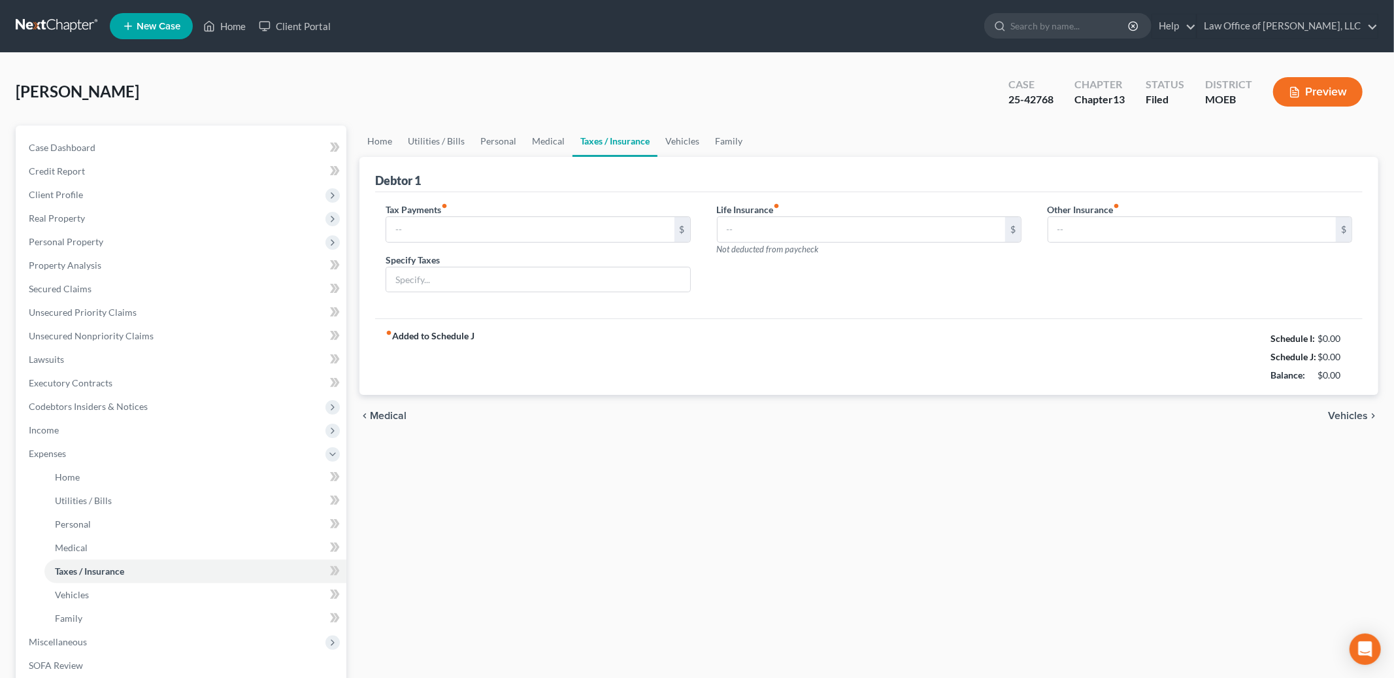
type input "80.00"
type input "Personal Property Tax"
type input "10.00"
type input "0.00"
click at [572, 142] on link "Taxes / Insurance" at bounding box center [614, 140] width 85 height 31
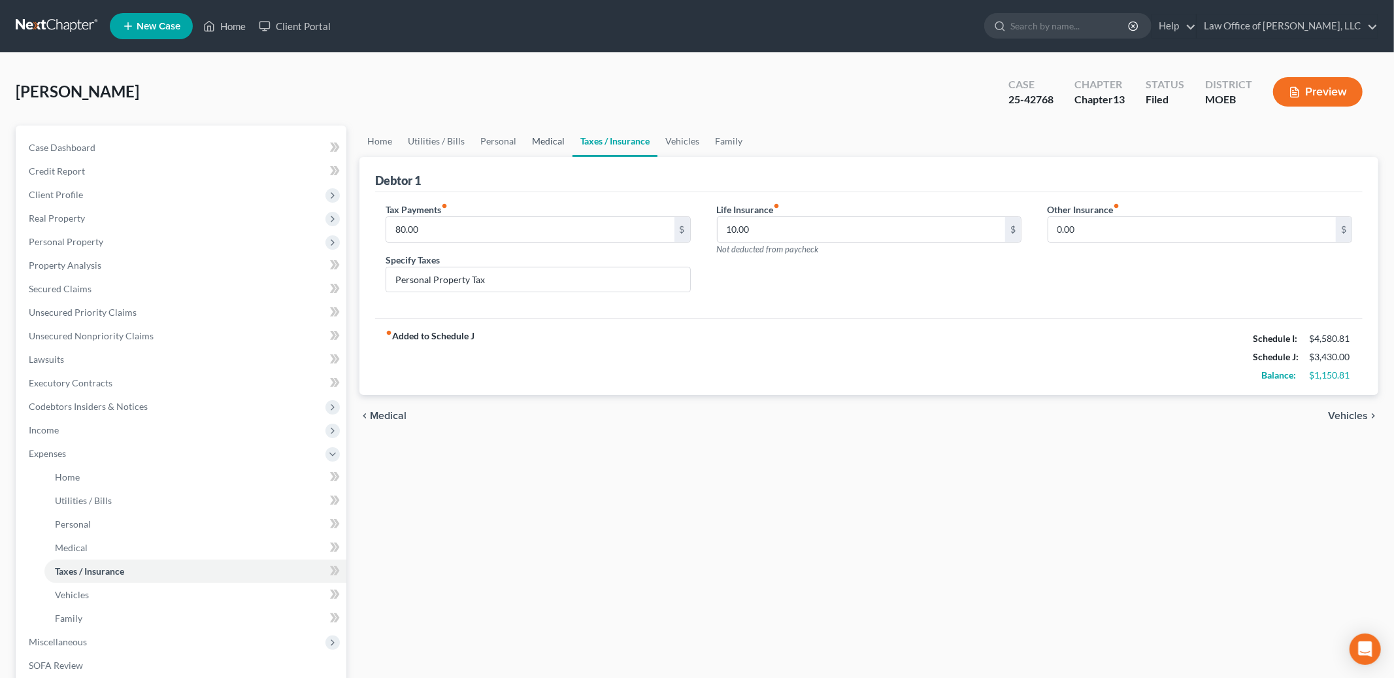
click at [549, 141] on link "Medical" at bounding box center [548, 140] width 48 height 31
